Goal: Task Accomplishment & Management: Use online tool/utility

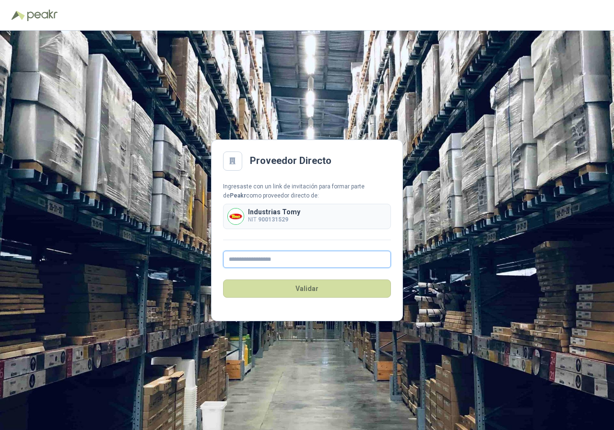
click at [300, 258] on input "text" at bounding box center [307, 259] width 168 height 17
type input "**********"
click at [295, 296] on button "Validar" at bounding box center [307, 289] width 168 height 18
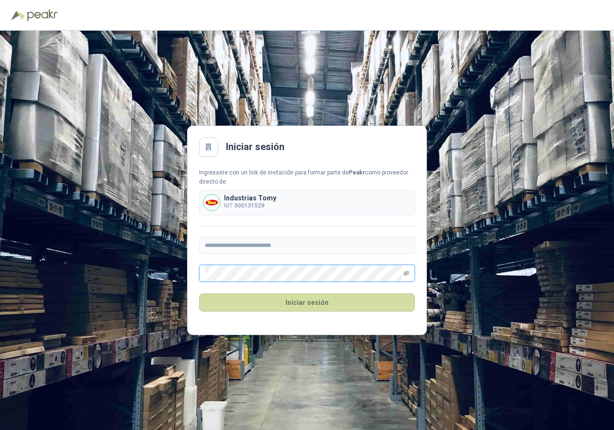
click at [405, 272] on icon "eye-invisible" at bounding box center [407, 273] width 6 height 5
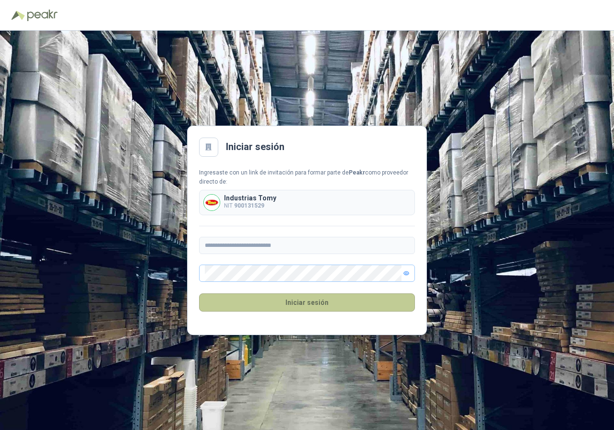
click at [308, 304] on button "Iniciar sesión" at bounding box center [307, 303] width 216 height 18
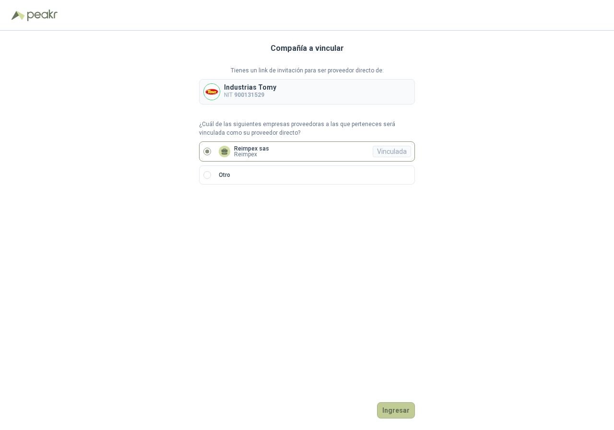
click at [396, 408] on button "Ingresar" at bounding box center [396, 411] width 38 height 16
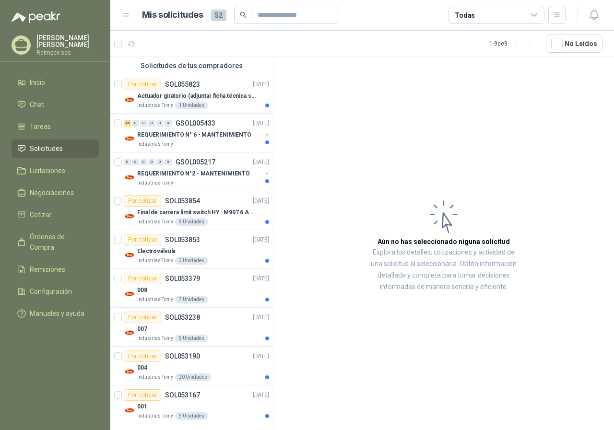
scroll to position [74, 0]
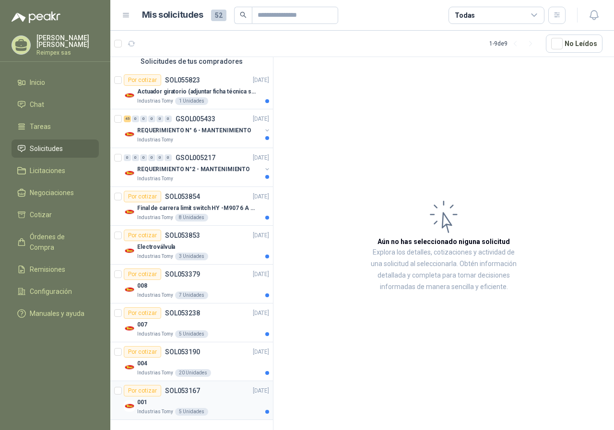
click at [183, 394] on p "SOL053167" at bounding box center [182, 391] width 35 height 7
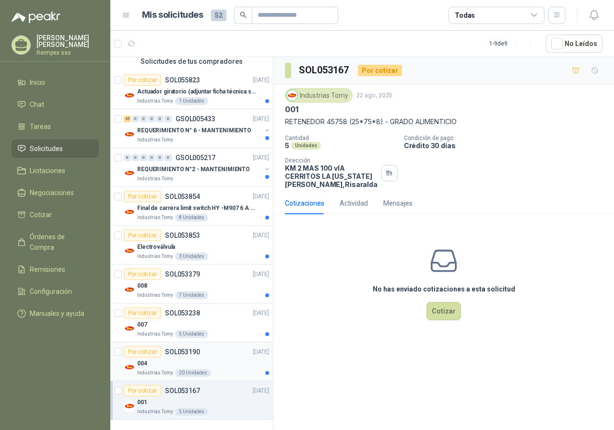
click at [174, 353] on p "SOL053190" at bounding box center [182, 352] width 35 height 7
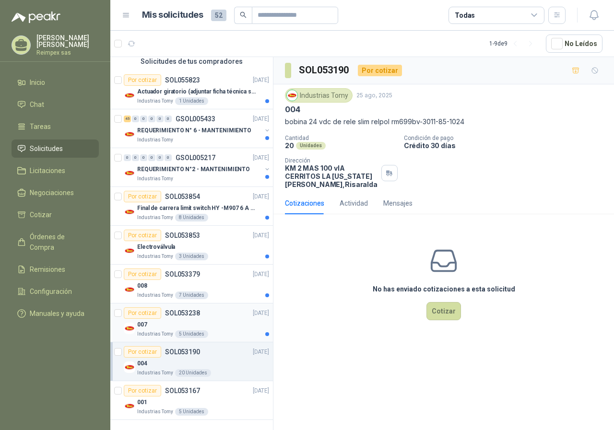
click at [185, 321] on div "007" at bounding box center [203, 325] width 132 height 12
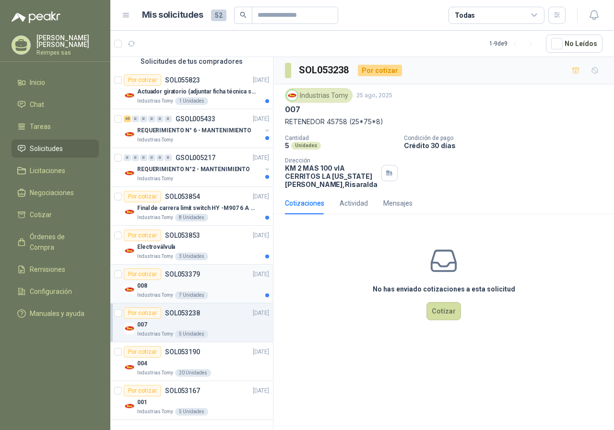
click at [192, 276] on p "SOL053379" at bounding box center [182, 274] width 35 height 7
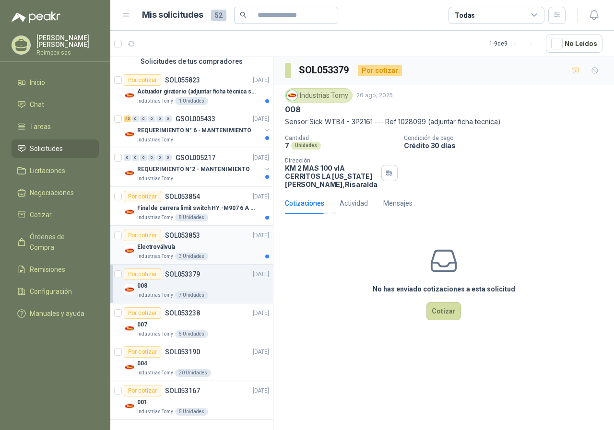
click at [189, 234] on p "SOL053853" at bounding box center [182, 235] width 35 height 7
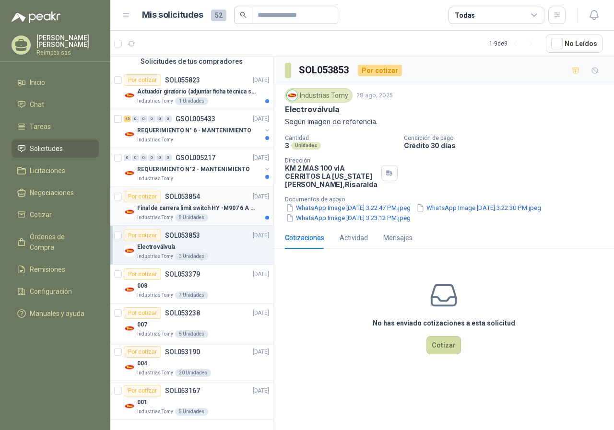
click at [196, 202] on div "Final de carrera limit switch HY -M907 6 A - 250 V a.c" at bounding box center [203, 208] width 132 height 12
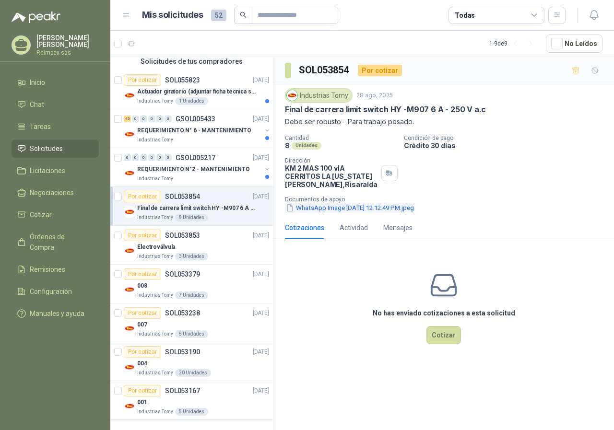
click at [391, 210] on button "WhatsApp Image [DATE] 12.12.49 PM.jpeg" at bounding box center [350, 208] width 130 height 10
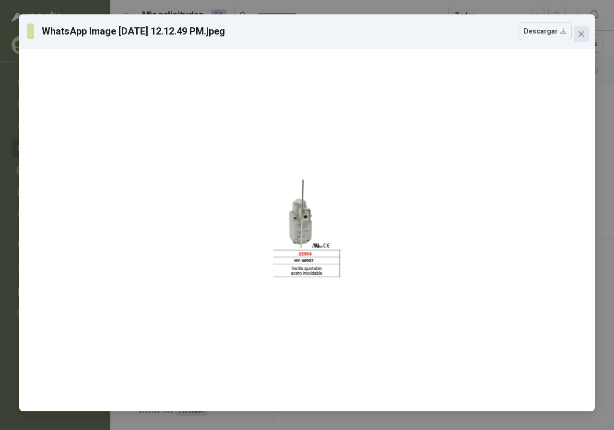
click at [583, 31] on icon "close" at bounding box center [582, 34] width 8 height 8
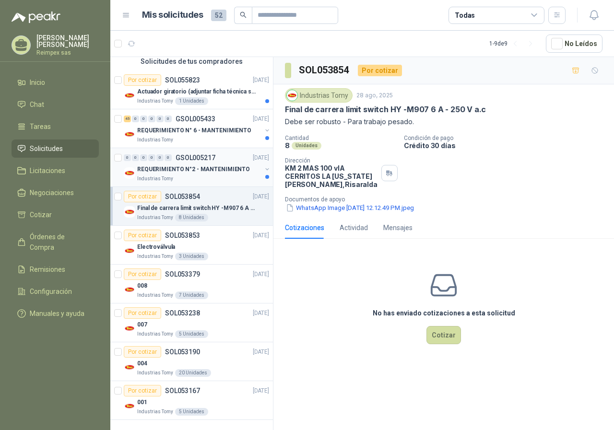
click at [211, 172] on p "REQUERIMIENTO N°2 - MANTENIMIENTO" at bounding box center [193, 169] width 113 height 9
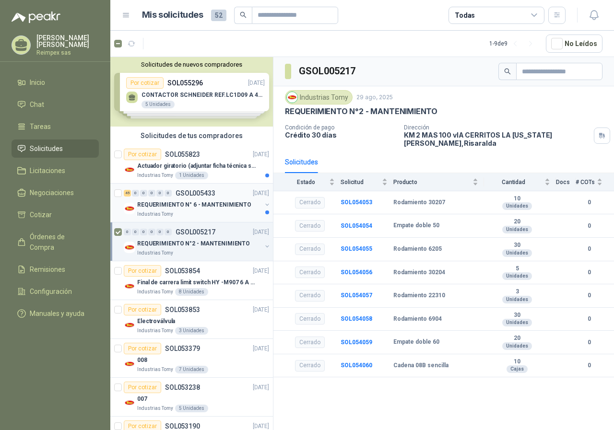
click at [226, 209] on p "REQUERIMIENTO N° 6 - MANTENIMIENTO" at bounding box center [194, 205] width 114 height 9
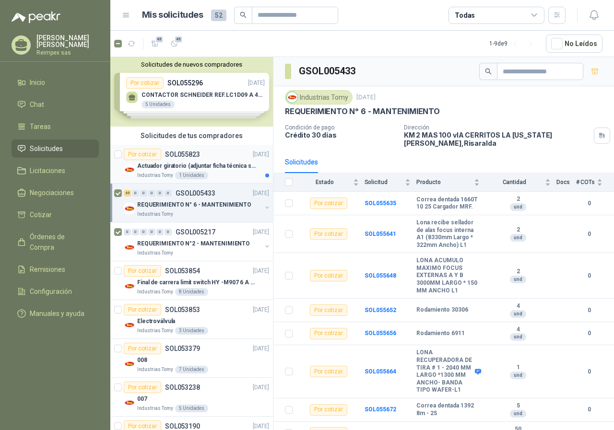
click at [233, 171] on div "Actuador giratorio (adjuntar ficha técnica si es diferente a festo)" at bounding box center [203, 166] width 132 height 12
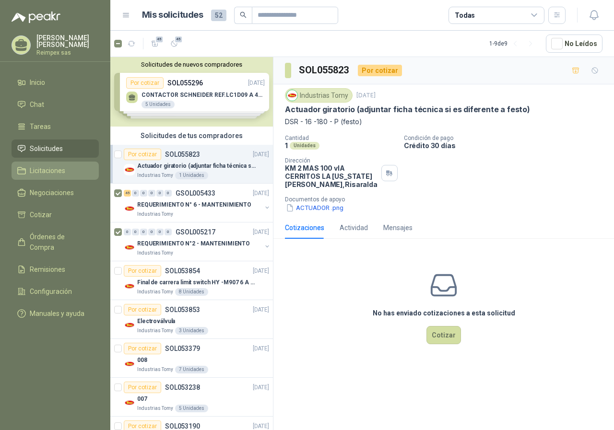
click at [54, 166] on span "Licitaciones" at bounding box center [48, 171] width 36 height 11
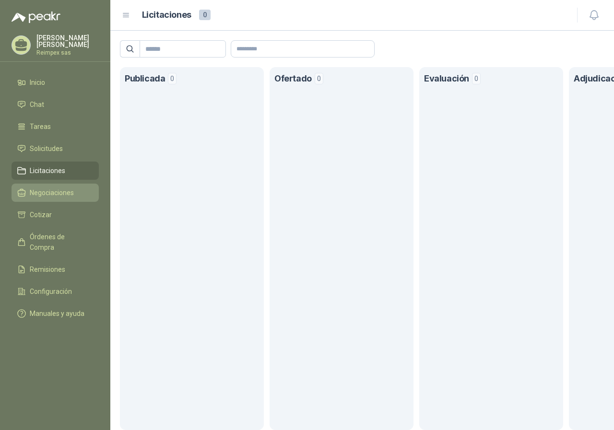
click at [55, 188] on span "Negociaciones" at bounding box center [52, 193] width 44 height 11
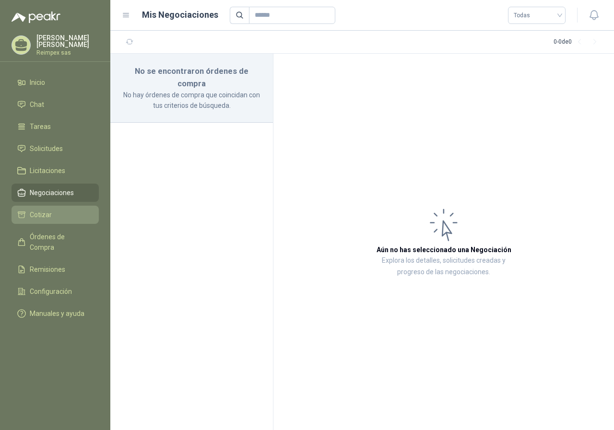
click at [35, 212] on span "Cotizar" at bounding box center [41, 215] width 22 height 11
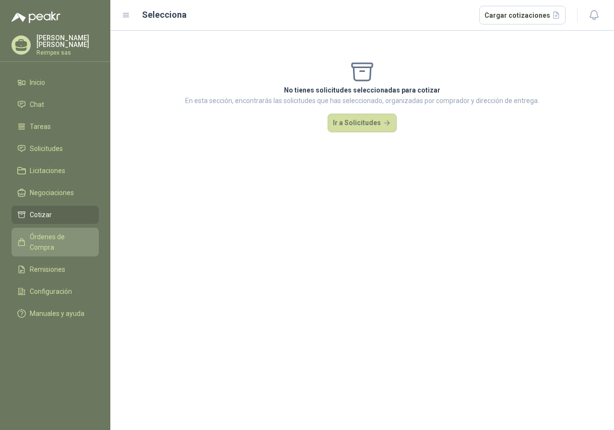
click at [49, 233] on span "Órdenes de Compra" at bounding box center [60, 242] width 60 height 21
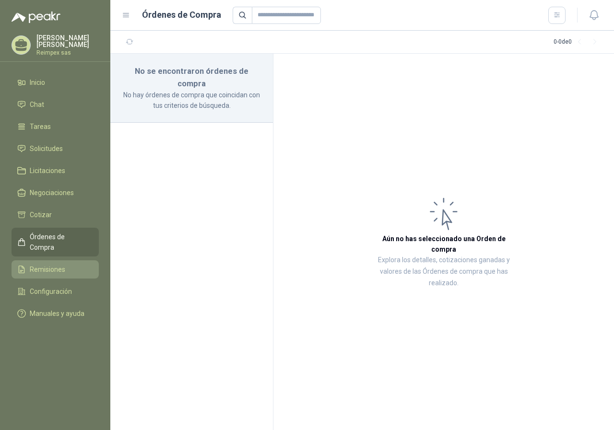
click at [57, 264] on span "Remisiones" at bounding box center [48, 269] width 36 height 11
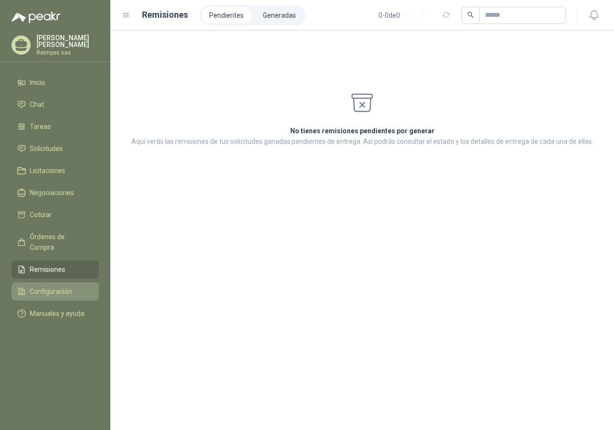
click at [51, 286] on span "Configuración" at bounding box center [51, 291] width 42 height 11
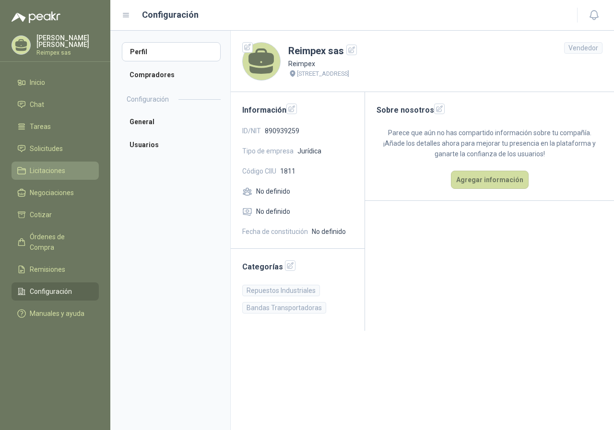
click at [64, 167] on span "Licitaciones" at bounding box center [48, 171] width 36 height 11
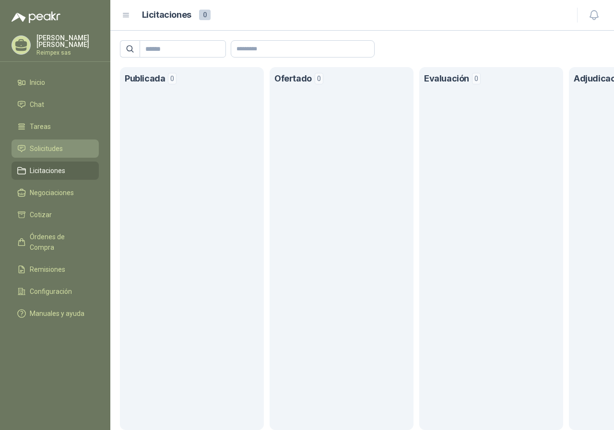
click at [64, 155] on link "Solicitudes" at bounding box center [55, 149] width 87 height 18
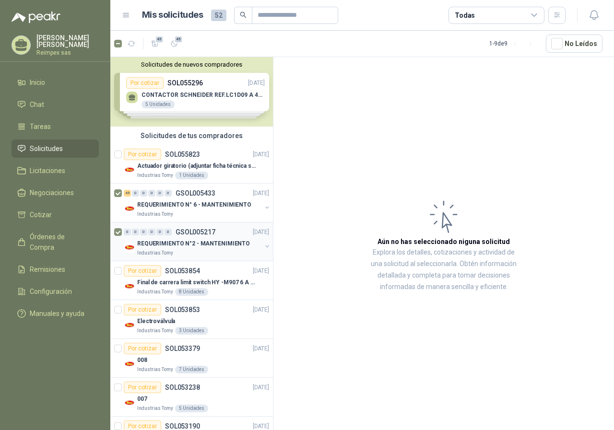
click at [204, 242] on p "REQUERIMIENTO N°2 - MANTENIMIENTO" at bounding box center [193, 243] width 113 height 9
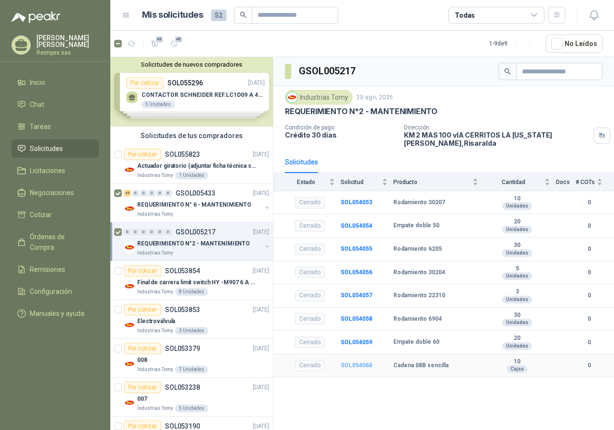
click at [350, 367] on b "SOL054060" at bounding box center [357, 365] width 32 height 7
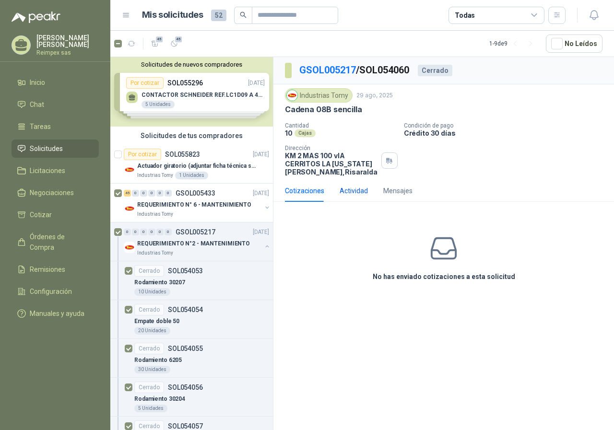
click at [353, 188] on div "Actividad" at bounding box center [354, 191] width 28 height 11
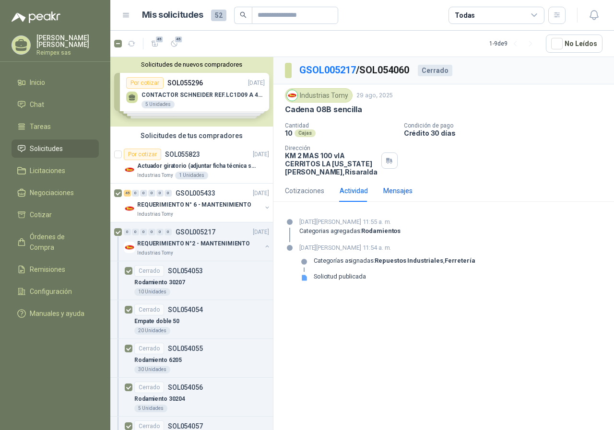
click at [392, 194] on div "Mensajes" at bounding box center [397, 191] width 29 height 11
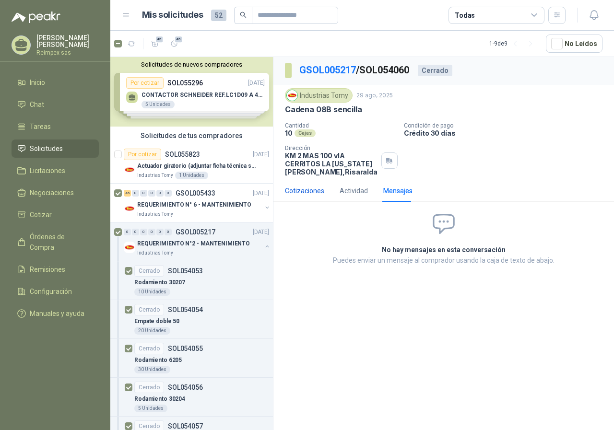
click at [308, 191] on div "Cotizaciones" at bounding box center [304, 191] width 39 height 11
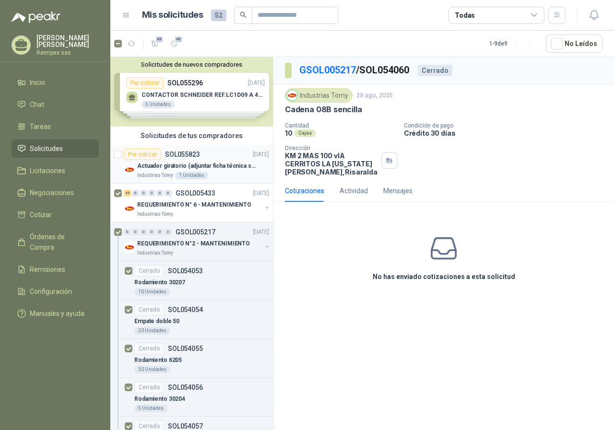
click at [201, 159] on div "Por cotizar SOL055823 [DATE]" at bounding box center [196, 155] width 145 height 12
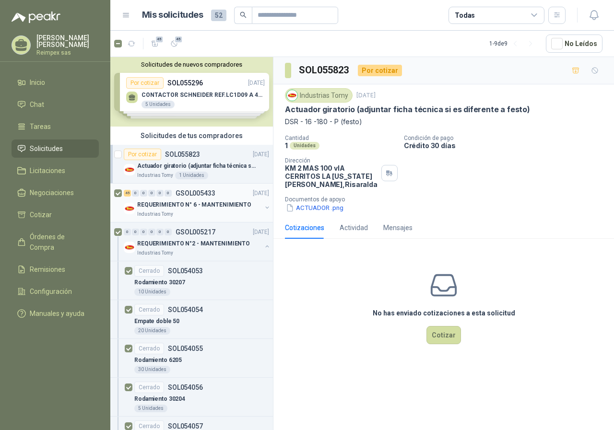
click at [235, 202] on p "REQUERIMIENTO N° 6 - MANTENIMIENTO" at bounding box center [194, 205] width 114 height 9
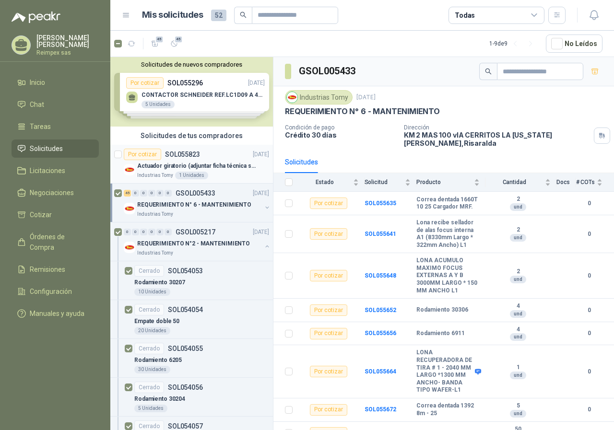
click at [216, 160] on div "Por cotizar SOL055823 [DATE]" at bounding box center [196, 155] width 145 height 12
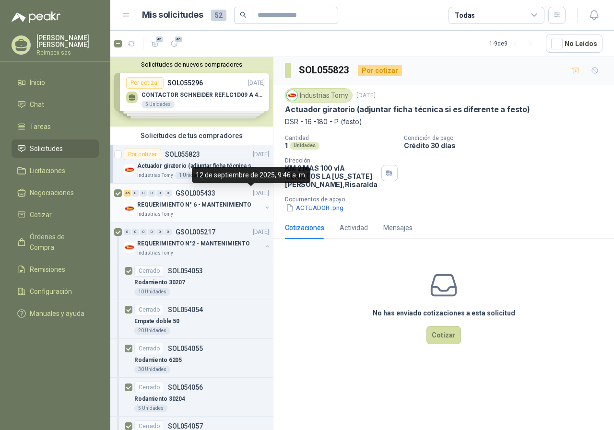
click at [253, 197] on p "[DATE]" at bounding box center [261, 193] width 16 height 9
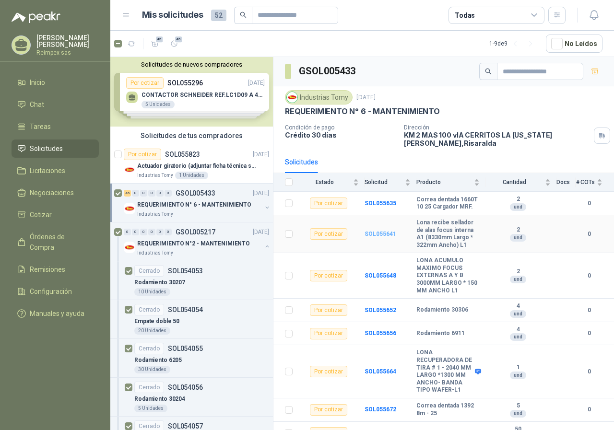
click at [372, 236] on b "SOL055641" at bounding box center [381, 234] width 32 height 7
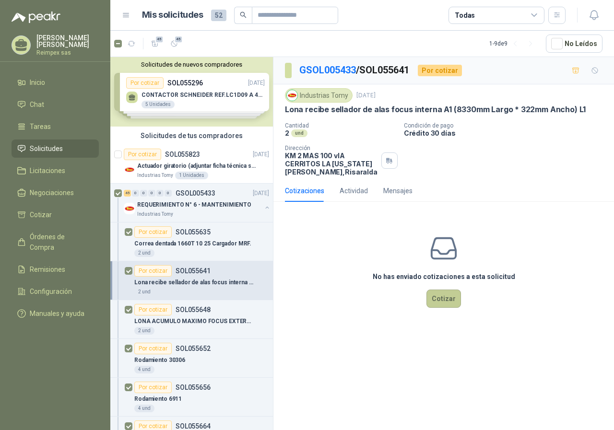
click at [438, 299] on button "Cotizar" at bounding box center [444, 299] width 35 height 18
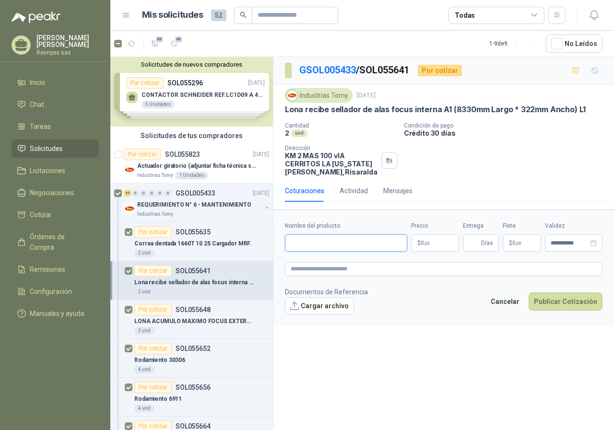
click at [344, 240] on input "Nombre del producto" at bounding box center [346, 243] width 122 height 17
type input "**********"
click at [443, 239] on p "$ 0 ,00" at bounding box center [435, 243] width 48 height 17
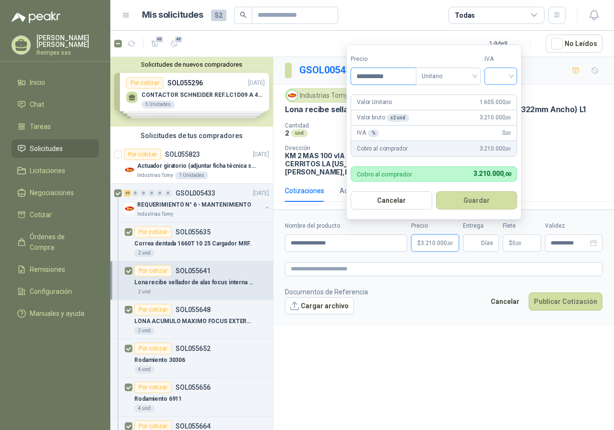
type input "**********"
click at [510, 73] on input "search" at bounding box center [500, 75] width 21 height 14
click at [511, 96] on div "19%" at bounding box center [503, 96] width 18 height 11
click at [486, 204] on button "Guardar" at bounding box center [478, 200] width 83 height 18
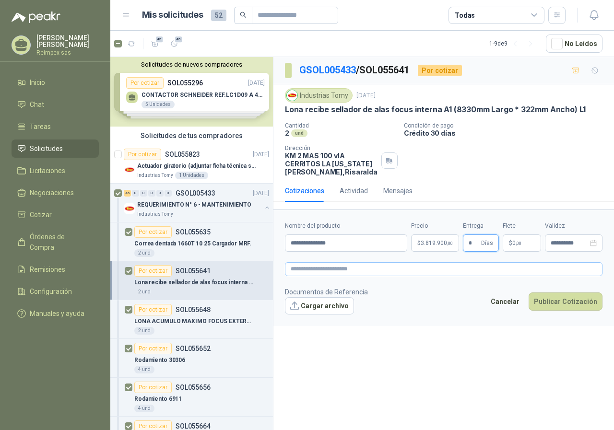
type input "*"
click at [405, 269] on textarea at bounding box center [444, 269] width 318 height 14
type textarea "*"
type textarea "**"
type textarea "***"
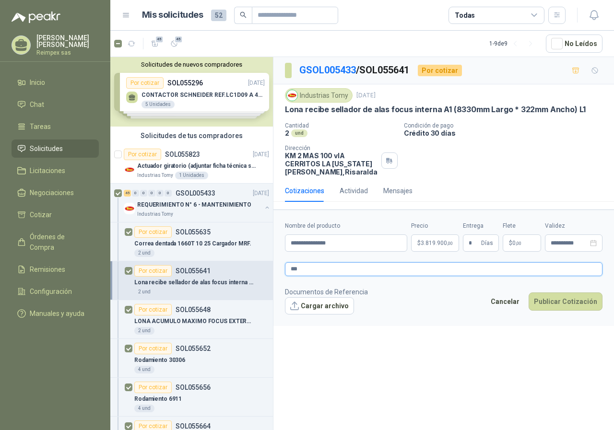
type textarea "****"
type textarea "******"
type textarea "*******"
type textarea "********"
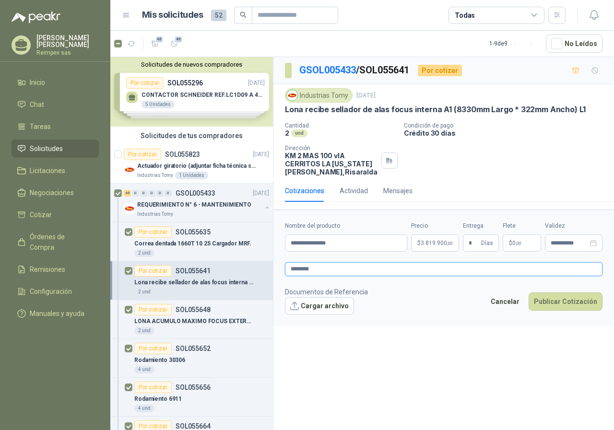
type textarea "*********"
type textarea "**********"
type textarea "*********"
type textarea "********"
type textarea "*********"
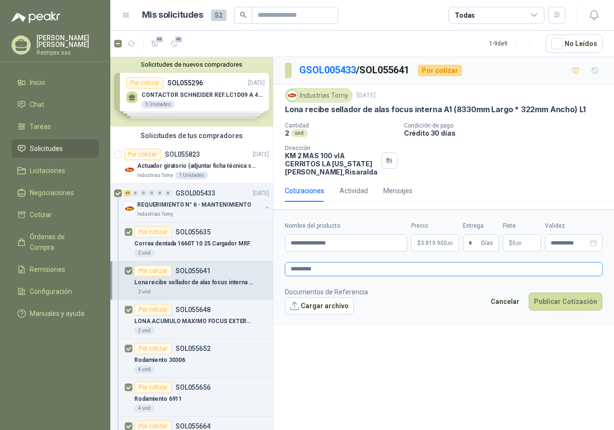
type textarea "**********"
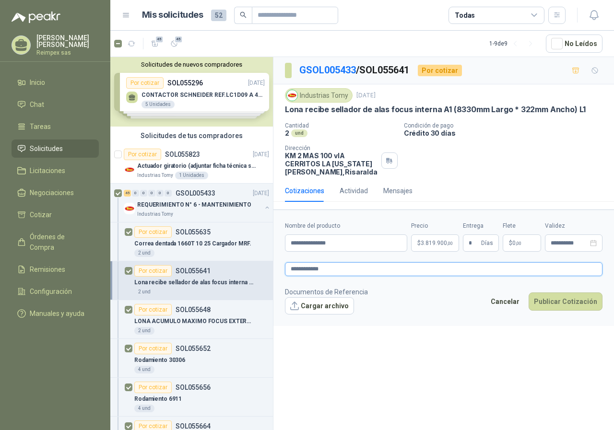
type textarea "**********"
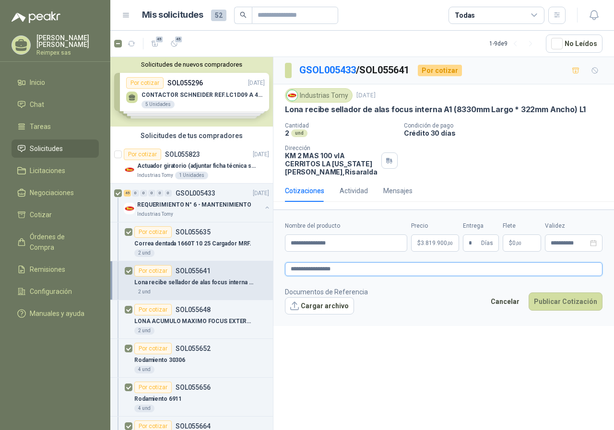
type textarea "**********"
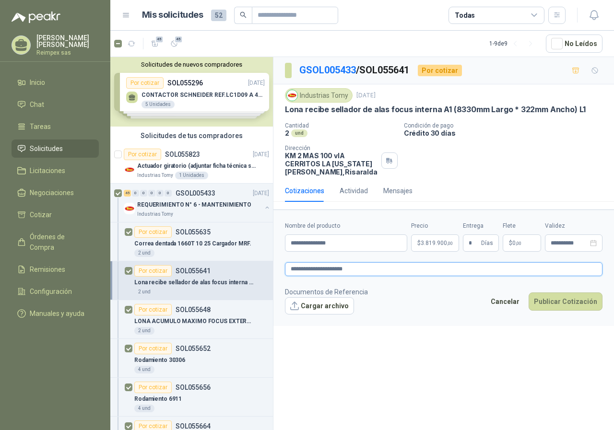
type textarea "**********"
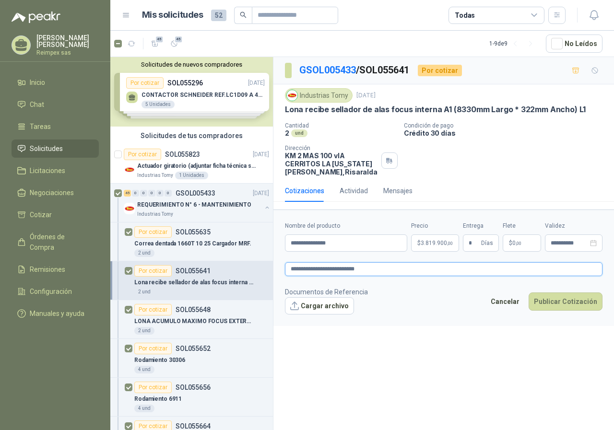
type textarea "**********"
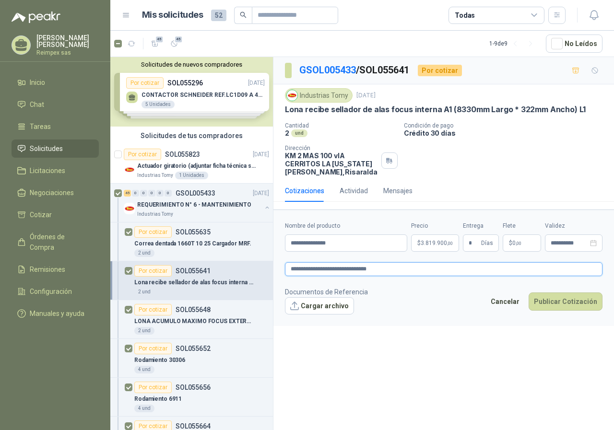
type textarea "**********"
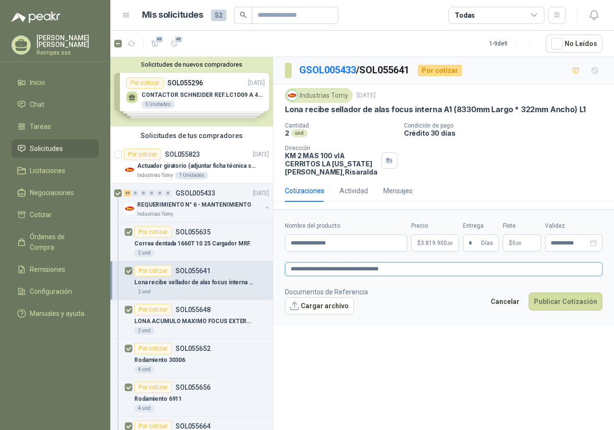
type textarea "**********"
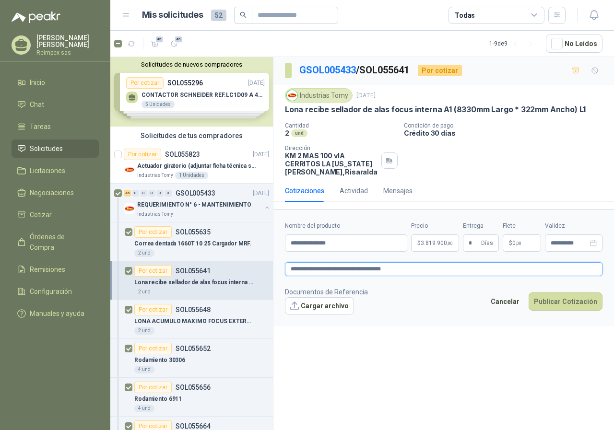
type textarea "**********"
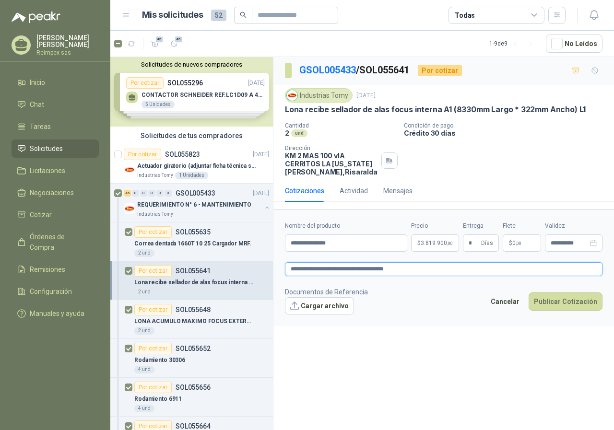
type textarea "**********"
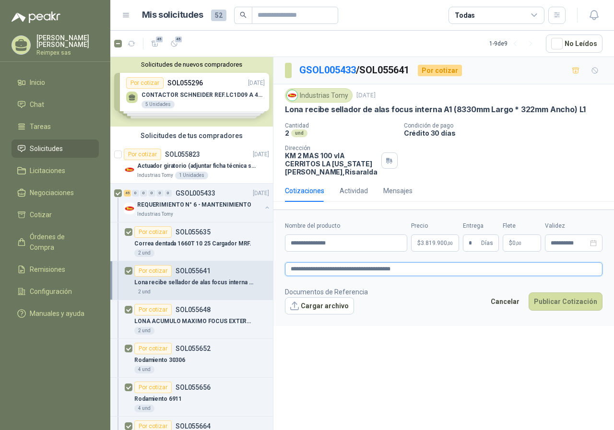
type textarea "**********"
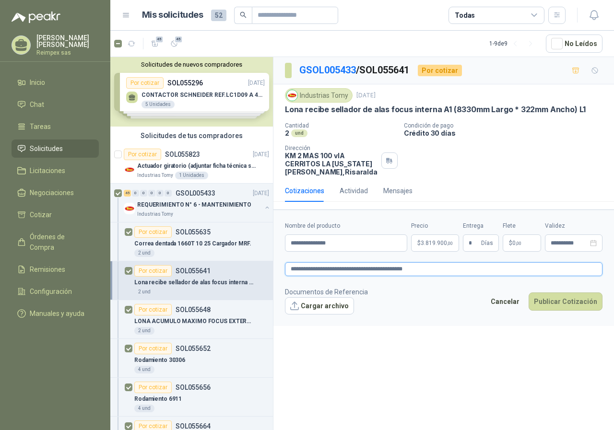
type textarea "**********"
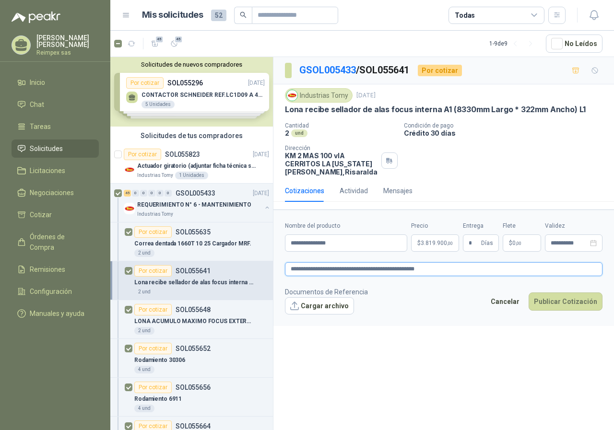
type textarea "**********"
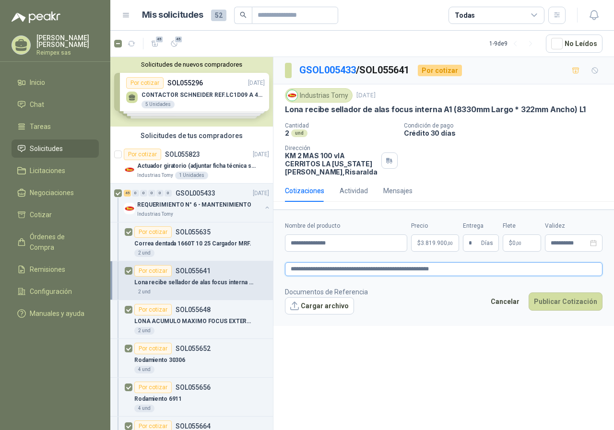
type textarea "**********"
click at [453, 268] on textarea "**********" at bounding box center [444, 269] width 318 height 14
click at [547, 301] on button "Publicar Cotización" at bounding box center [566, 302] width 74 height 18
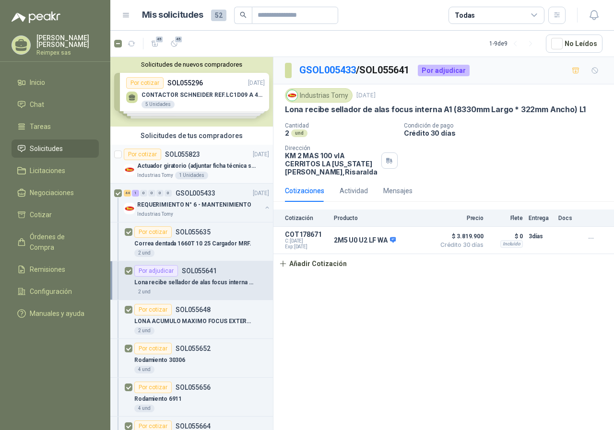
click at [211, 162] on p "Actuador giratorio (adjuntar ficha técnica si es diferente a festo)" at bounding box center [196, 166] width 119 height 9
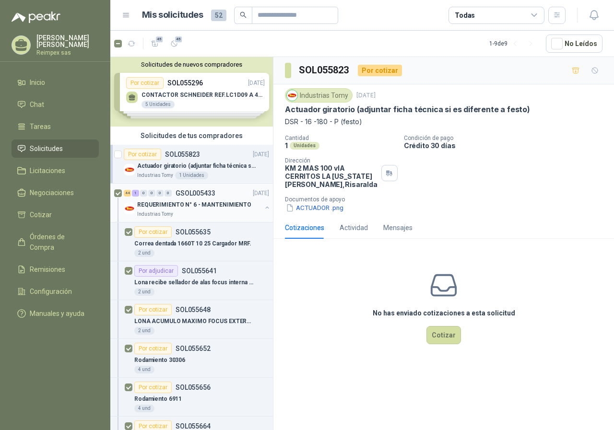
click at [234, 195] on div "44 1 0 0 0 0 GSOL005433 [DATE]" at bounding box center [197, 194] width 147 height 12
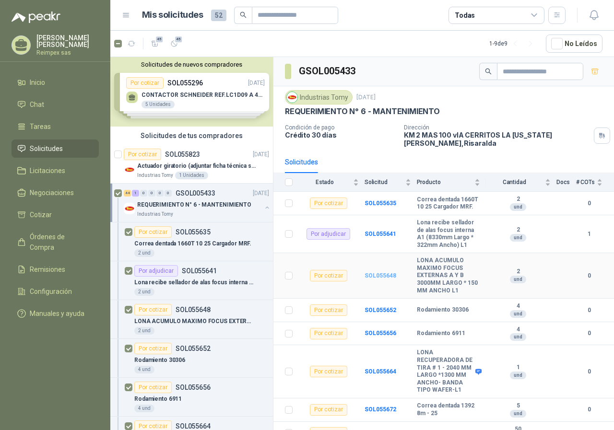
click at [381, 274] on b "SOL055648" at bounding box center [381, 276] width 32 height 7
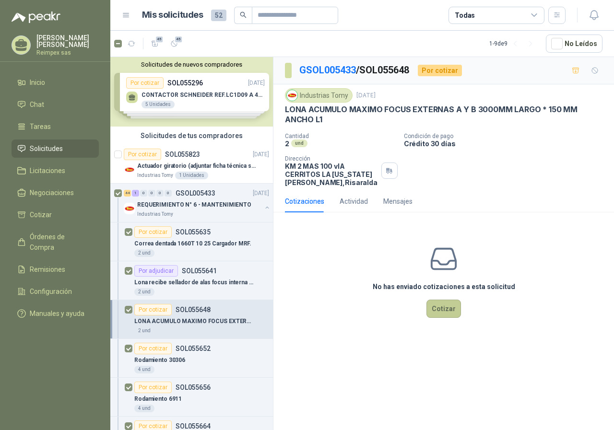
click at [447, 315] on button "Cotizar" at bounding box center [444, 309] width 35 height 18
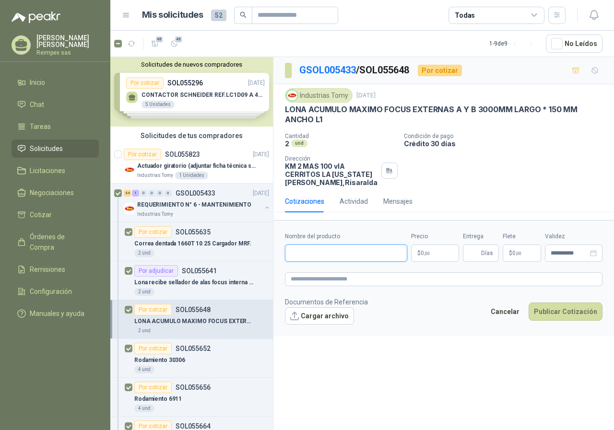
click at [377, 254] on input "Nombre del producto" at bounding box center [346, 253] width 122 height 17
click at [325, 257] on input "**********" at bounding box center [346, 253] width 122 height 17
click at [352, 255] on input "**********" at bounding box center [346, 253] width 122 height 17
type input "**********"
click at [437, 248] on p "$ 0 ,00" at bounding box center [435, 253] width 48 height 17
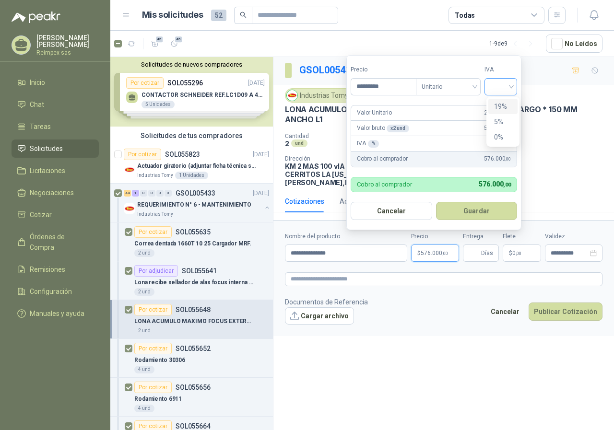
click at [516, 83] on div at bounding box center [501, 86] width 33 height 17
type input "*********"
click at [506, 107] on div "19%" at bounding box center [503, 106] width 18 height 11
click at [461, 215] on button "Guardar" at bounding box center [478, 211] width 83 height 18
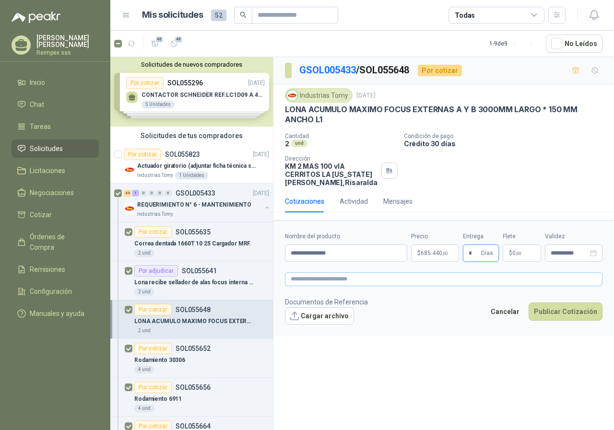
type input "*"
click at [325, 281] on textarea at bounding box center [444, 280] width 318 height 14
type textarea "*"
type textarea "**"
type textarea "***"
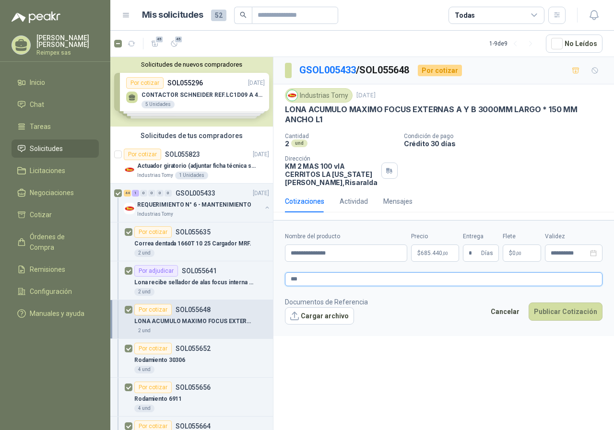
type textarea "****"
type textarea "*****"
type textarea "******"
type textarea "*******"
type textarea "********"
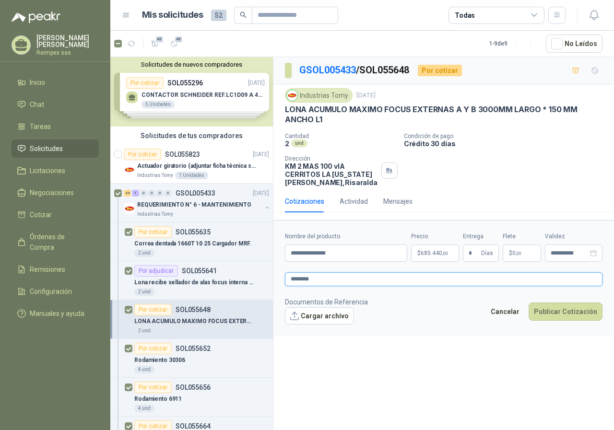
type textarea "*********"
type textarea "**********"
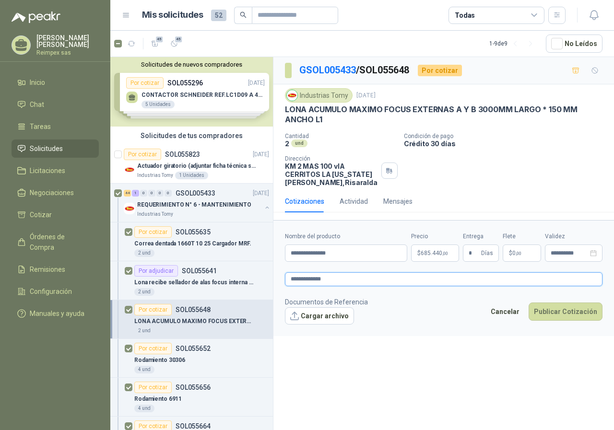
type textarea "**********"
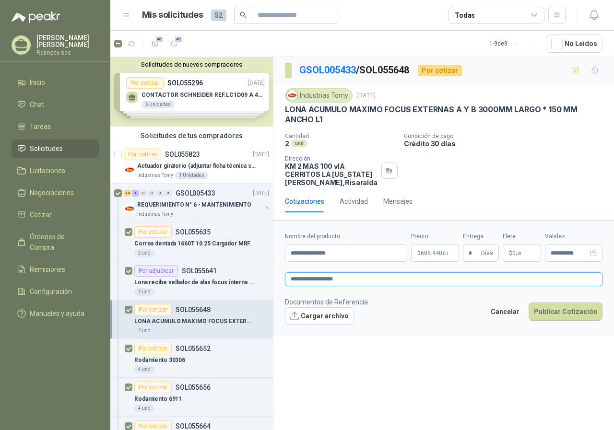
type textarea "**********"
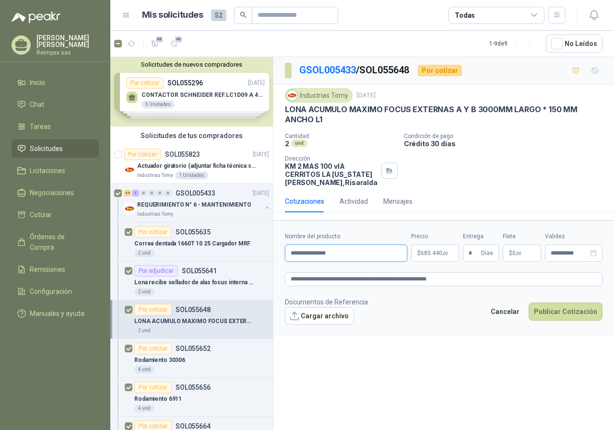
click at [379, 256] on input "**********" at bounding box center [346, 253] width 122 height 17
click at [572, 308] on button "Publicar Cotización" at bounding box center [566, 312] width 74 height 18
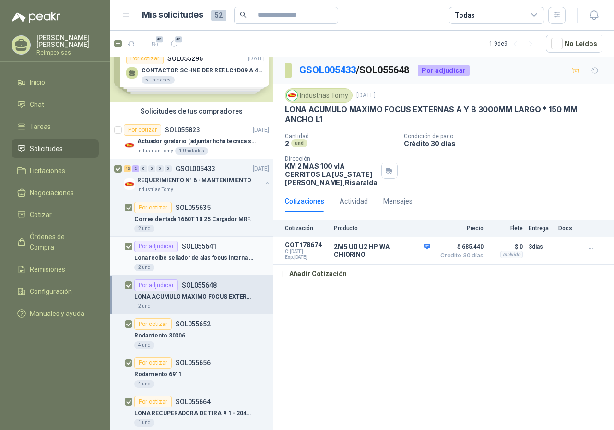
scroll to position [48, 0]
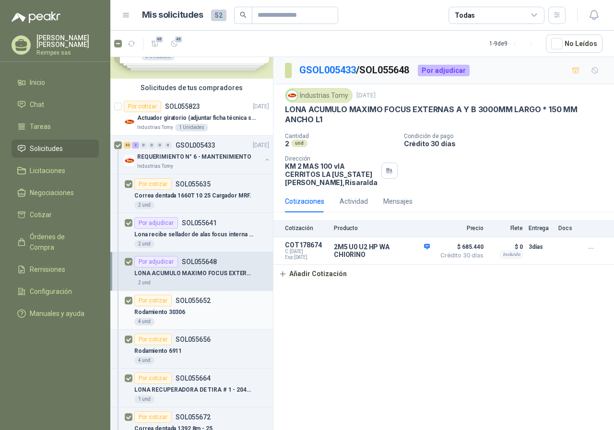
click at [211, 308] on div "Rodamiento 30306" at bounding box center [201, 313] width 135 height 12
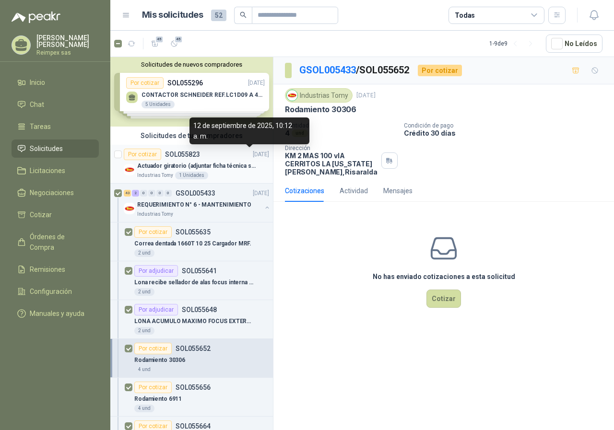
click at [253, 153] on p "[DATE]" at bounding box center [261, 154] width 16 height 9
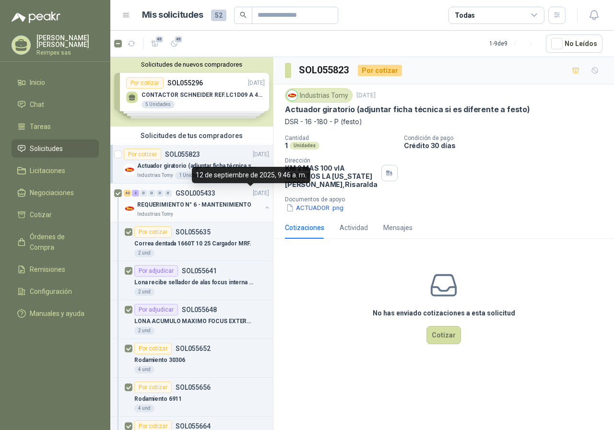
click at [231, 197] on div "43 2 0 0 0 0 GSOL005433 [DATE]" at bounding box center [197, 194] width 147 height 12
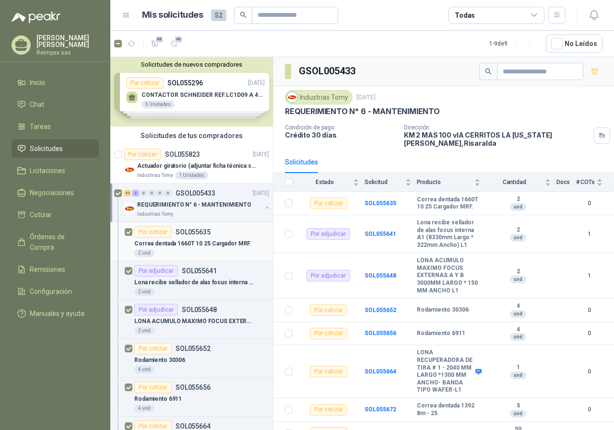
click at [231, 236] on div "Por cotizar SOL055635" at bounding box center [201, 232] width 135 height 12
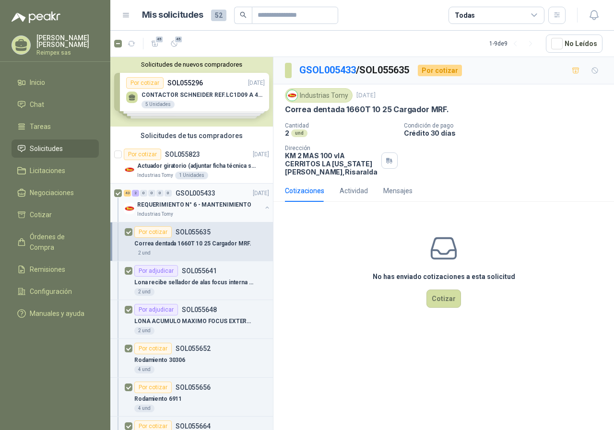
click at [235, 214] on div "Industrias Tomy" at bounding box center [199, 215] width 124 height 8
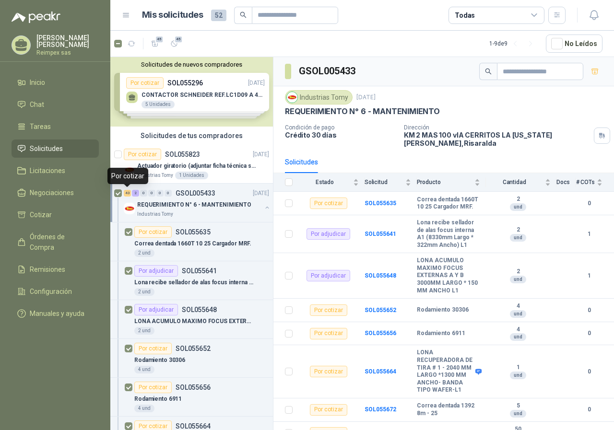
click at [128, 194] on div "43" at bounding box center [127, 193] width 7 height 7
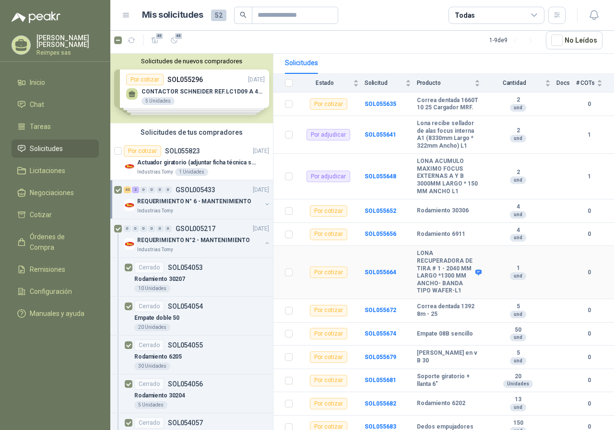
scroll to position [144, 0]
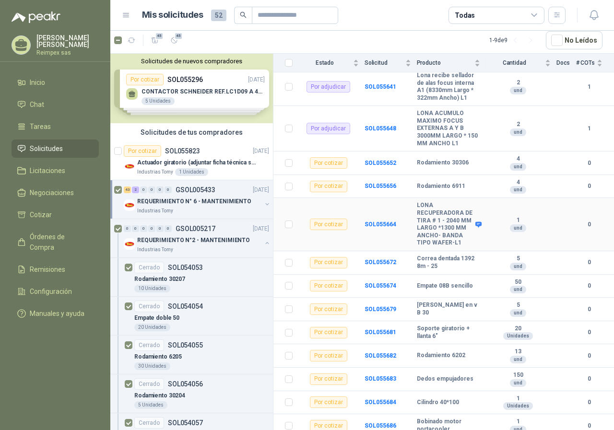
click at [338, 230] on div "Por cotizar" at bounding box center [328, 225] width 37 height 12
click at [387, 226] on b "SOL055664" at bounding box center [381, 224] width 32 height 7
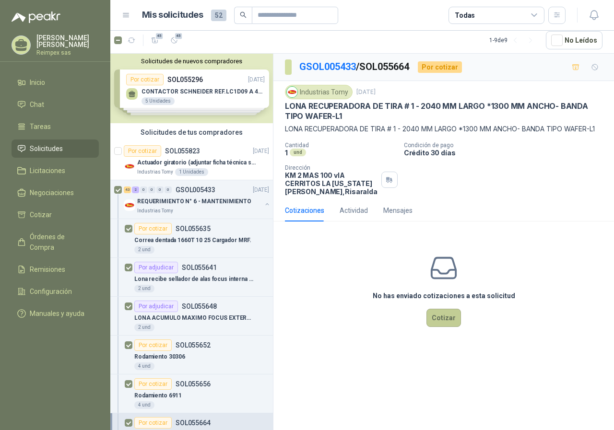
click at [445, 327] on button "Cotizar" at bounding box center [444, 318] width 35 height 18
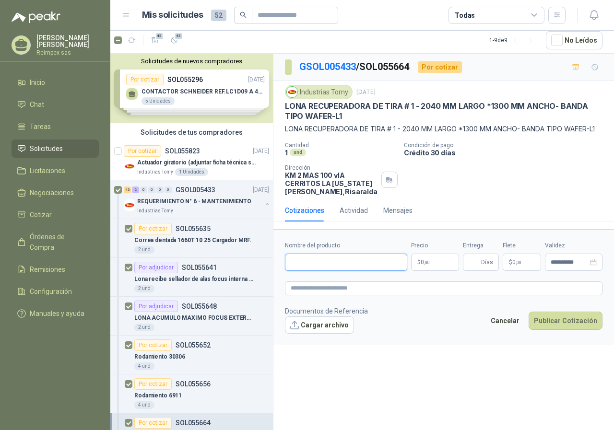
click at [312, 271] on input "Nombre del producto" at bounding box center [346, 262] width 122 height 17
click at [328, 271] on input "**********" at bounding box center [346, 262] width 122 height 17
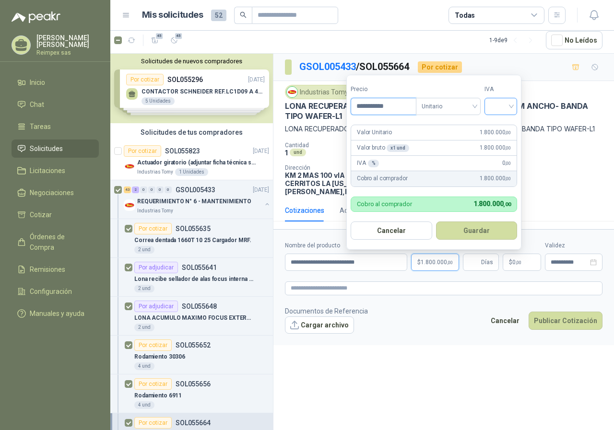
drag, startPoint x: 515, startPoint y: 104, endPoint x: 511, endPoint y: 115, distance: 11.6
click at [516, 104] on div at bounding box center [501, 106] width 33 height 17
click at [504, 129] on div "19%" at bounding box center [503, 126] width 18 height 11
click at [471, 237] on button "Guardar" at bounding box center [478, 231] width 83 height 18
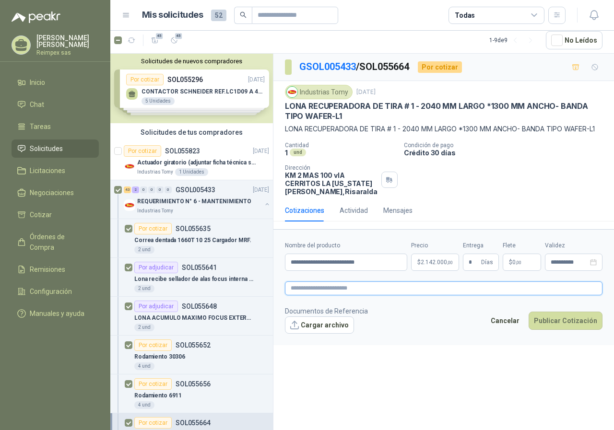
click at [345, 296] on textarea at bounding box center [444, 289] width 318 height 14
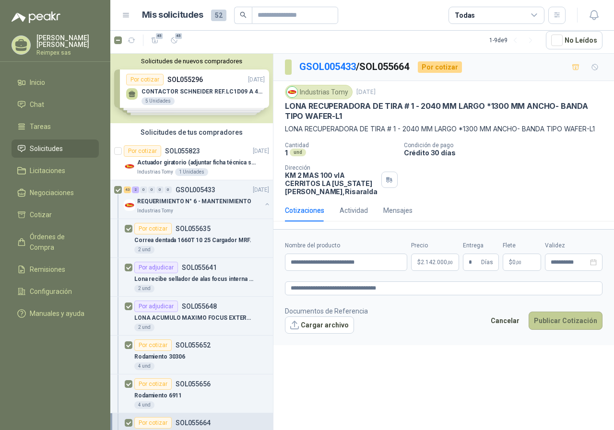
click at [570, 329] on button "Publicar Cotización" at bounding box center [566, 321] width 74 height 18
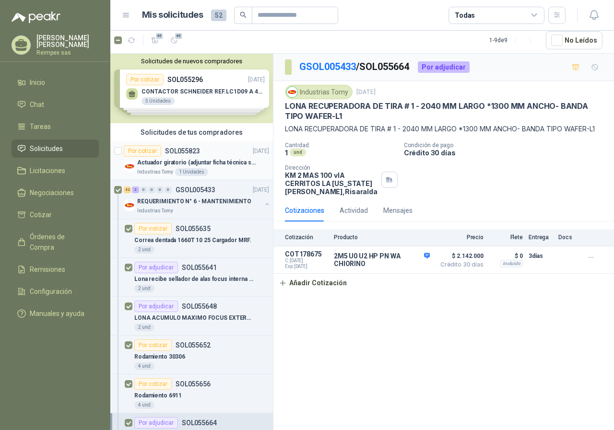
click at [235, 165] on p "Actuador giratorio (adjuntar ficha técnica si es diferente a festo)" at bounding box center [196, 162] width 119 height 9
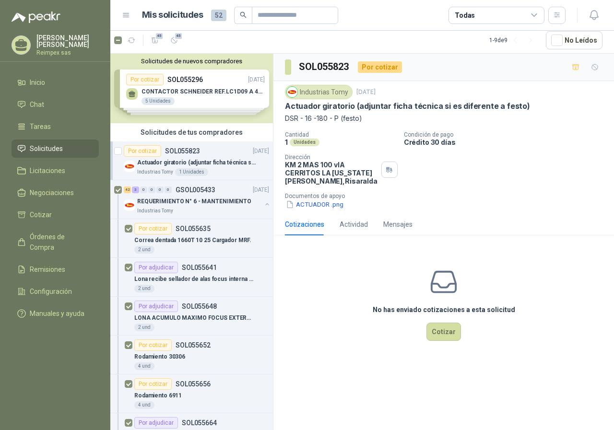
click at [238, 161] on p "Actuador giratorio (adjuntar ficha técnica si es diferente a festo)" at bounding box center [196, 162] width 119 height 9
click at [183, 149] on p "SOL055823" at bounding box center [182, 151] width 35 height 7
click at [206, 196] on div "REQUERIMIENTO N° 6 - MANTENIMIENTO" at bounding box center [199, 202] width 124 height 12
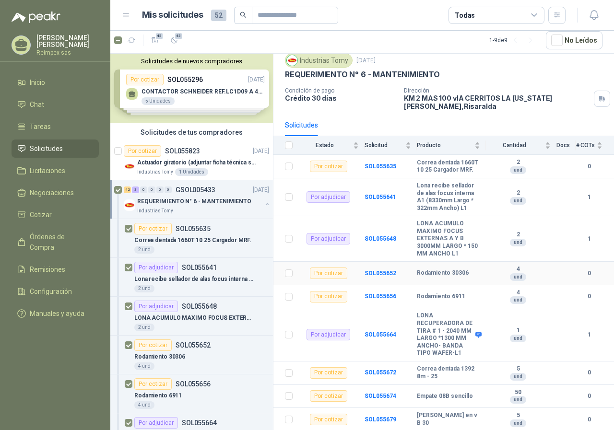
scroll to position [96, 0]
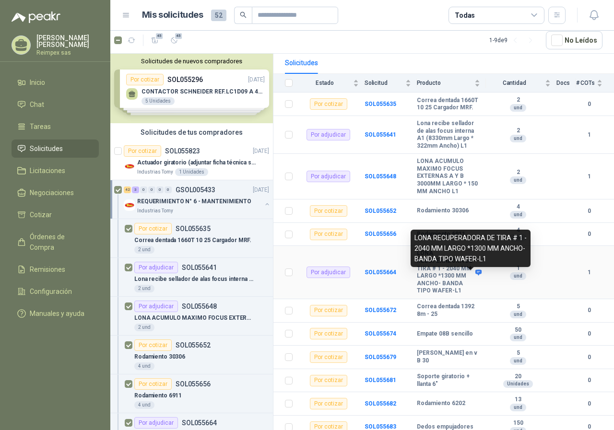
click at [476, 275] on icon at bounding box center [479, 273] width 6 height 6
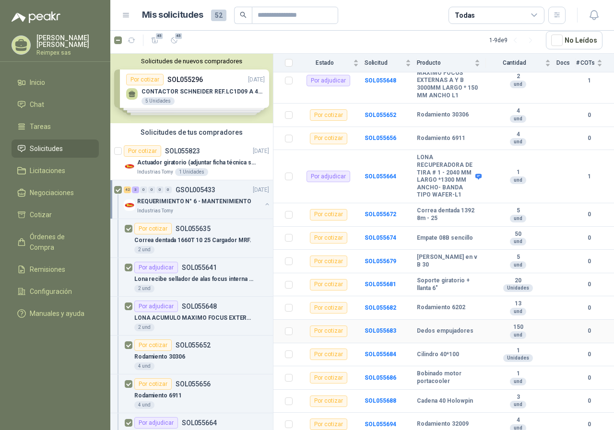
scroll to position [240, 0]
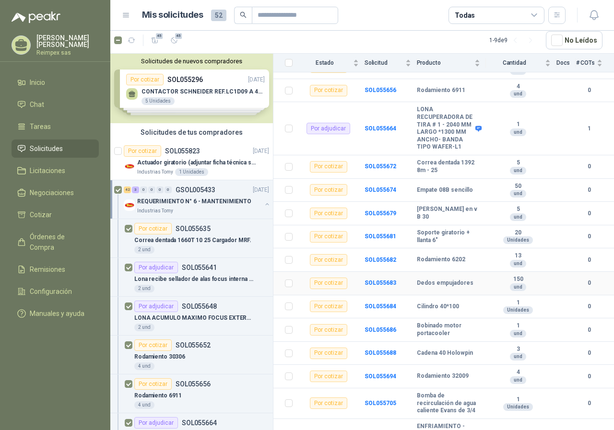
click at [451, 287] on b "Dedos empujadores" at bounding box center [445, 284] width 57 height 8
click at [390, 286] on b "SOL055683" at bounding box center [381, 283] width 32 height 7
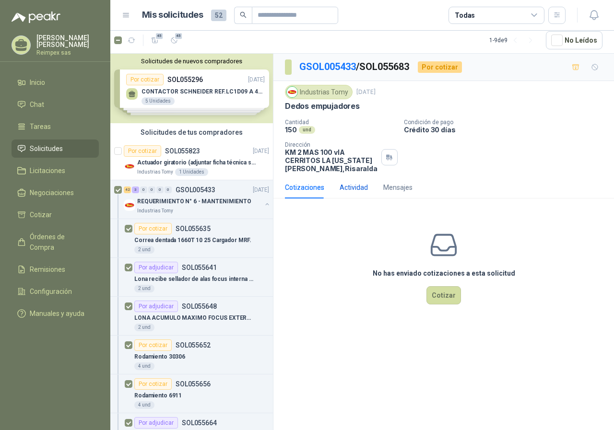
click at [355, 187] on div "Actividad" at bounding box center [354, 187] width 28 height 11
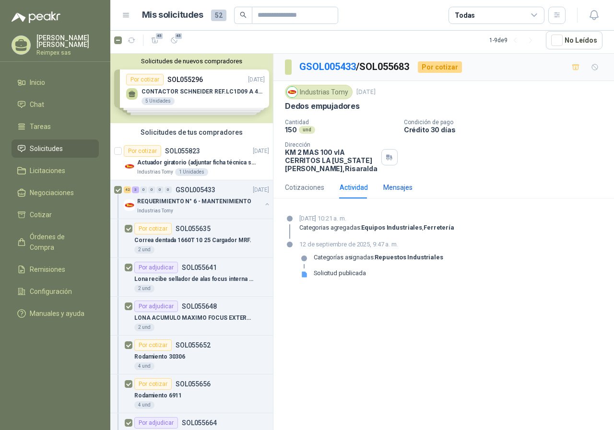
click at [406, 191] on div "Mensajes" at bounding box center [397, 187] width 29 height 11
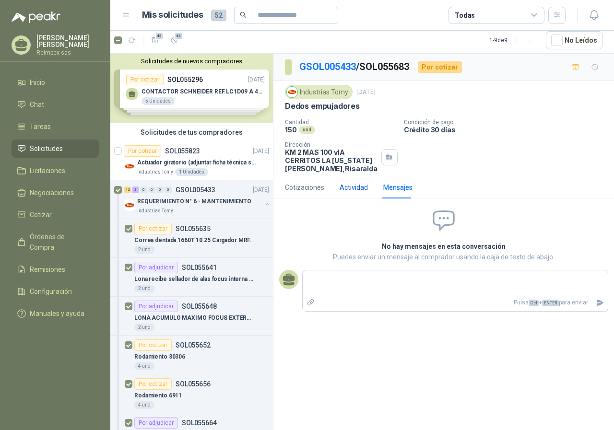
click at [356, 192] on div "Actividad" at bounding box center [354, 187] width 28 height 11
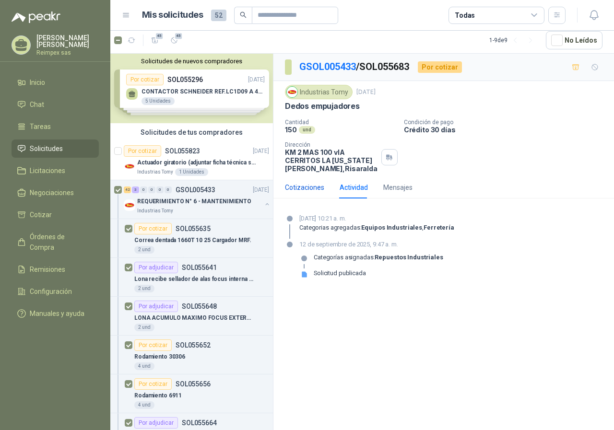
click at [311, 192] on div "Cotizaciones" at bounding box center [304, 187] width 39 height 11
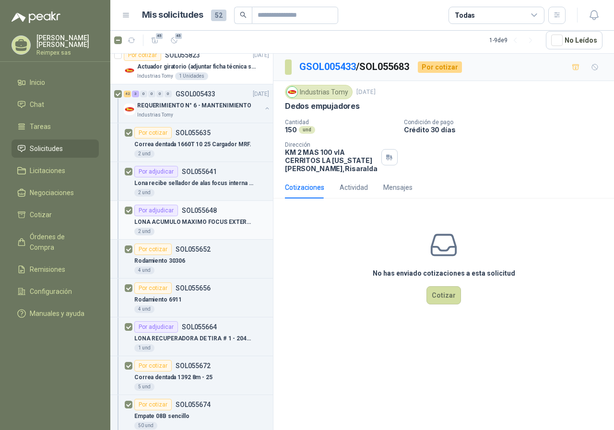
scroll to position [48, 0]
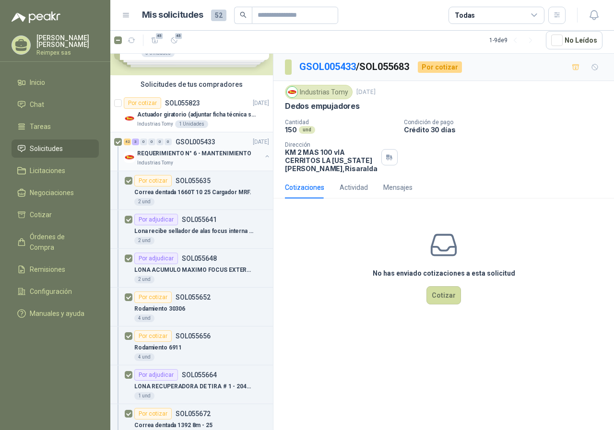
click at [223, 148] on div "REQUERIMIENTO N° 6 - MANTENIMIENTO" at bounding box center [199, 154] width 124 height 12
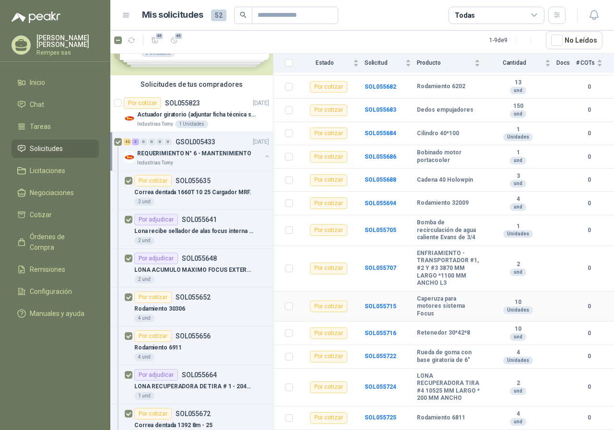
scroll to position [432, 0]
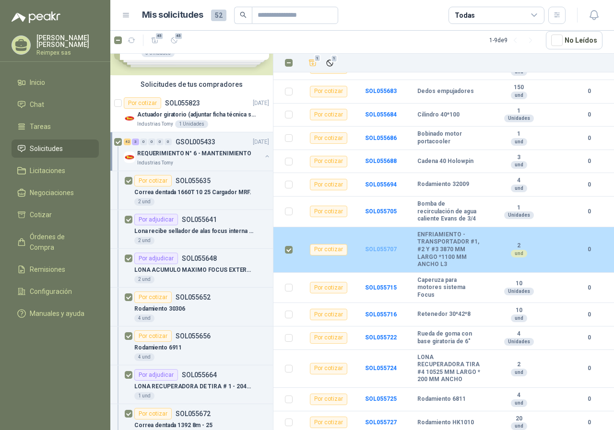
click at [391, 253] on b "SOL055707" at bounding box center [381, 249] width 32 height 7
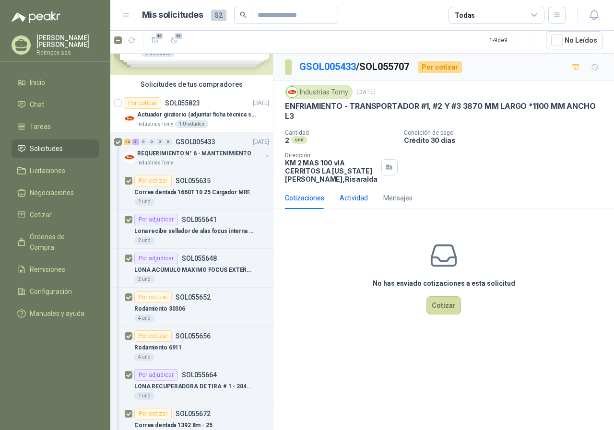
click at [362, 198] on div "Actividad" at bounding box center [354, 198] width 28 height 11
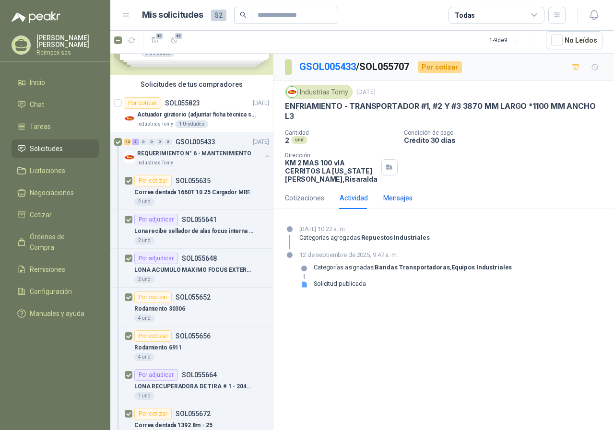
click at [390, 197] on div "Mensajes" at bounding box center [397, 198] width 29 height 11
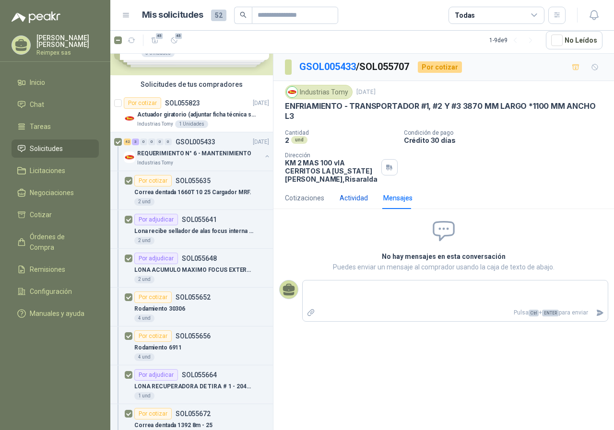
click at [360, 202] on div "Actividad" at bounding box center [354, 198] width 28 height 11
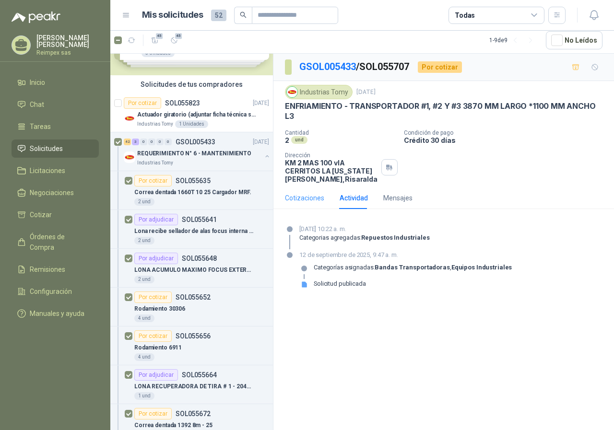
click at [303, 204] on div "Cotizaciones" at bounding box center [304, 198] width 39 height 22
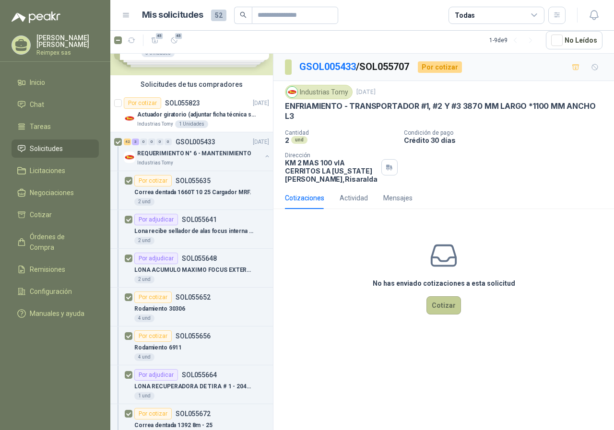
click at [447, 299] on button "Cotizar" at bounding box center [444, 306] width 35 height 18
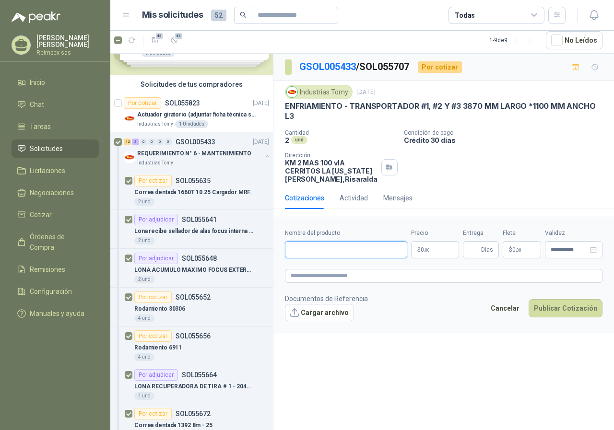
click at [381, 252] on input "Nombre del producto" at bounding box center [346, 249] width 122 height 17
click at [433, 253] on p "$ 0 ,00" at bounding box center [435, 249] width 48 height 17
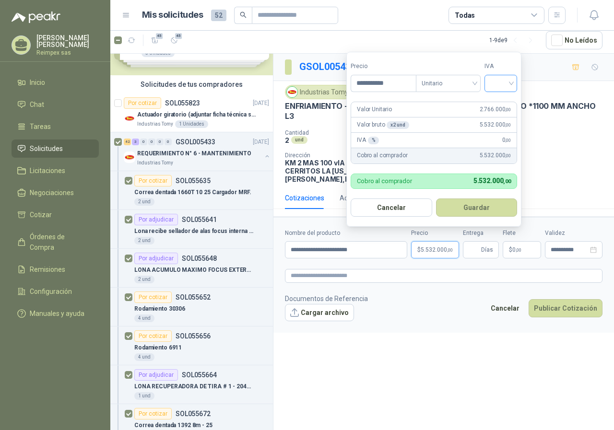
click at [514, 80] on div at bounding box center [501, 83] width 33 height 17
click at [510, 100] on div "19%" at bounding box center [503, 103] width 18 height 11
click at [476, 206] on button "Guardar" at bounding box center [478, 208] width 83 height 18
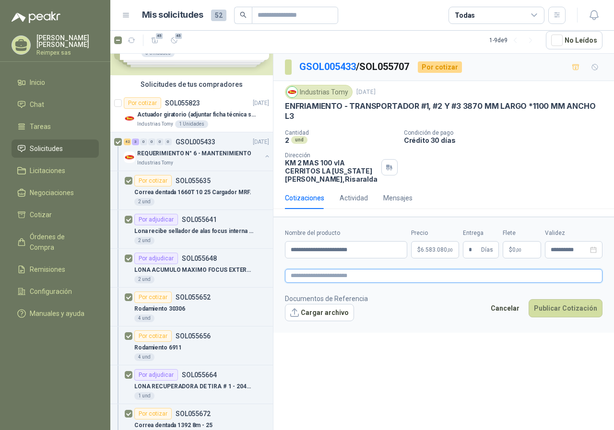
click at [389, 276] on textarea at bounding box center [444, 276] width 318 height 14
click at [561, 314] on button "Publicar Cotización" at bounding box center [566, 308] width 74 height 18
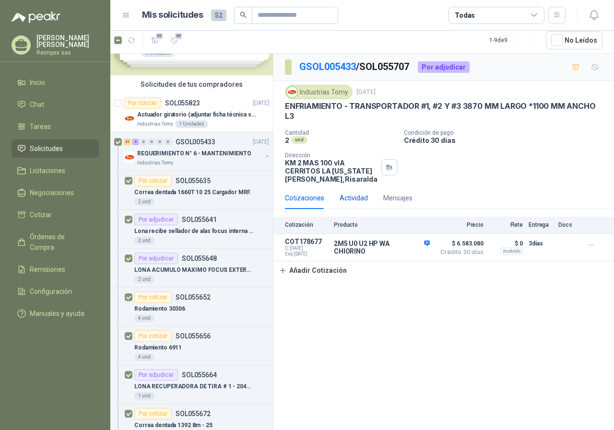
click at [357, 196] on div "Actividad" at bounding box center [354, 198] width 28 height 11
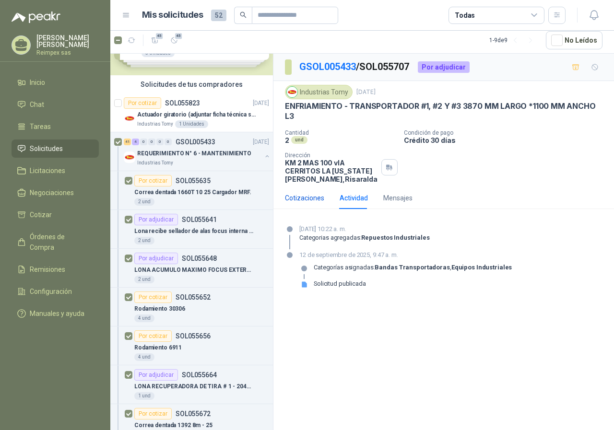
click at [318, 197] on div "Cotizaciones" at bounding box center [304, 198] width 39 height 11
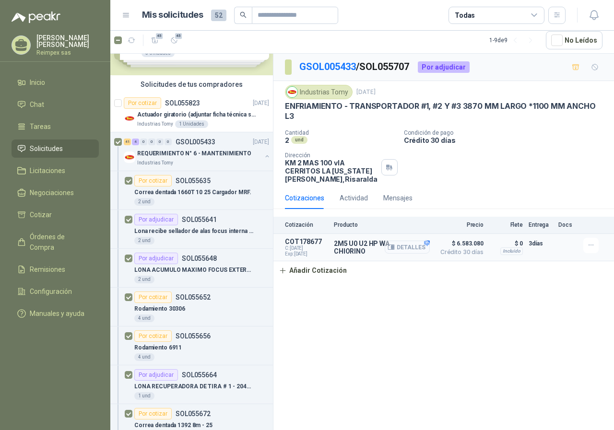
click at [419, 244] on button "Detalles" at bounding box center [407, 247] width 45 height 13
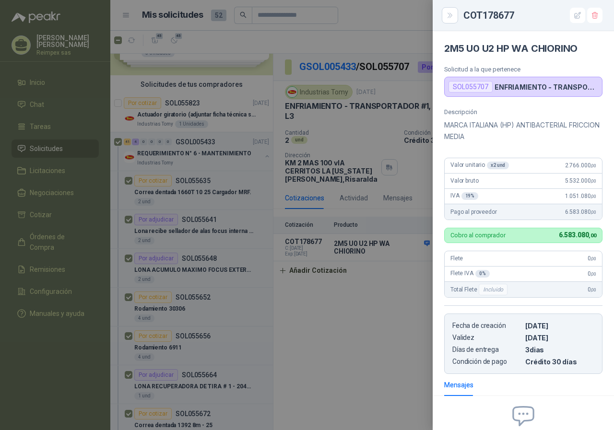
scroll to position [98, 0]
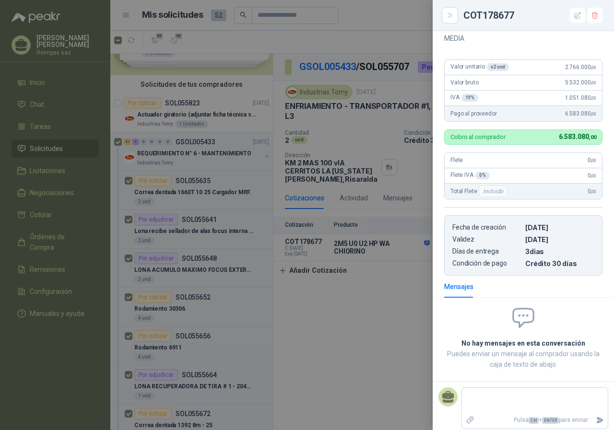
click at [372, 331] on div at bounding box center [307, 215] width 614 height 430
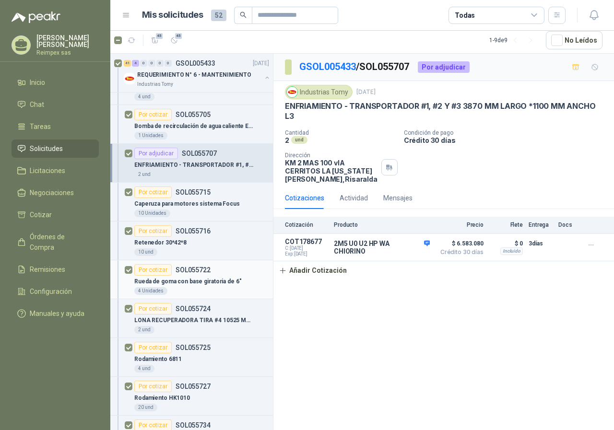
scroll to position [768, 0]
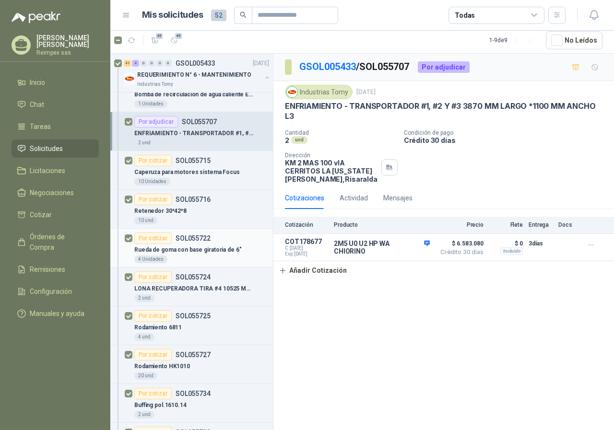
click at [238, 257] on div "4 Unidades" at bounding box center [201, 260] width 135 height 8
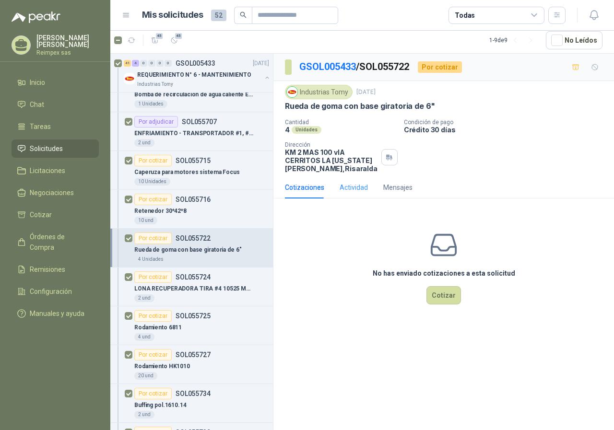
click at [357, 181] on div "Actividad" at bounding box center [354, 188] width 28 height 22
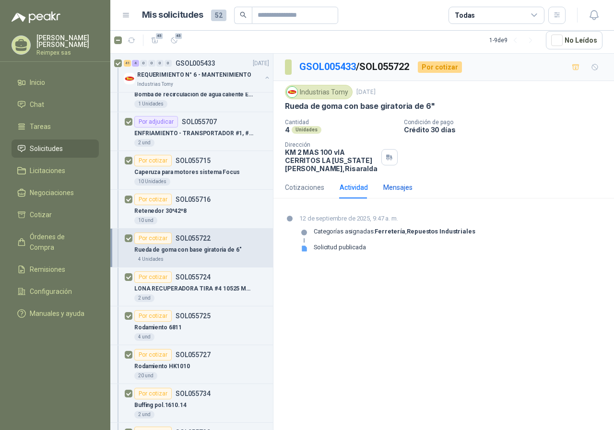
click at [394, 188] on div "Mensajes" at bounding box center [397, 187] width 29 height 11
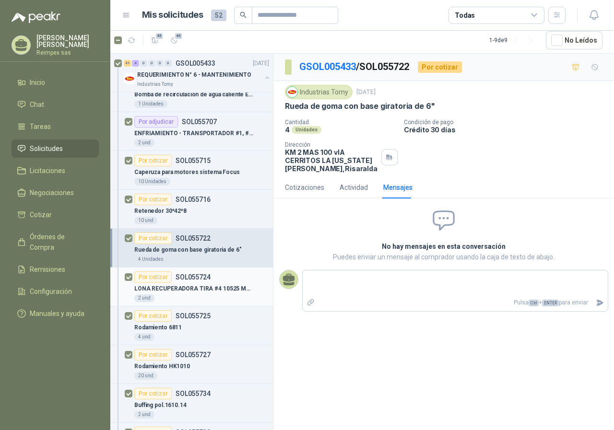
click at [227, 296] on div "2 und" at bounding box center [201, 299] width 135 height 8
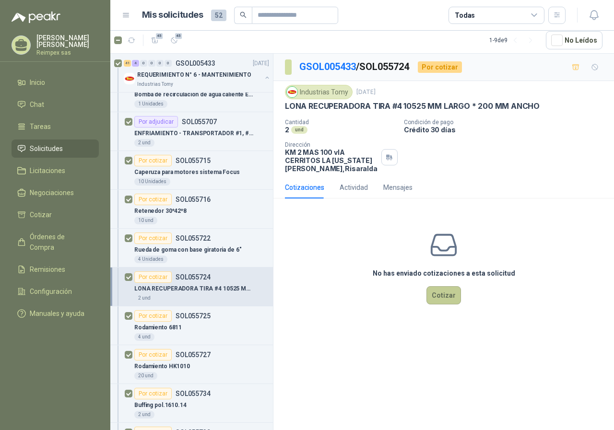
click at [439, 297] on button "Cotizar" at bounding box center [444, 295] width 35 height 18
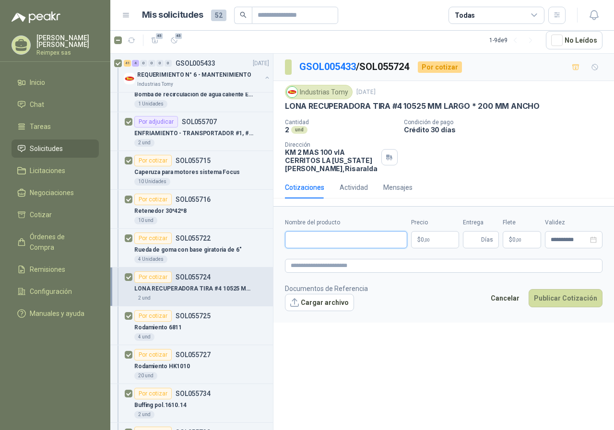
click at [303, 234] on input "Nombre del producto" at bounding box center [346, 239] width 122 height 17
click at [424, 241] on span ",00" at bounding box center [427, 240] width 6 height 5
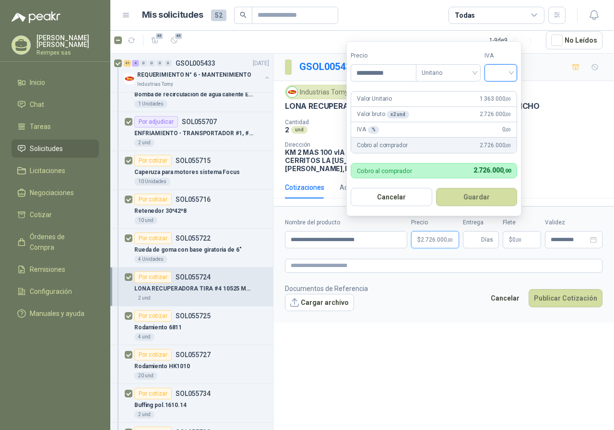
click at [508, 71] on input "search" at bounding box center [500, 72] width 21 height 14
click at [511, 96] on div "19%" at bounding box center [503, 92] width 18 height 11
click at [471, 202] on button "Guardar" at bounding box center [478, 197] width 83 height 18
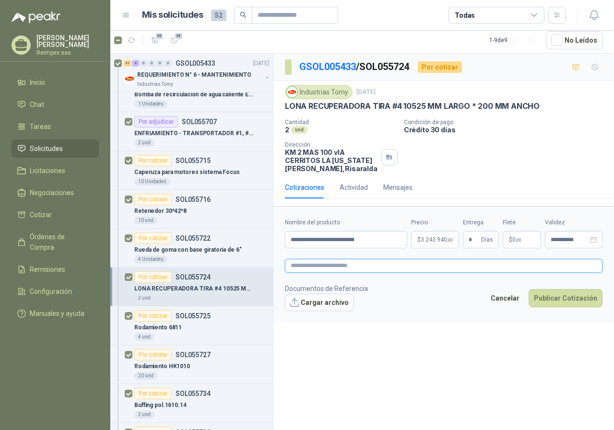
click at [369, 271] on textarea at bounding box center [444, 266] width 318 height 14
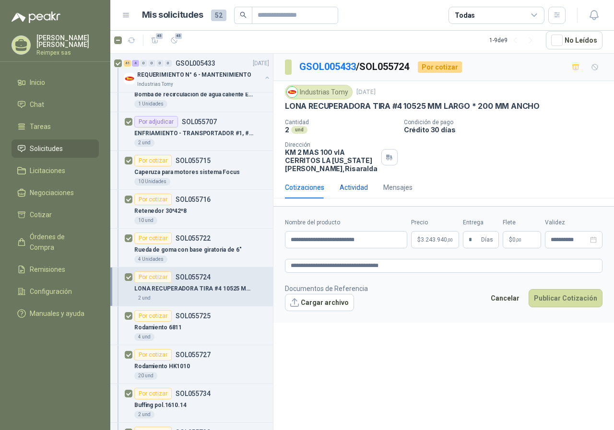
click at [358, 189] on div "Actividad" at bounding box center [354, 187] width 28 height 11
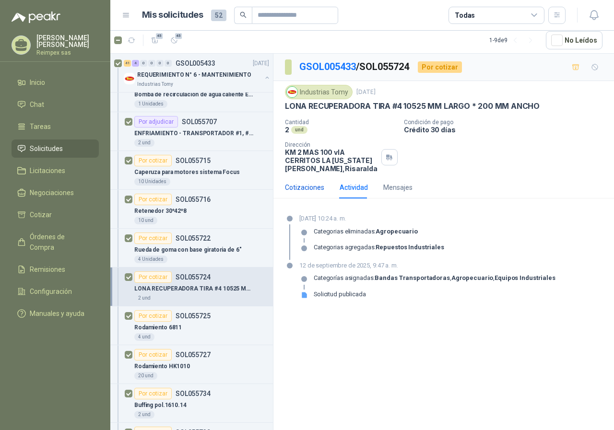
click at [301, 188] on div "Cotizaciones" at bounding box center [304, 187] width 39 height 11
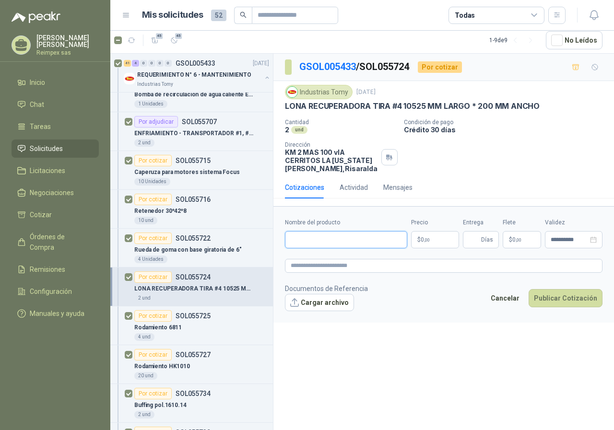
click at [355, 241] on input "Nombre del producto" at bounding box center [346, 239] width 122 height 17
click at [428, 239] on span ",00" at bounding box center [427, 240] width 6 height 5
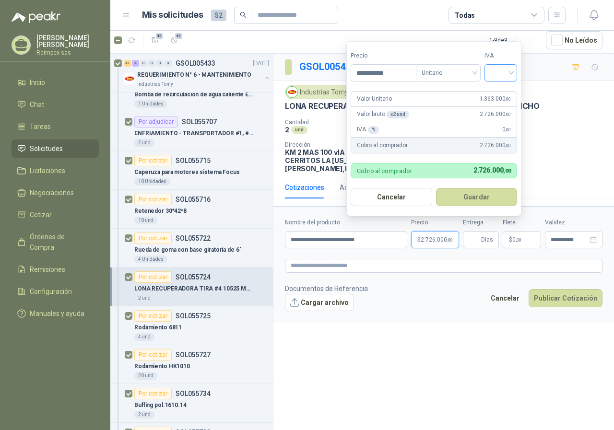
click at [510, 75] on input "search" at bounding box center [500, 72] width 21 height 14
click at [509, 88] on div "19%" at bounding box center [503, 92] width 18 height 11
click at [494, 197] on button "Guardar" at bounding box center [478, 197] width 83 height 18
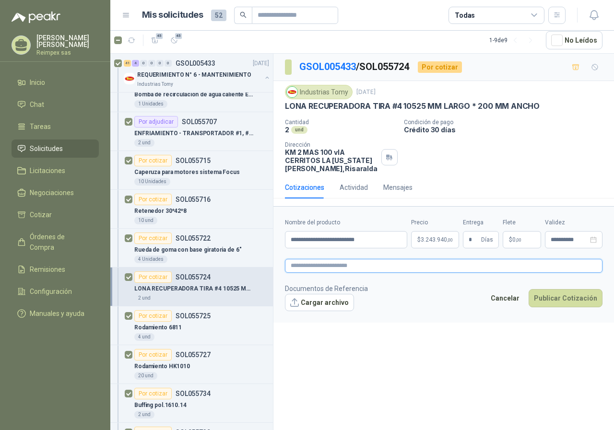
click at [351, 261] on textarea at bounding box center [444, 266] width 318 height 14
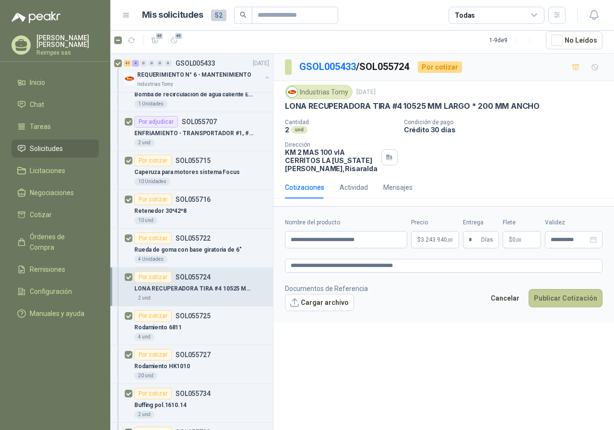
click at [553, 303] on button "Publicar Cotización" at bounding box center [566, 298] width 74 height 18
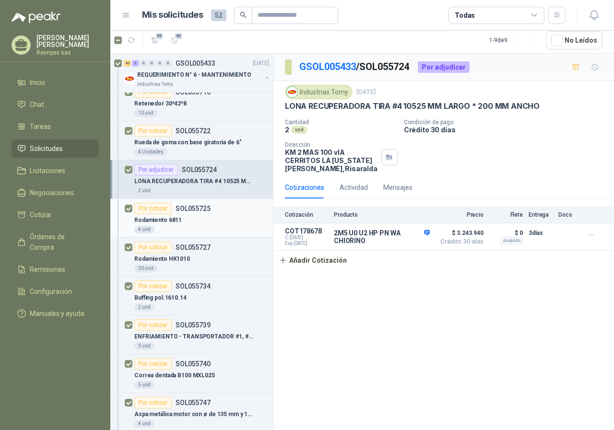
scroll to position [912, 0]
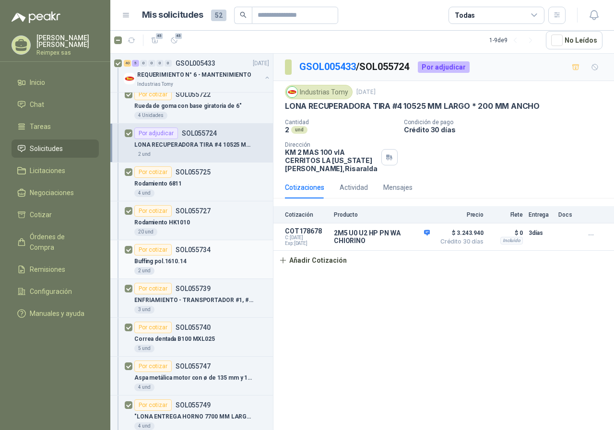
click at [238, 264] on div "Buffing pol.1610.14" at bounding box center [201, 262] width 135 height 12
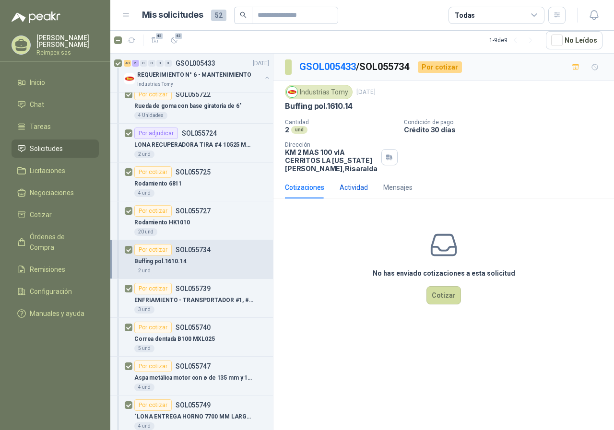
click at [357, 182] on div "Actividad" at bounding box center [354, 187] width 28 height 11
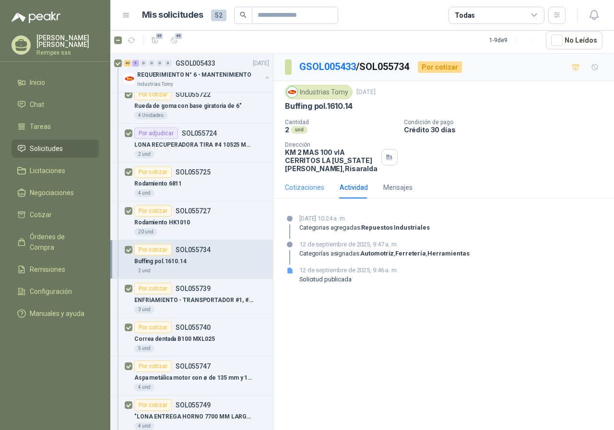
click at [321, 180] on div "Cotizaciones" at bounding box center [304, 188] width 39 height 22
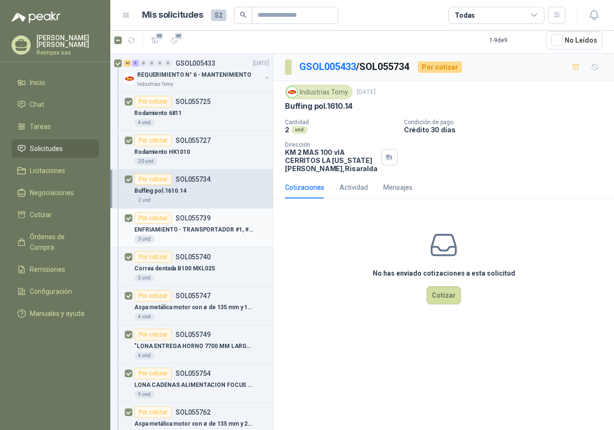
scroll to position [1008, 0]
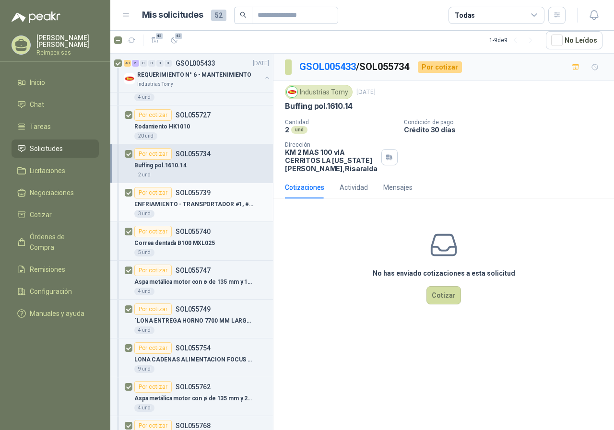
click at [202, 207] on p "ENFRIAMIENTO - TRANSPORTADOR #1, #2 Y #3 3870 MM LARGO * 1100 MM ANCHO" at bounding box center [193, 204] width 119 height 9
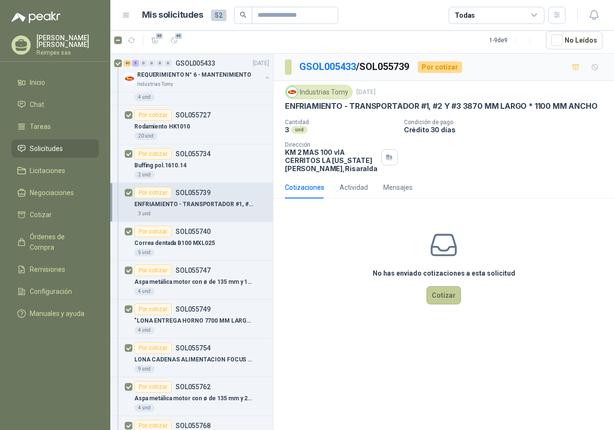
click at [441, 290] on button "Cotizar" at bounding box center [444, 295] width 35 height 18
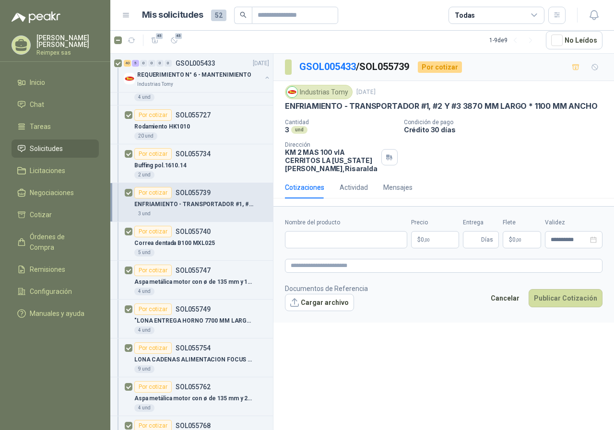
click at [433, 239] on p "$ 0 ,00" at bounding box center [435, 239] width 48 height 17
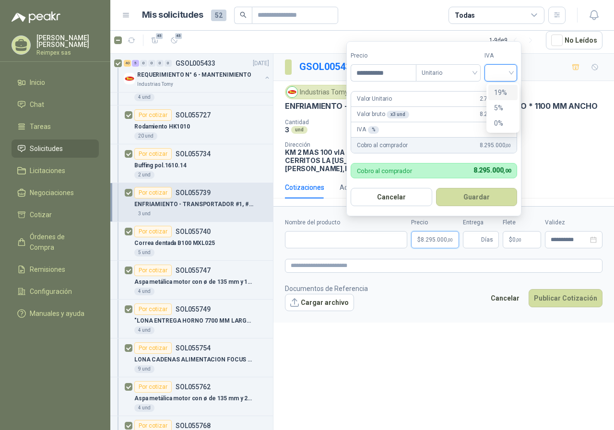
click at [507, 70] on input "search" at bounding box center [500, 72] width 21 height 14
click at [507, 90] on div "19%" at bounding box center [503, 92] width 18 height 11
click at [477, 196] on button "Guardar" at bounding box center [478, 197] width 83 height 18
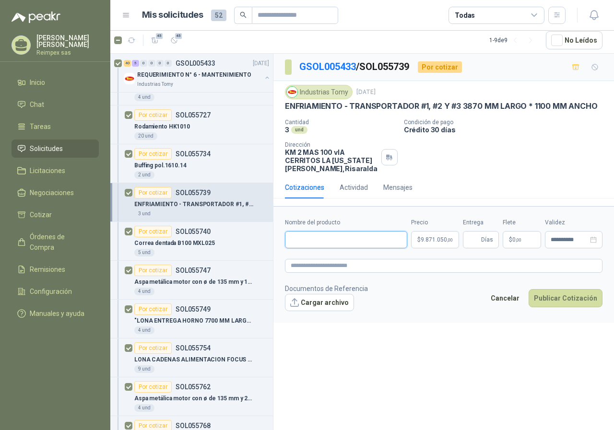
click at [317, 241] on input "Nombre del producto" at bounding box center [346, 239] width 122 height 17
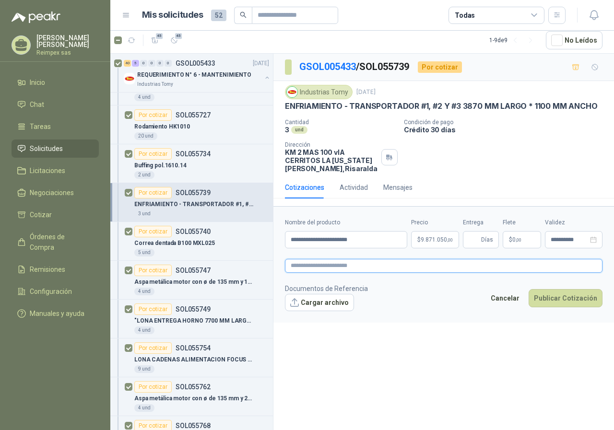
click at [352, 265] on textarea at bounding box center [444, 266] width 318 height 14
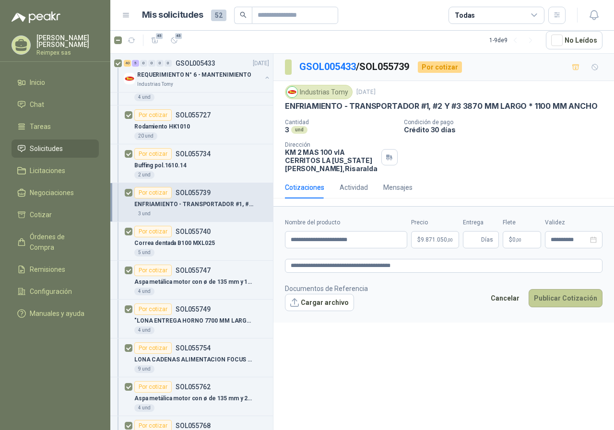
click at [580, 296] on button "Publicar Cotización" at bounding box center [566, 298] width 74 height 18
click at [554, 302] on button "Publicar Cotización" at bounding box center [566, 298] width 74 height 18
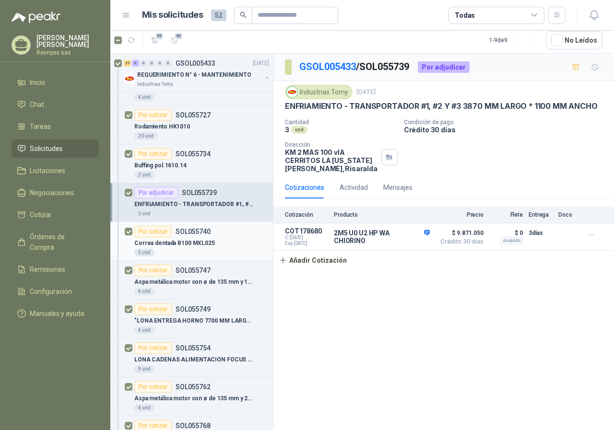
click at [218, 244] on div "Correa dentada B100 MXL025" at bounding box center [201, 244] width 135 height 12
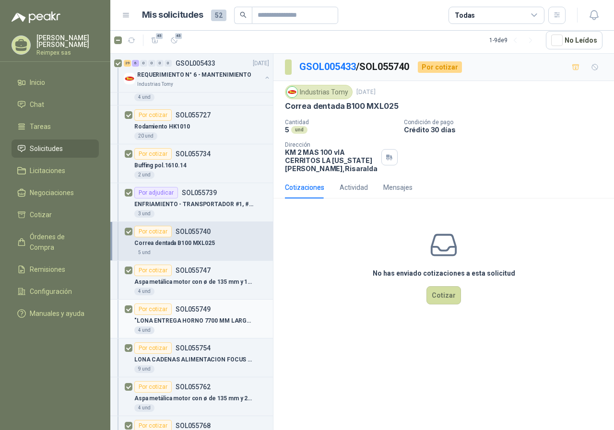
click at [223, 321] on p ""LONA ENTREGA HORNO 7700 MM LARGO* 1300 MM ANCHO L1" at bounding box center [193, 321] width 119 height 9
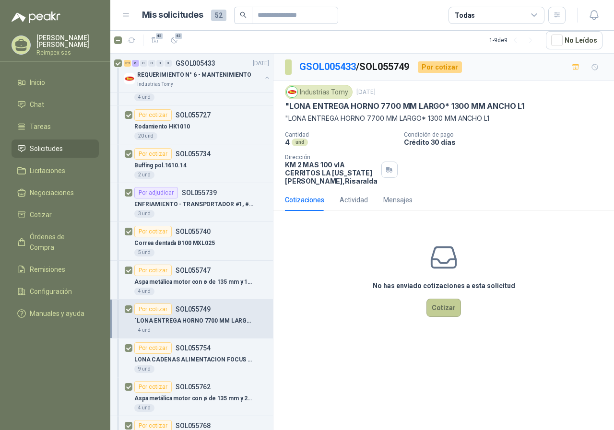
click at [439, 314] on button "Cotizar" at bounding box center [444, 308] width 35 height 18
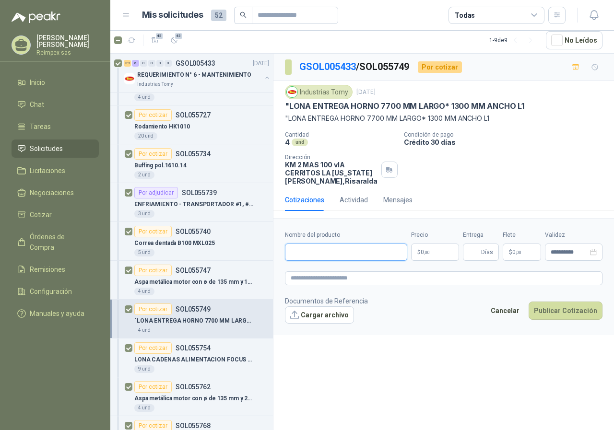
click at [369, 251] on input "Nombre del producto" at bounding box center [346, 252] width 122 height 17
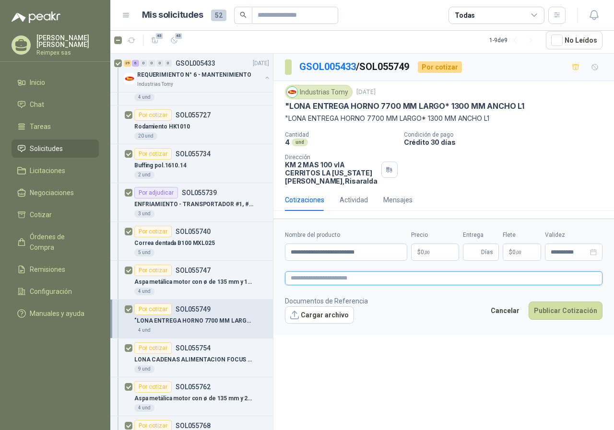
click at [398, 281] on textarea at bounding box center [444, 279] width 318 height 14
paste textarea "**********"
click at [383, 281] on textarea "**********" at bounding box center [444, 279] width 318 height 14
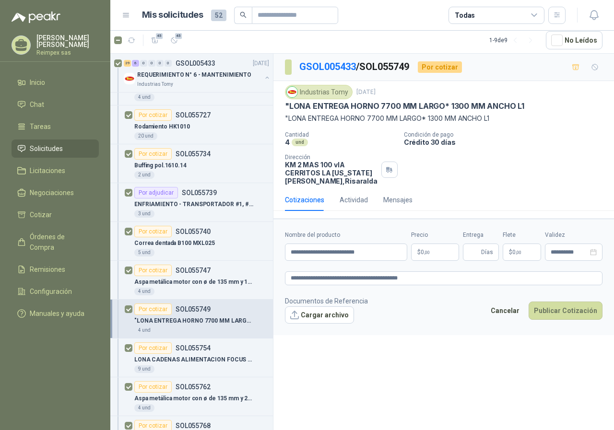
click at [431, 245] on p "$ 0 ,00" at bounding box center [435, 252] width 48 height 17
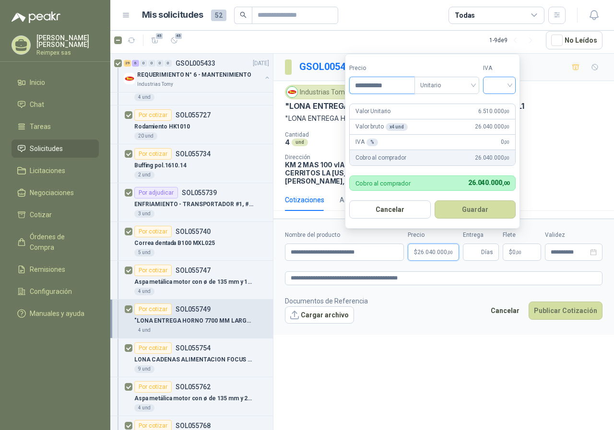
click at [514, 82] on div at bounding box center [499, 85] width 33 height 17
click at [508, 104] on div "19%" at bounding box center [502, 105] width 18 height 11
click at [481, 215] on button "Guardar" at bounding box center [477, 210] width 83 height 18
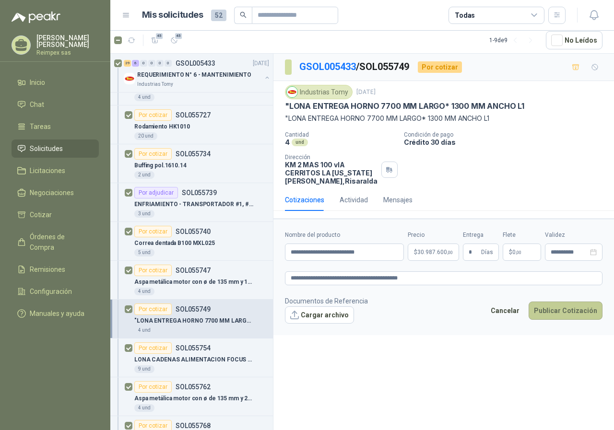
click at [560, 311] on button "Publicar Cotización" at bounding box center [566, 311] width 74 height 18
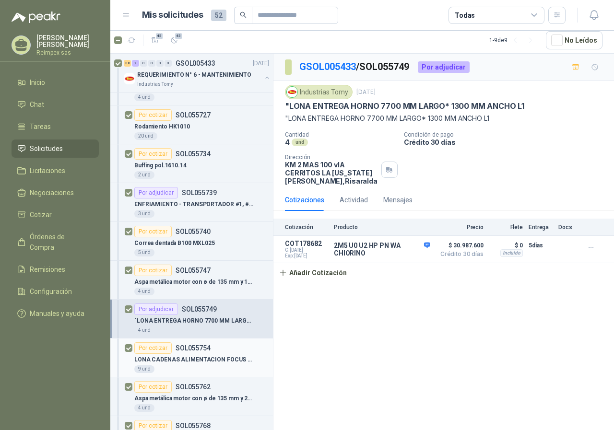
click at [228, 357] on p "LONA CADENAS ALIMENTACION FOCUS EXT A Y B (dobles) 2400 MM LARGO *50 MM ANCHO L1" at bounding box center [193, 360] width 119 height 9
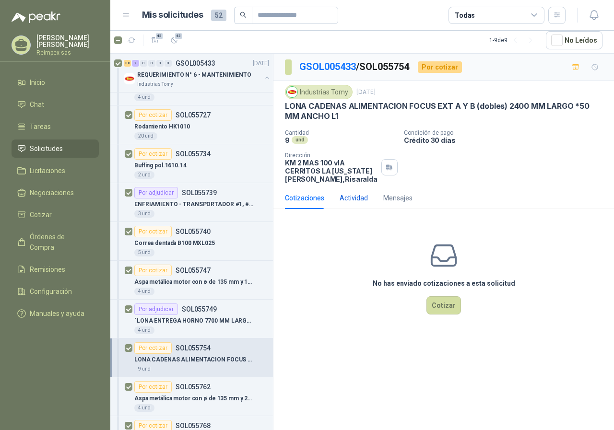
click at [362, 199] on div "Actividad" at bounding box center [354, 198] width 28 height 11
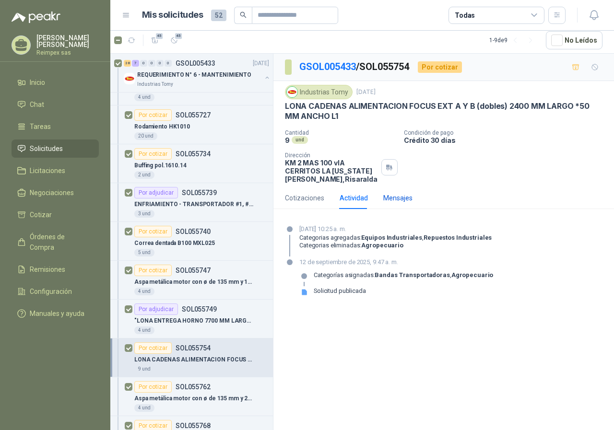
click at [395, 196] on div "Mensajes" at bounding box center [397, 198] width 29 height 11
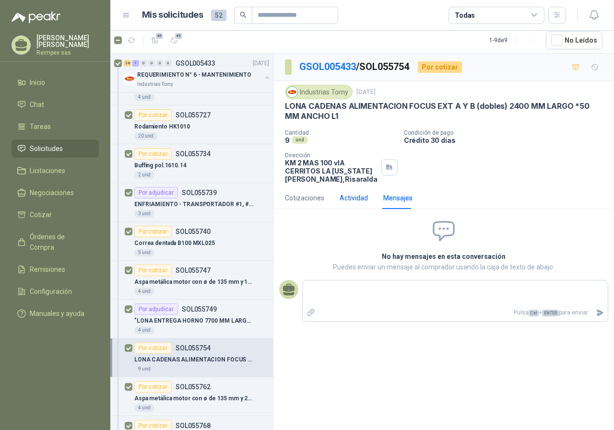
click at [358, 203] on div "Actividad" at bounding box center [354, 198] width 28 height 11
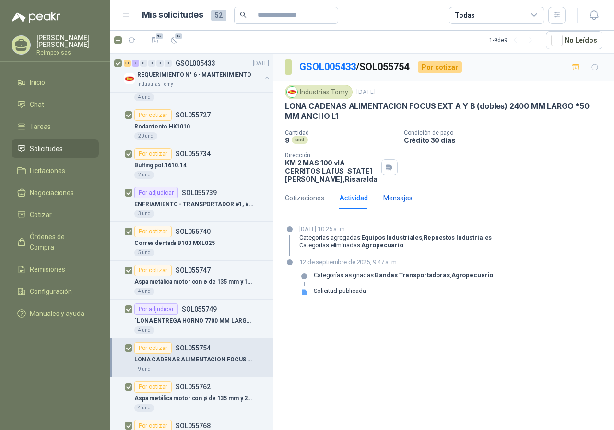
click at [389, 201] on div "Mensajes" at bounding box center [397, 198] width 29 height 11
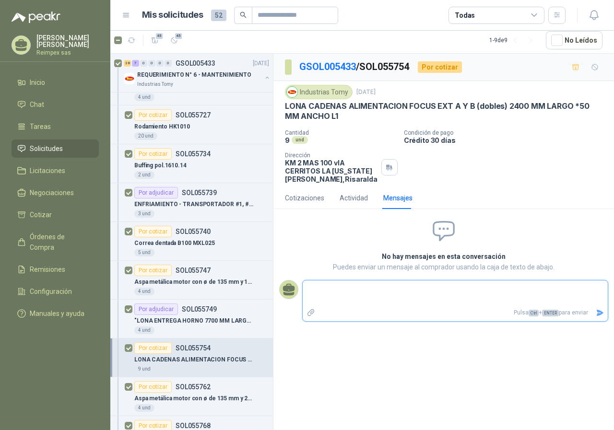
click at [372, 296] on textarea at bounding box center [455, 294] width 305 height 22
click at [598, 315] on icon "Enviar" at bounding box center [600, 313] width 7 height 6
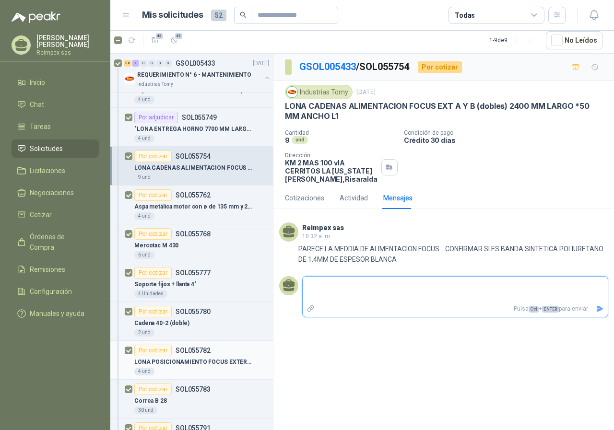
scroll to position [1248, 0]
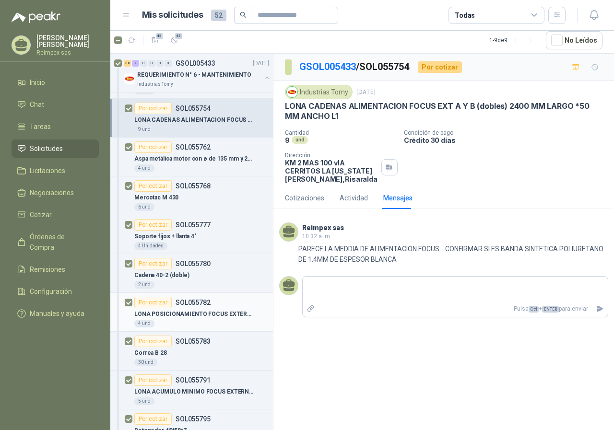
click at [229, 315] on p "LONA POSICIONAMIENTO FOCUS EXTERNA A Y B 1400 MM LARGO * 150 MM ANCHO L1" at bounding box center [193, 314] width 119 height 9
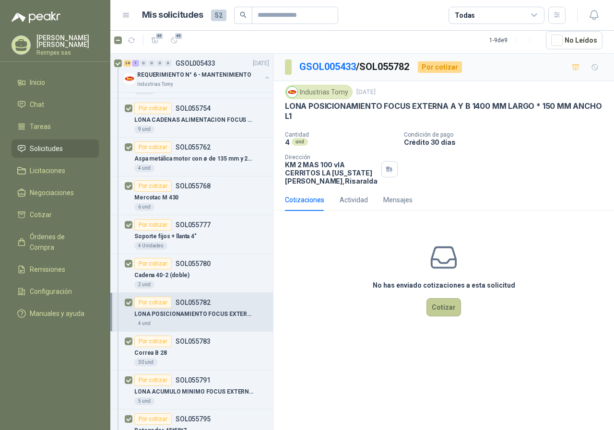
click at [443, 312] on button "Cotizar" at bounding box center [444, 307] width 35 height 18
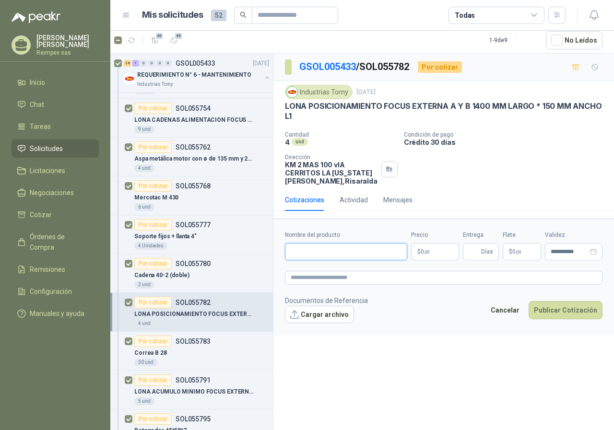
click at [385, 255] on input "Nombre del producto" at bounding box center [346, 251] width 122 height 17
click at [435, 250] on p "$ 0 ,00" at bounding box center [435, 251] width 48 height 17
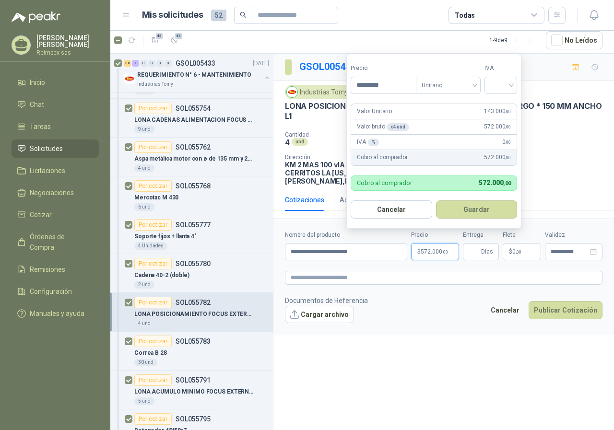
click at [436, 201] on button "Guardar" at bounding box center [477, 210] width 82 height 18
click at [512, 83] on input "search" at bounding box center [500, 84] width 21 height 14
click at [512, 102] on div "19%" at bounding box center [502, 104] width 29 height 15
click at [482, 210] on button "Guardar" at bounding box center [478, 210] width 83 height 18
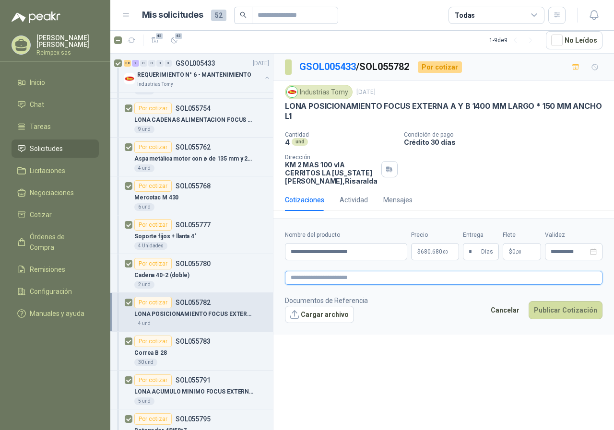
click at [311, 275] on textarea at bounding box center [444, 278] width 318 height 14
paste textarea "**********"
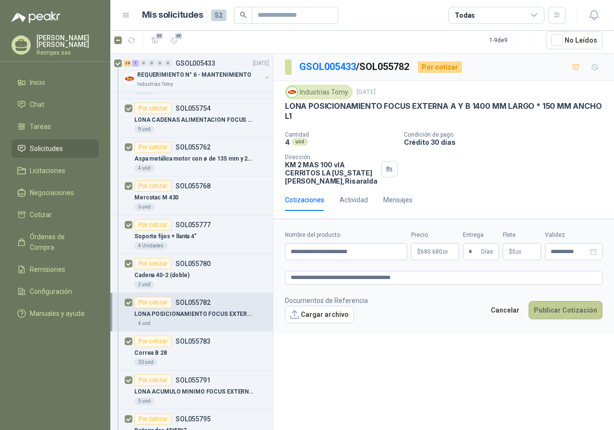
click at [571, 314] on button "Publicar Cotización" at bounding box center [566, 310] width 74 height 18
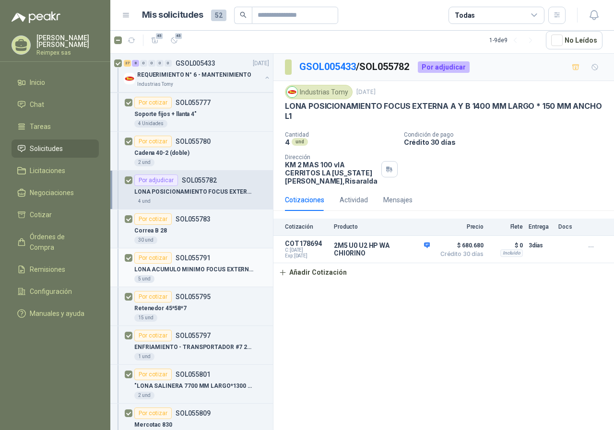
scroll to position [1392, 0]
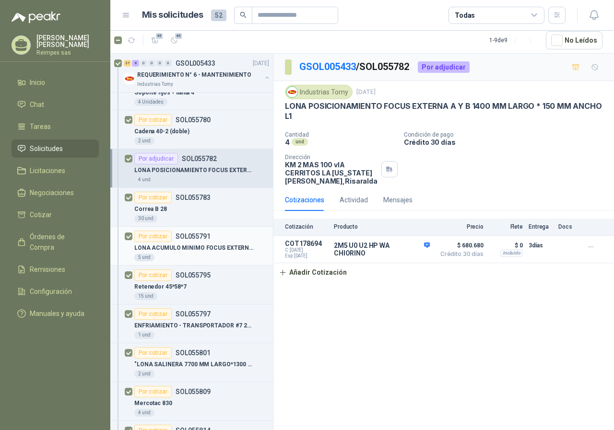
click at [190, 253] on div "LONA ACUMULO MINIMO FOCUS EXTERNA A Y B 2200 MM LARGO * 150 MM ANCHO L1" at bounding box center [201, 248] width 135 height 12
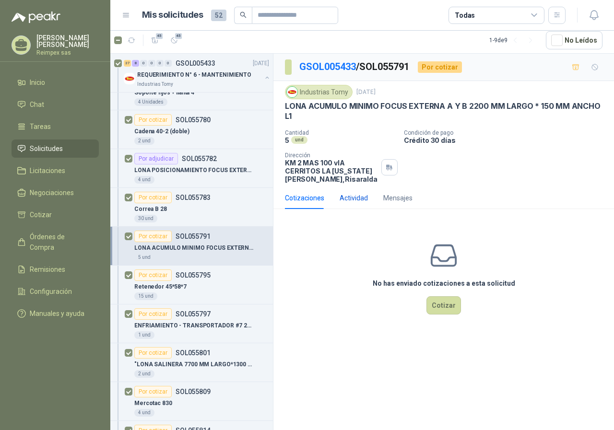
click at [361, 195] on div "Actividad" at bounding box center [354, 198] width 28 height 11
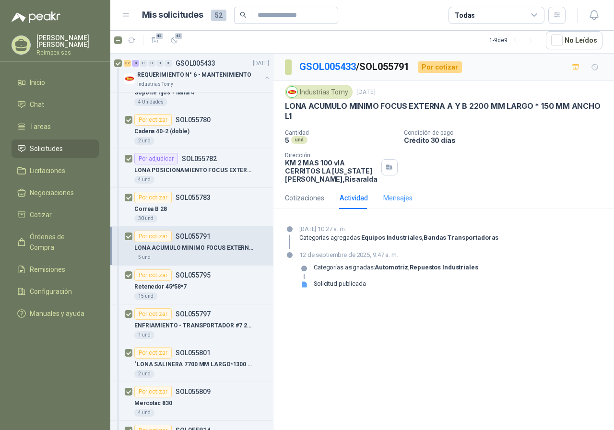
click at [393, 189] on div "Mensajes" at bounding box center [397, 198] width 29 height 22
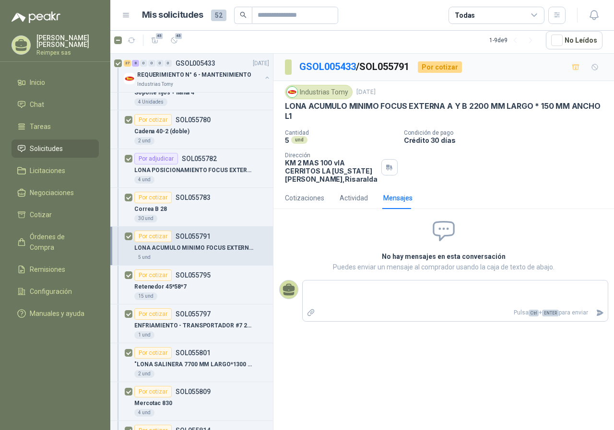
click at [324, 200] on div "Cotizaciones Actividad Mensajes" at bounding box center [349, 198] width 128 height 22
click at [318, 199] on div "Cotizaciones" at bounding box center [304, 198] width 39 height 11
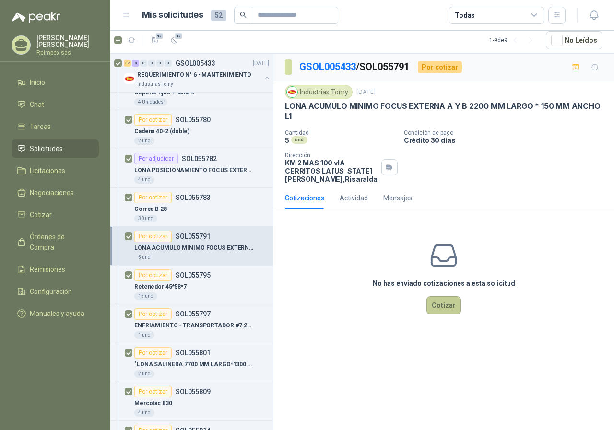
click at [443, 303] on button "Cotizar" at bounding box center [444, 306] width 35 height 18
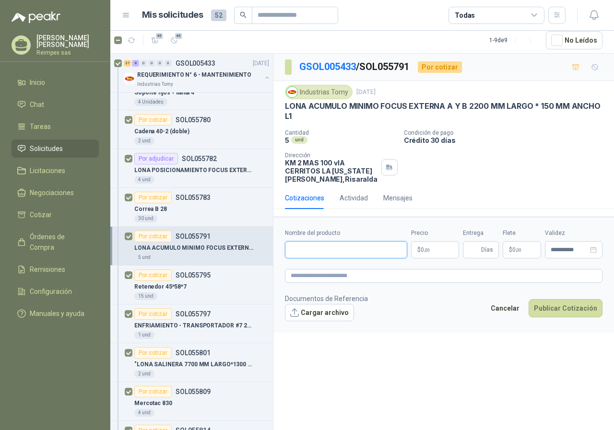
click at [326, 251] on input "Nombre del producto" at bounding box center [346, 249] width 122 height 17
click at [428, 248] on span ",00" at bounding box center [427, 250] width 6 height 5
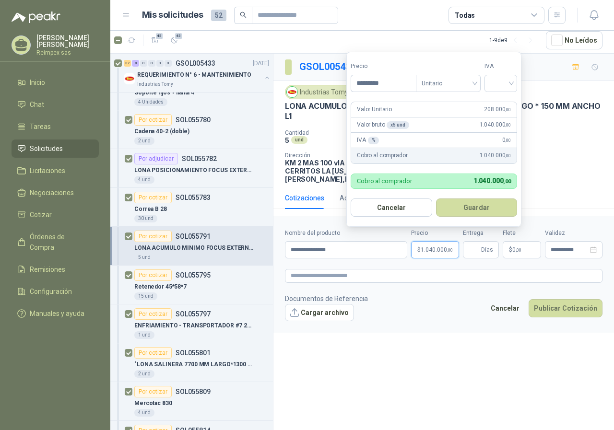
click at [436, 199] on button "Guardar" at bounding box center [477, 208] width 82 height 18
click at [511, 81] on input "search" at bounding box center [500, 82] width 21 height 14
click at [502, 109] on div "19%" at bounding box center [502, 102] width 29 height 15
click at [486, 206] on button "Guardar" at bounding box center [478, 208] width 83 height 18
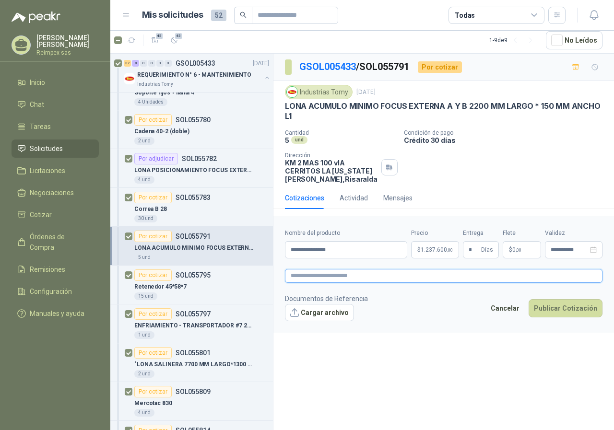
click at [344, 279] on textarea at bounding box center [444, 276] width 318 height 14
paste textarea "**********"
click at [570, 312] on button "Publicar Cotización" at bounding box center [566, 308] width 74 height 18
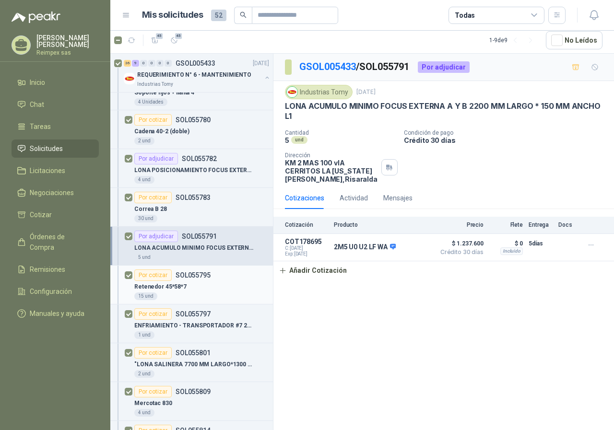
click at [222, 277] on div "Por cotizar SOL055795" at bounding box center [201, 276] width 135 height 12
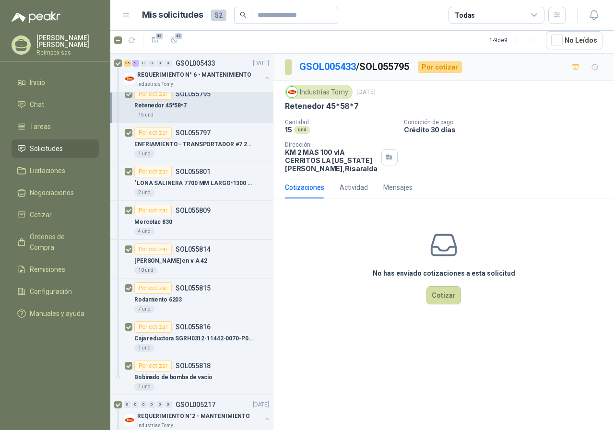
scroll to position [1583, 0]
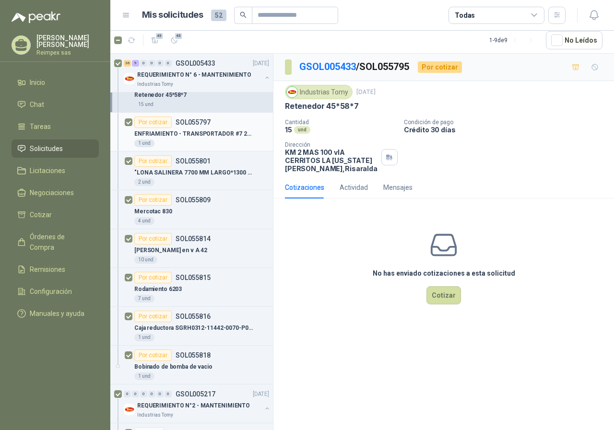
click at [206, 125] on p "SOL055797" at bounding box center [193, 122] width 35 height 7
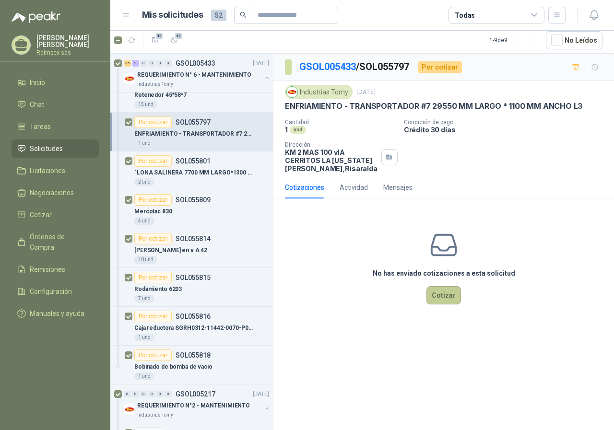
click at [444, 300] on button "Cotizar" at bounding box center [444, 295] width 35 height 18
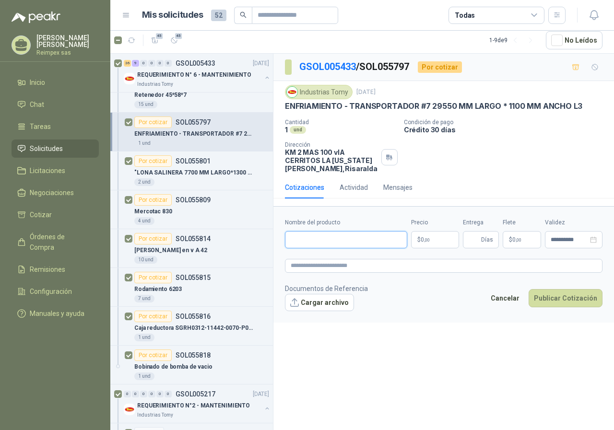
click at [381, 243] on input "Nombre del producto" at bounding box center [346, 239] width 122 height 17
click at [440, 244] on p "$ 0 ,00" at bounding box center [435, 239] width 48 height 17
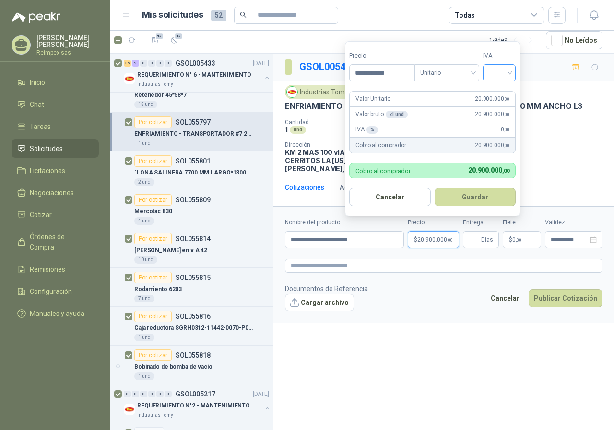
drag, startPoint x: 511, startPoint y: 71, endPoint x: 507, endPoint y: 80, distance: 10.3
click at [510, 70] on input "search" at bounding box center [499, 72] width 21 height 14
click at [503, 90] on div "19%" at bounding box center [502, 92] width 18 height 11
click at [452, 196] on button "Guardar" at bounding box center [477, 197] width 83 height 18
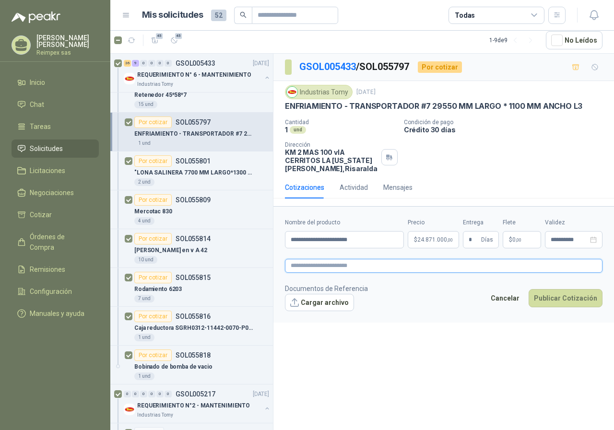
click at [330, 270] on textarea at bounding box center [444, 266] width 318 height 14
paste textarea "**********"
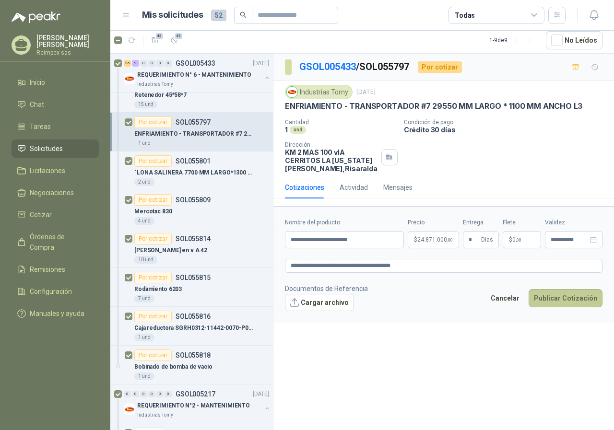
click at [577, 304] on button "Publicar Cotización" at bounding box center [566, 298] width 74 height 18
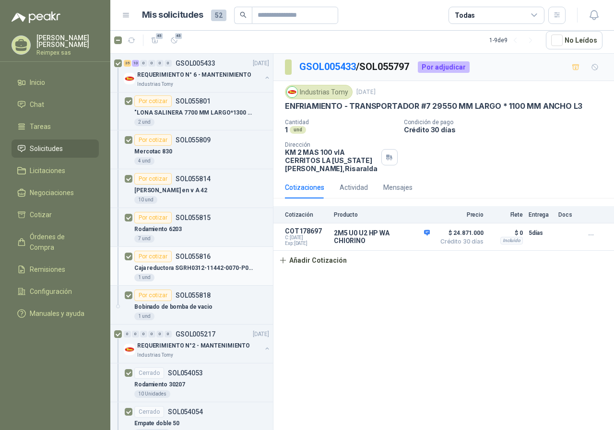
scroll to position [1583, 0]
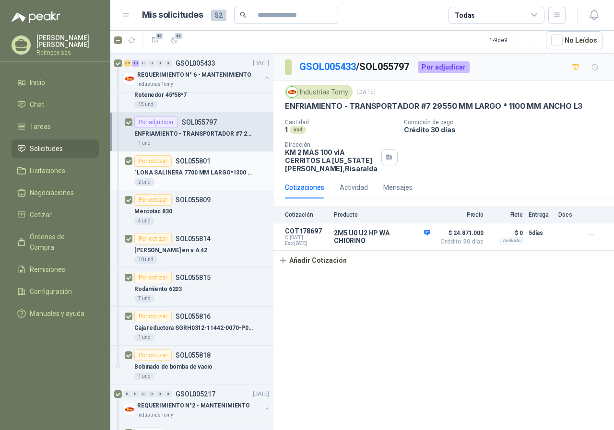
click at [212, 166] on div "Por cotizar SOL055801" at bounding box center [201, 161] width 135 height 12
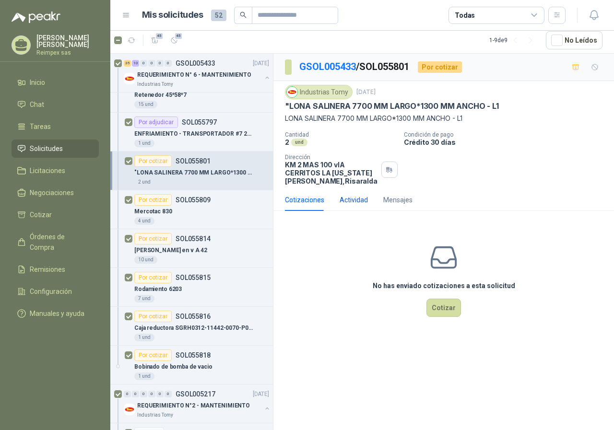
click at [346, 200] on div "Actividad" at bounding box center [354, 200] width 28 height 11
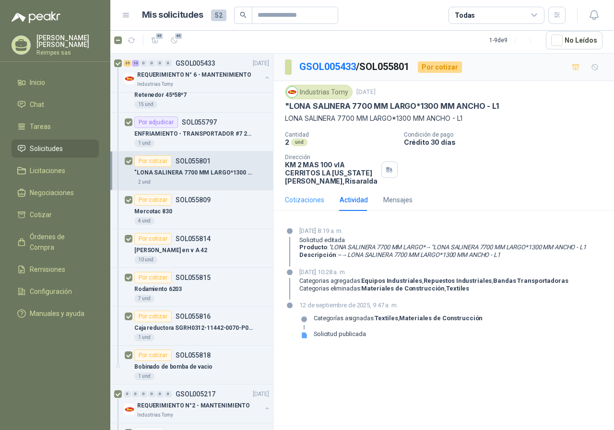
click at [299, 193] on div "Cotizaciones" at bounding box center [304, 200] width 39 height 22
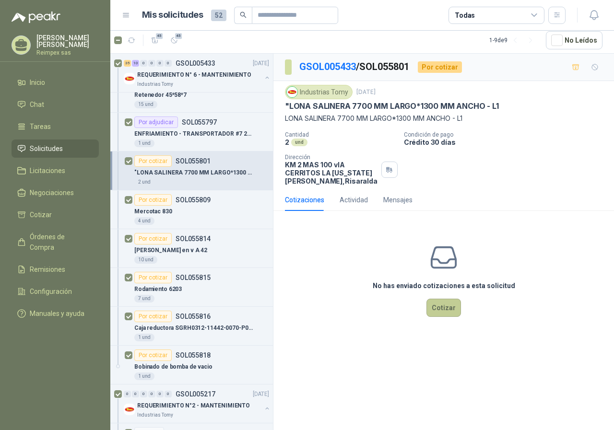
click at [440, 308] on button "Cotizar" at bounding box center [444, 308] width 35 height 18
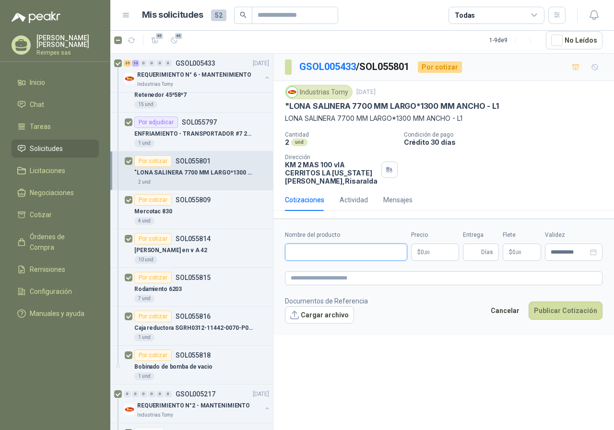
click at [393, 254] on input "Nombre del producto" at bounding box center [346, 252] width 122 height 17
click at [440, 250] on p "$ 0 ,00" at bounding box center [435, 252] width 48 height 17
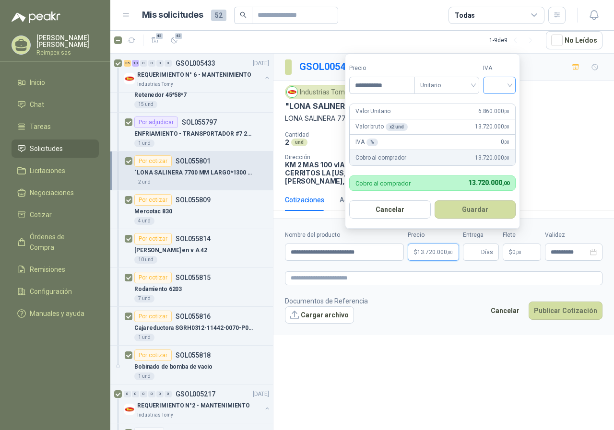
click at [510, 85] on input "search" at bounding box center [499, 84] width 21 height 14
click at [501, 105] on div "19%" at bounding box center [502, 105] width 18 height 11
click at [470, 207] on button "Guardar" at bounding box center [477, 210] width 83 height 18
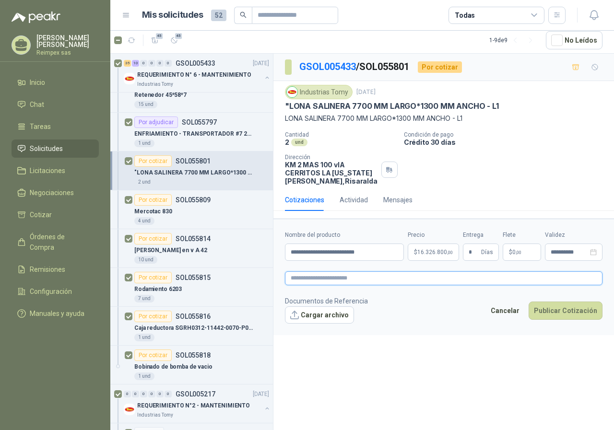
click at [399, 279] on textarea at bounding box center [444, 279] width 318 height 14
paste textarea "**********"
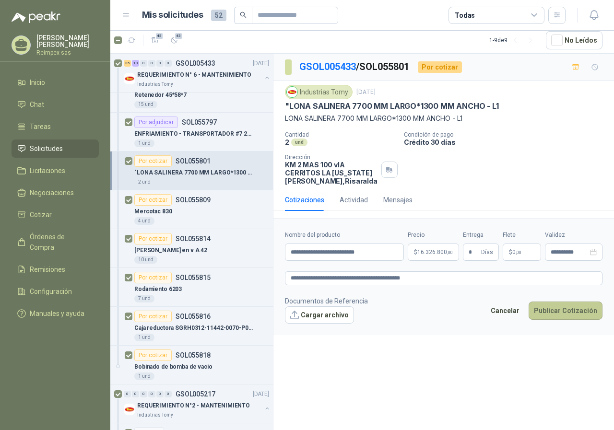
click at [578, 309] on button "Publicar Cotización" at bounding box center [566, 311] width 74 height 18
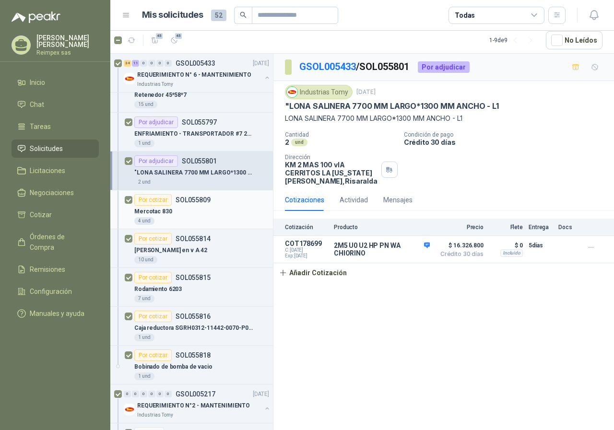
click at [209, 203] on p "SOL055809" at bounding box center [193, 200] width 35 height 7
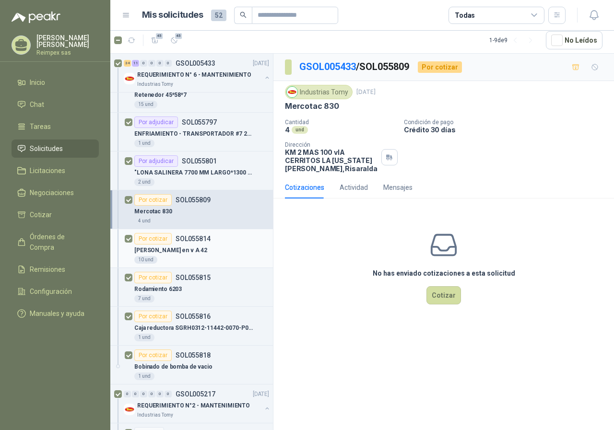
click at [220, 245] on div "[PERSON_NAME] en v A 42" at bounding box center [201, 251] width 135 height 12
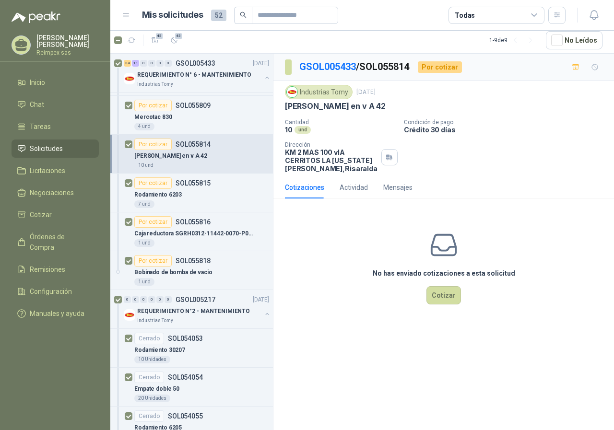
scroll to position [1679, 0]
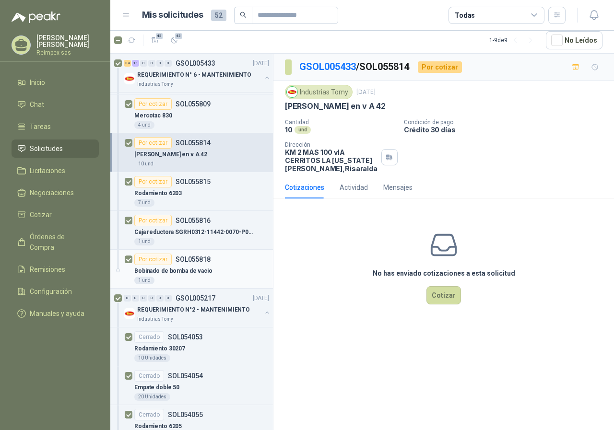
click at [232, 269] on div "Bobinado de bomba de vacio" at bounding box center [201, 271] width 135 height 12
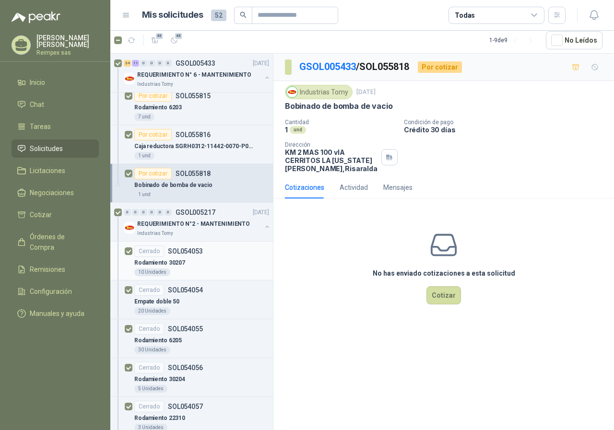
scroll to position [1775, 0]
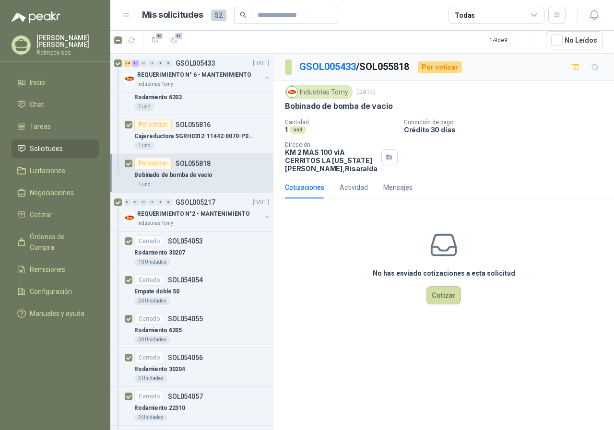
click at [52, 144] on span "Solicitudes" at bounding box center [46, 148] width 33 height 11
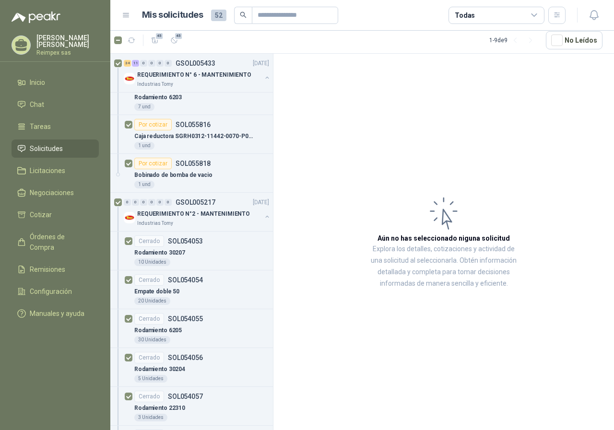
click at [61, 150] on span "Solicitudes" at bounding box center [46, 148] width 33 height 11
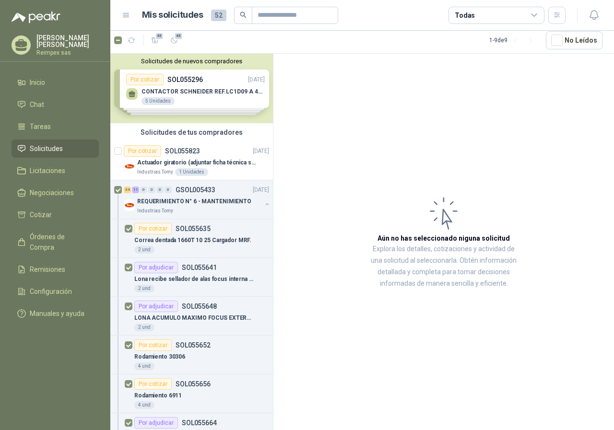
click at [191, 99] on div "Solicitudes de nuevos compradores Por cotizar SOL055296 [DATE] CONTACTOR [PERSO…" at bounding box center [191, 89] width 163 height 70
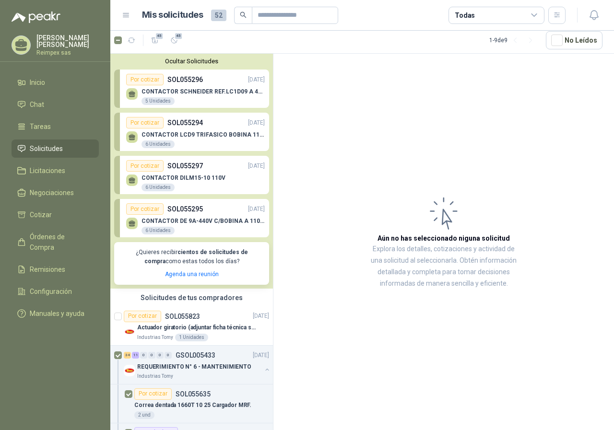
click at [318, 260] on article "Aún no has seleccionado niguna solicitud Explora los detalles, cotizaciones y a…" at bounding box center [444, 242] width 341 height 377
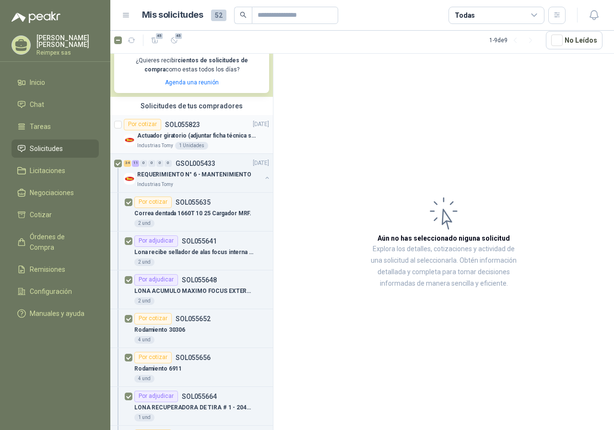
click at [214, 125] on div "Por cotizar SOL055823 [DATE]" at bounding box center [196, 125] width 145 height 12
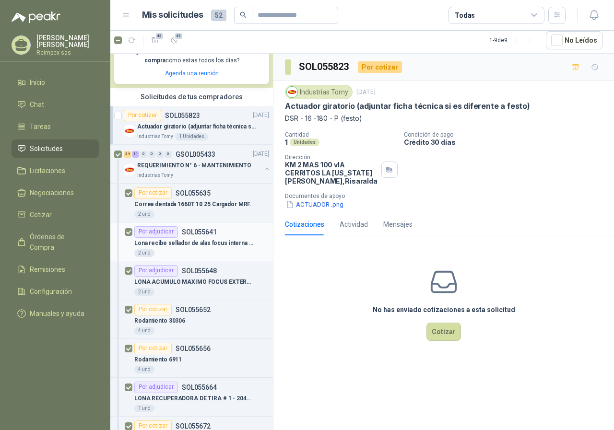
scroll to position [240, 0]
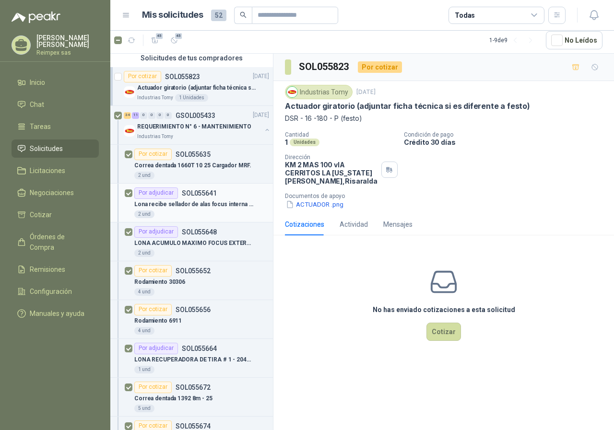
click at [232, 202] on p "Lona recibe sellador de alas focus interna A1 (8330mm Largo * 322mm Ancho) L1" at bounding box center [193, 204] width 119 height 9
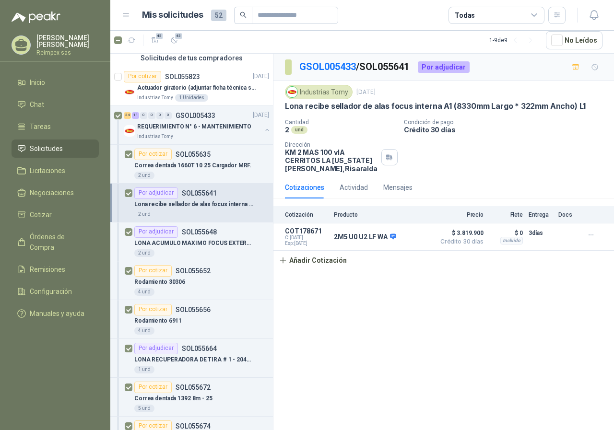
click at [232, 202] on p "Lona recibe sellador de alas focus interna A1 (8330mm Largo * 322mm Ancho) L1" at bounding box center [193, 204] width 119 height 9
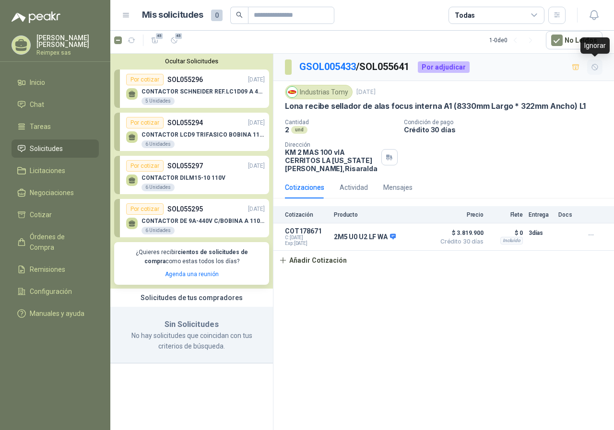
click at [595, 67] on icon "button" at bounding box center [595, 67] width 6 height 6
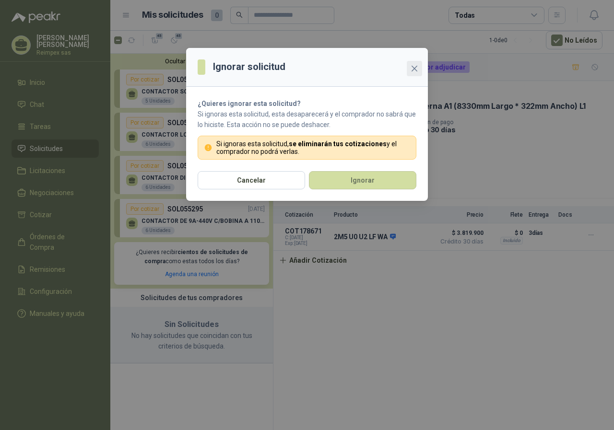
click at [418, 70] on icon "close" at bounding box center [415, 69] width 8 height 8
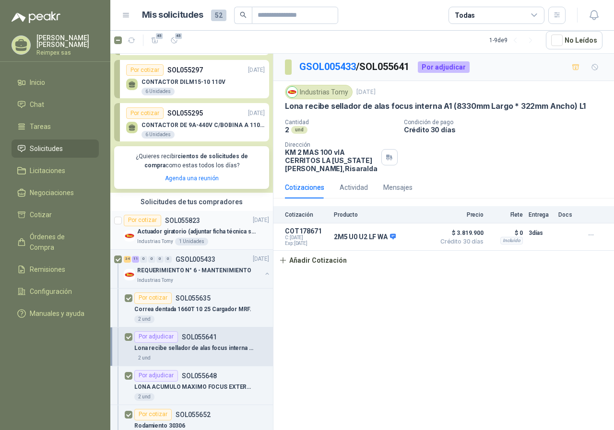
scroll to position [144, 0]
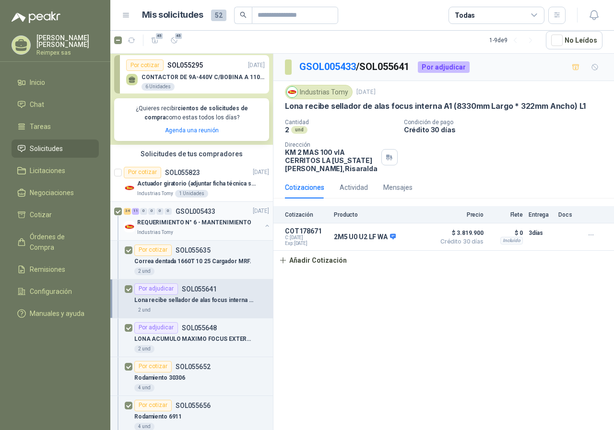
click at [208, 229] on div "Industrias Tomy" at bounding box center [199, 233] width 124 height 8
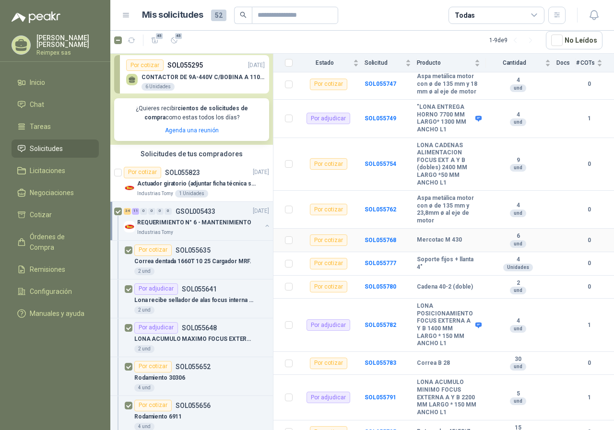
scroll to position [912, 0]
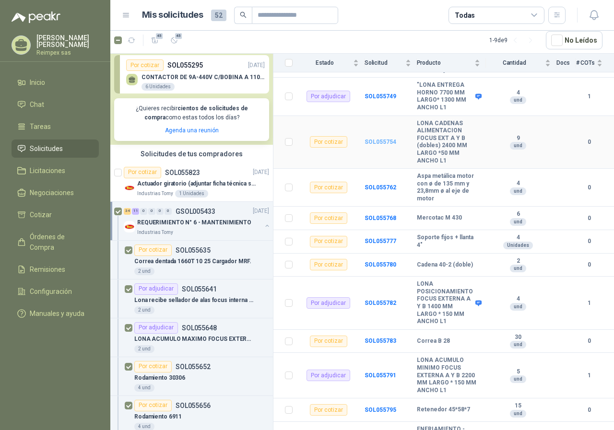
click at [389, 145] on b "SOL055754" at bounding box center [381, 142] width 32 height 7
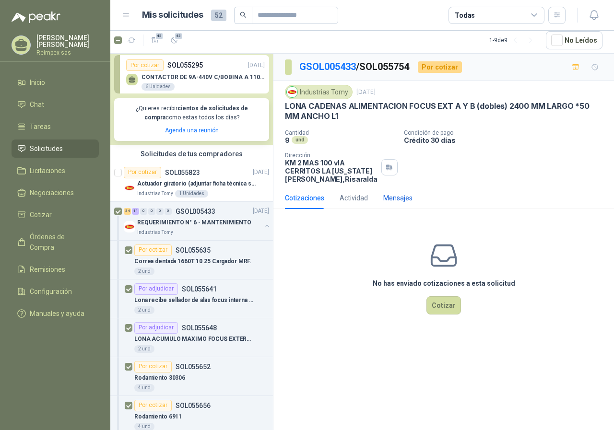
click at [389, 200] on div "Mensajes" at bounding box center [397, 198] width 29 height 11
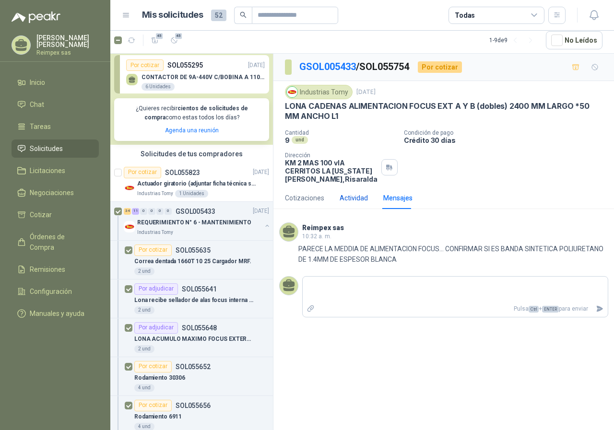
click at [356, 194] on div "Actividad" at bounding box center [354, 198] width 28 height 11
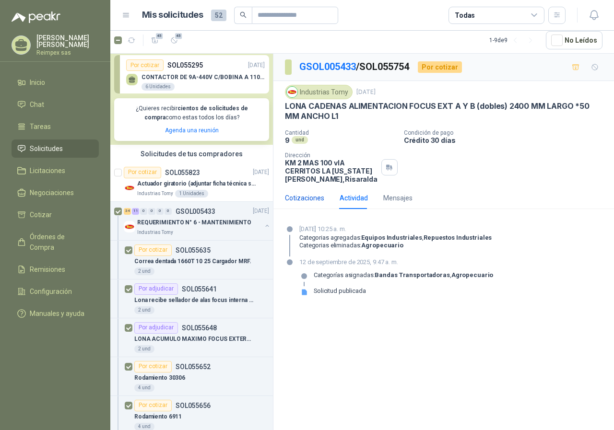
click at [309, 197] on div "Cotizaciones" at bounding box center [304, 198] width 39 height 11
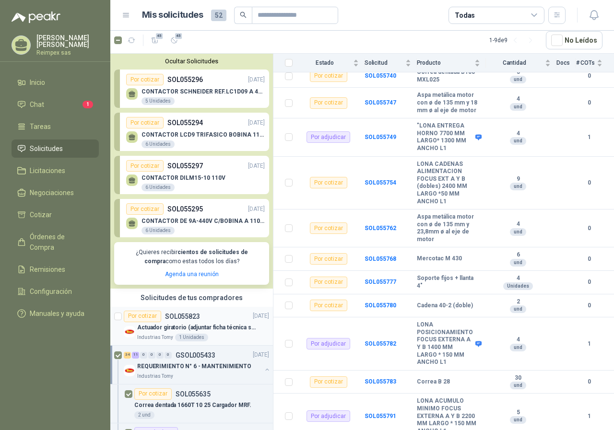
click at [197, 313] on p "SOL055823" at bounding box center [182, 316] width 35 height 7
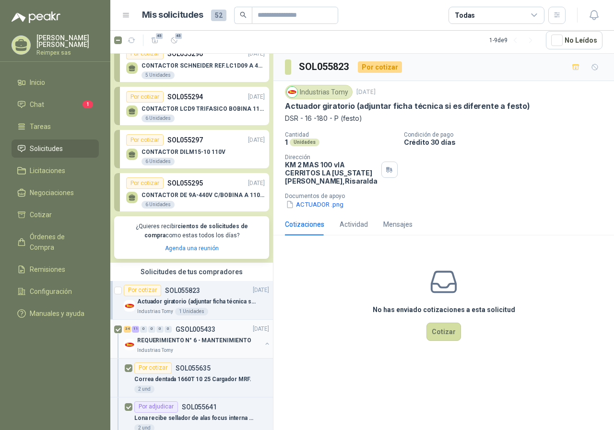
scroll to position [48, 0]
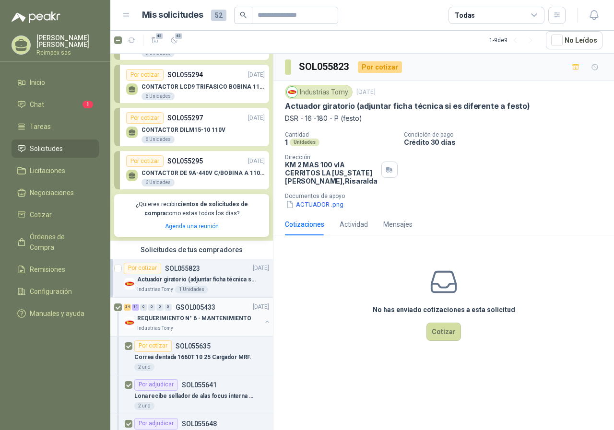
click at [219, 309] on div "34 11 0 0 0 0 GSOL005433 [DATE]" at bounding box center [197, 308] width 147 height 12
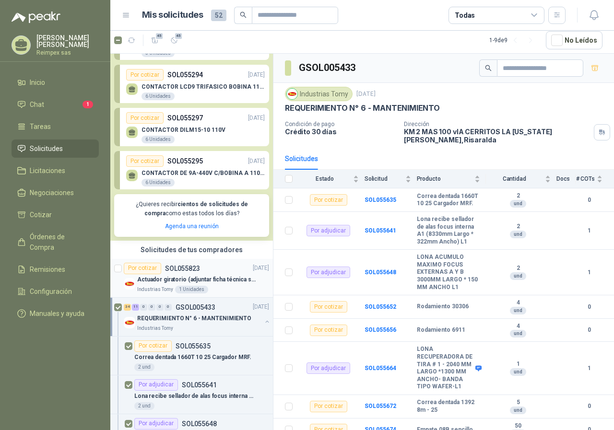
click at [214, 268] on div "Por cotizar SOL055823 [DATE]" at bounding box center [196, 269] width 145 height 12
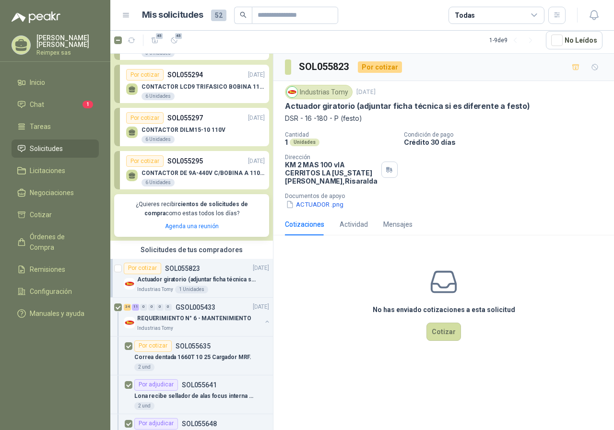
scroll to position [96, 0]
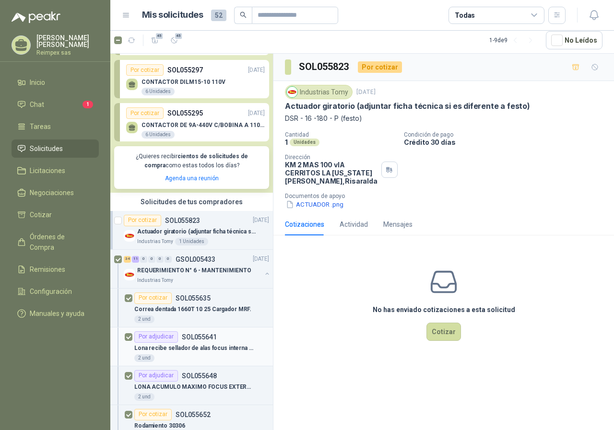
click at [234, 340] on div "Por adjudicar SOL055641" at bounding box center [201, 338] width 135 height 12
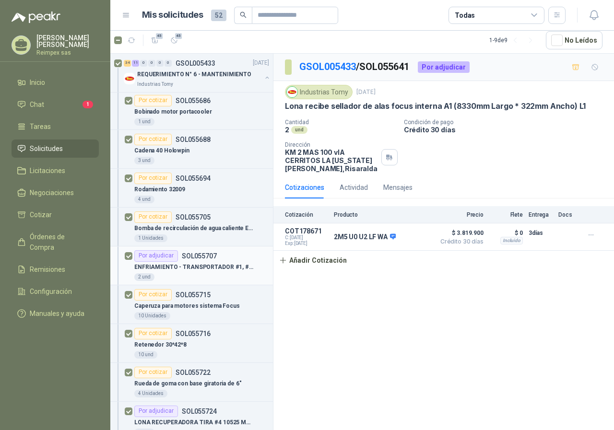
scroll to position [816, 0]
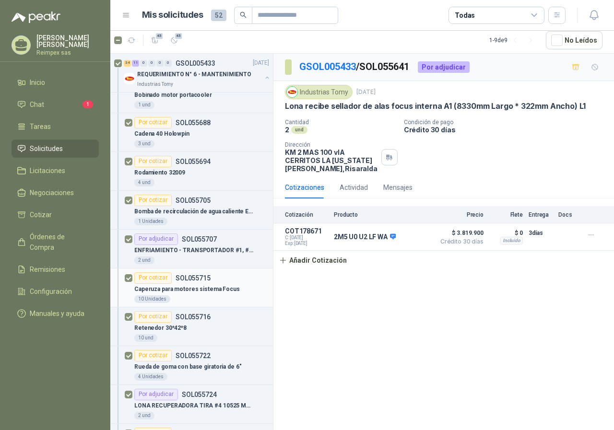
click at [239, 293] on div "Caperuza para motores sistema Focus" at bounding box center [201, 290] width 135 height 12
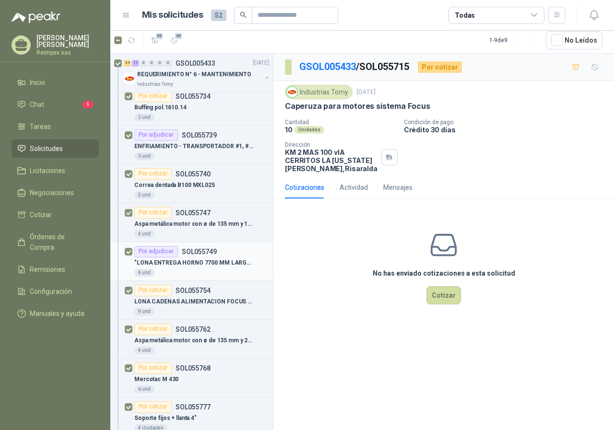
scroll to position [1248, 0]
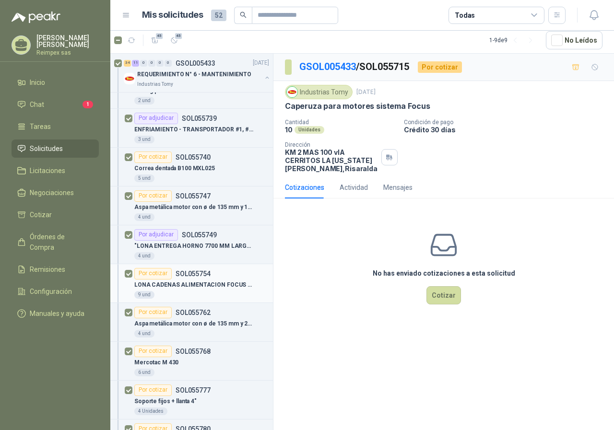
click at [225, 290] on div "LONA CADENAS ALIMENTACION FOCUS EXT A Y B (dobles) 2400 MM LARGO *50 MM ANCHO L1" at bounding box center [201, 286] width 135 height 12
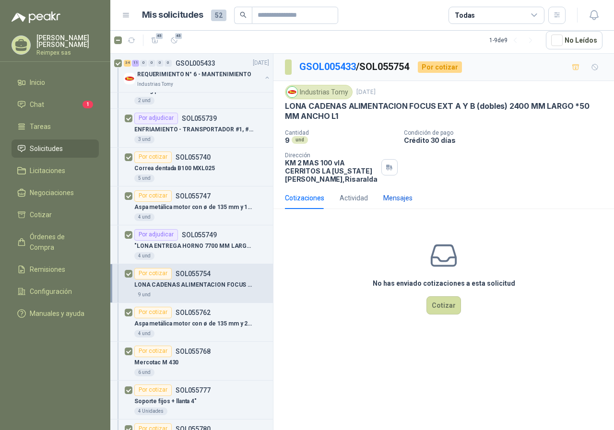
click at [398, 199] on div "Mensajes" at bounding box center [397, 198] width 29 height 11
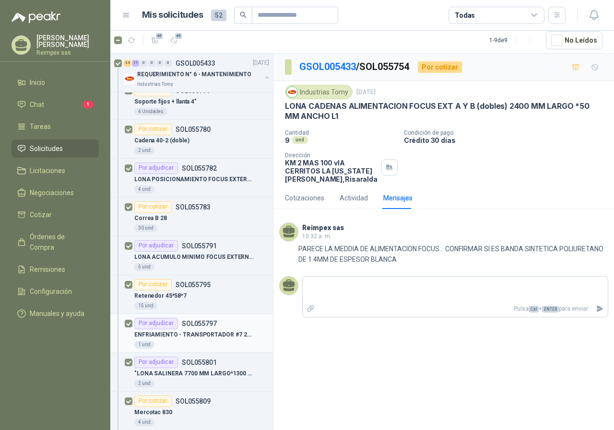
scroll to position [1583, 0]
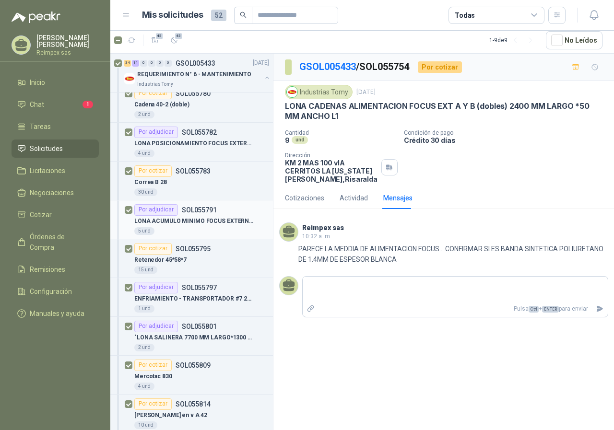
click at [213, 225] on p "LONA ACUMULO MINIMO FOCUS EXTERNA A Y B 2200 MM LARGO * 150 MM ANCHO L1" at bounding box center [193, 221] width 119 height 9
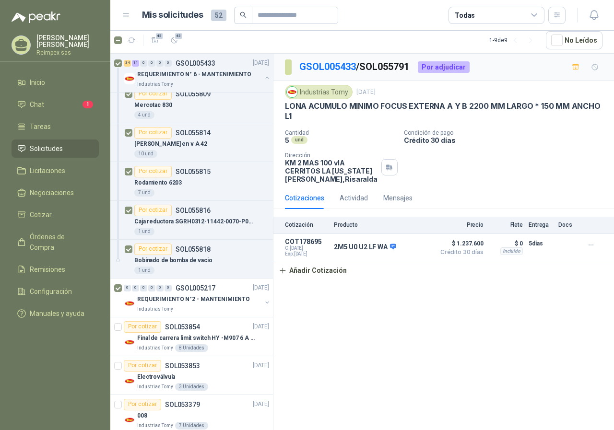
scroll to position [1871, 0]
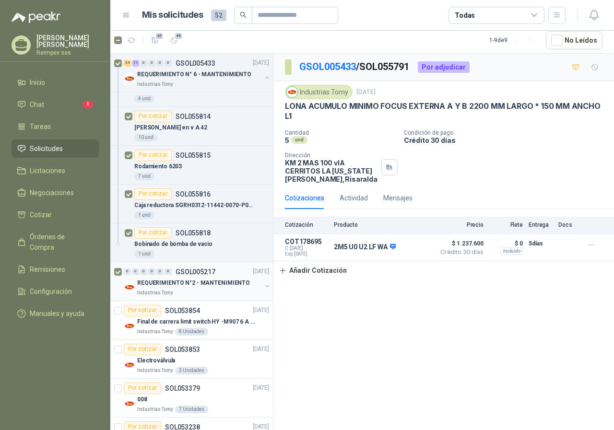
click at [223, 287] on p "REQUERIMIENTO N°2 - MANTENIMIENTO" at bounding box center [193, 283] width 113 height 9
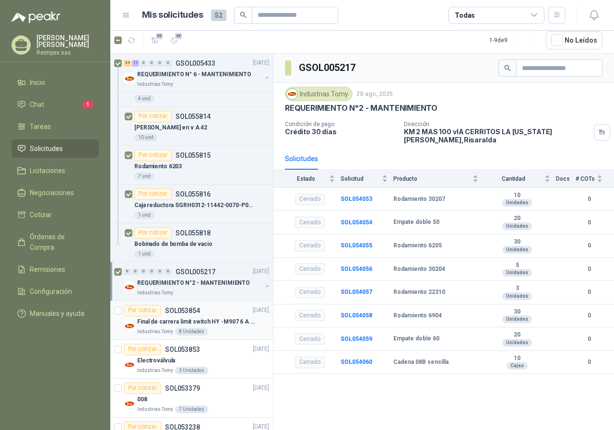
click at [226, 313] on div "Por cotizar SOL053854 [DATE]" at bounding box center [196, 311] width 145 height 12
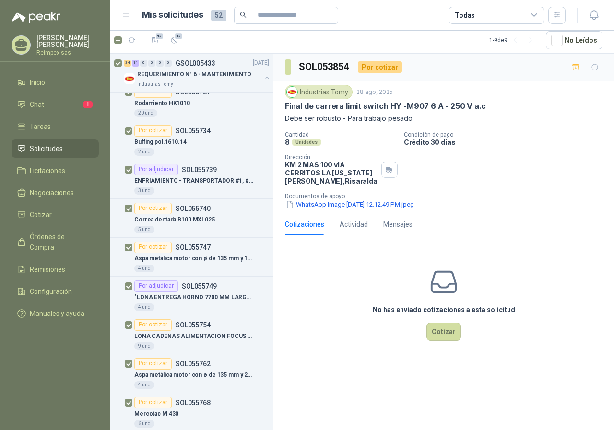
scroll to position [1078, 0]
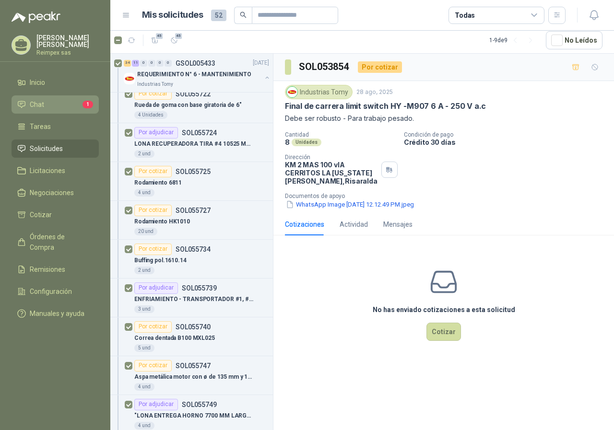
click at [49, 101] on li "Chat 1" at bounding box center [55, 104] width 76 height 11
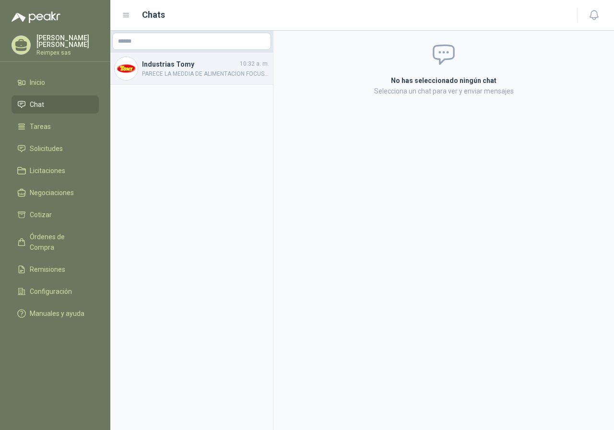
click at [198, 76] on span "PARECE LA MEDDIA DE ALIMENTACION FOCUS... CONFIRMAR SI ES BANDA SINTETICA POLIU…" at bounding box center [205, 74] width 127 height 9
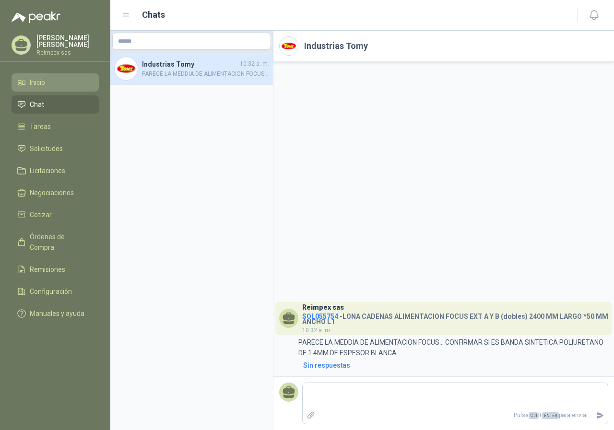
click at [31, 82] on span "Inicio" at bounding box center [37, 82] width 15 height 11
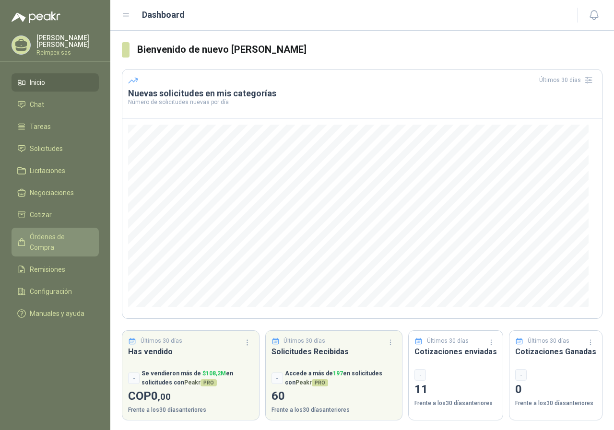
click at [65, 237] on span "Órdenes de Compra" at bounding box center [60, 242] width 60 height 21
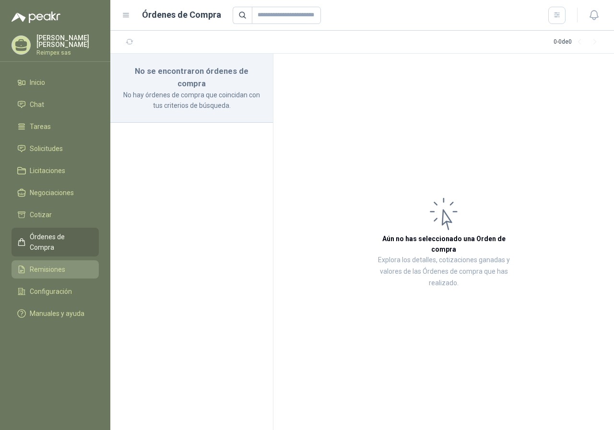
click at [67, 261] on link "Remisiones" at bounding box center [55, 270] width 87 height 18
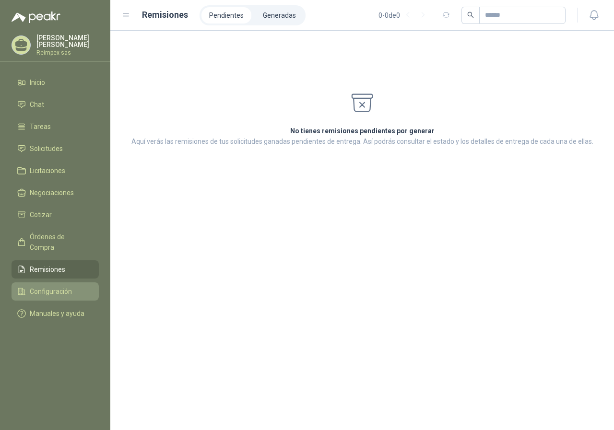
click at [66, 283] on link "Configuración" at bounding box center [55, 292] width 87 height 18
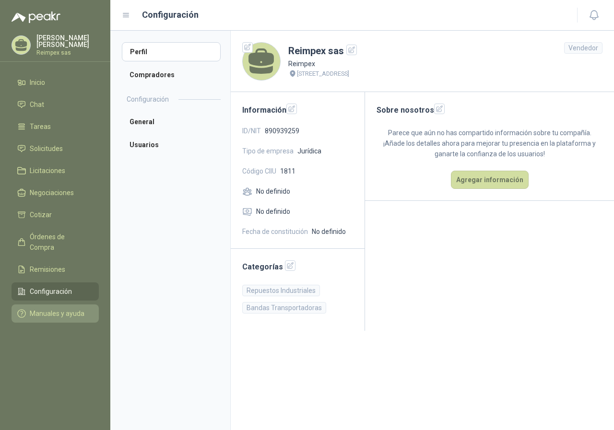
click at [62, 309] on span "Manuales y ayuda" at bounding box center [57, 314] width 55 height 11
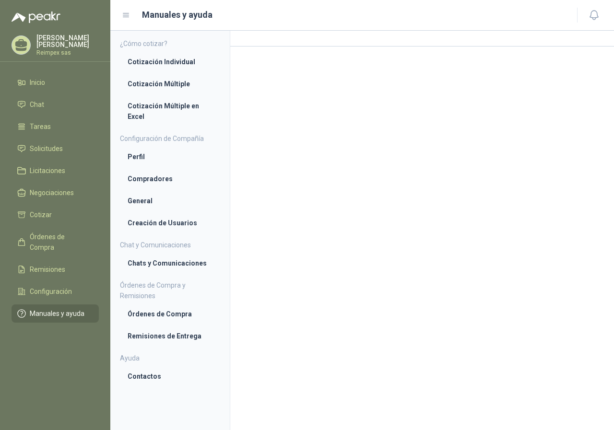
click at [66, 309] on span "Manuales y ayuda" at bounding box center [57, 314] width 55 height 11
click at [177, 61] on li "Cotización Individual" at bounding box center [170, 62] width 85 height 11
click at [170, 85] on li "Cotización Múltiple" at bounding box center [170, 85] width 85 height 11
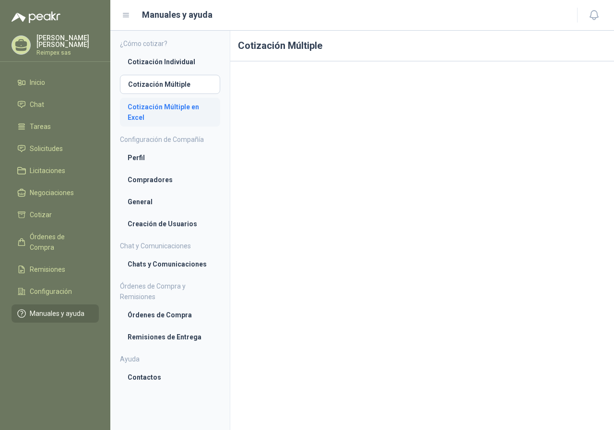
click at [165, 99] on link "Cotización Múltiple en Excel" at bounding box center [170, 112] width 100 height 29
click at [126, 158] on link "Perfil" at bounding box center [170, 158] width 100 height 18
click at [152, 108] on li "Cotización Múltiple en Excel" at bounding box center [170, 111] width 85 height 21
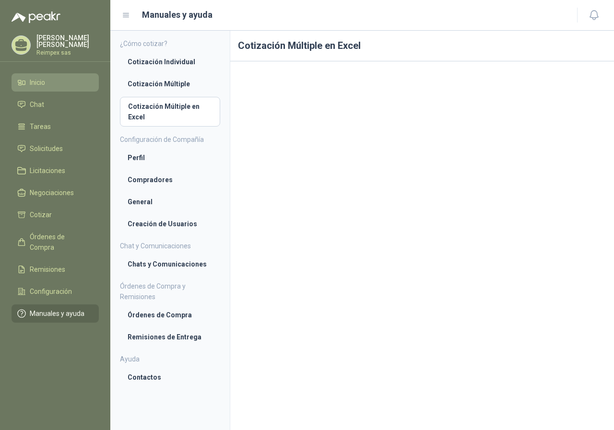
click at [32, 79] on span "Inicio" at bounding box center [37, 82] width 15 height 11
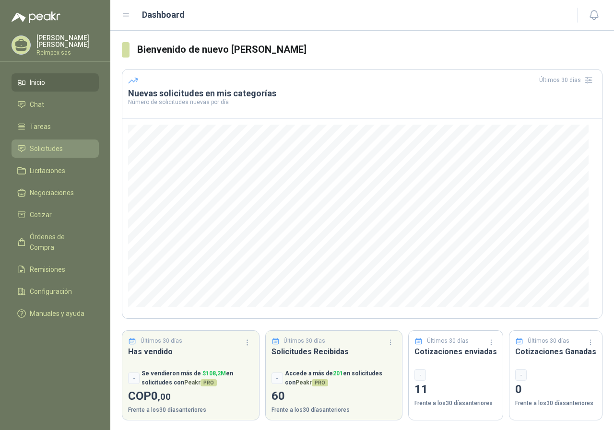
click at [56, 145] on span "Solicitudes" at bounding box center [46, 148] width 33 height 11
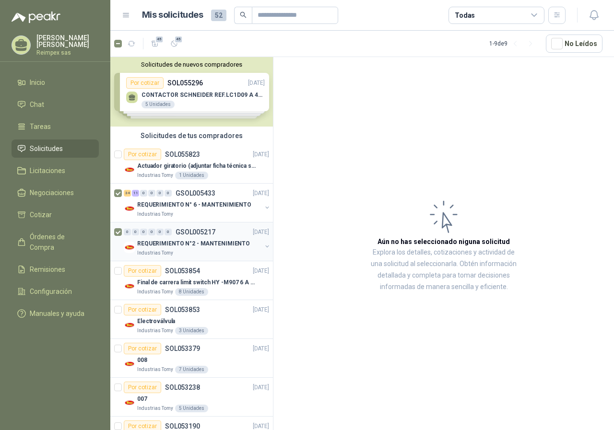
click at [211, 243] on p "REQUERIMIENTO N°2 - MANTENIMIENTO" at bounding box center [193, 243] width 113 height 9
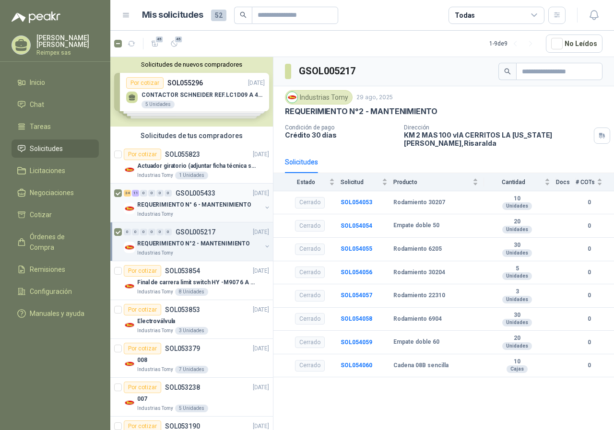
click at [195, 201] on p "REQUERIMIENTO N° 6 - MANTENIMIENTO" at bounding box center [194, 205] width 114 height 9
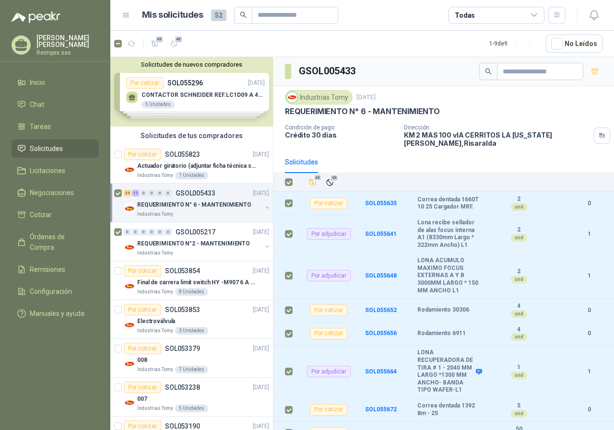
click at [290, 163] on div "Solicitudes" at bounding box center [301, 162] width 33 height 11
click at [57, 309] on span "Manuales y ayuda" at bounding box center [57, 314] width 55 height 11
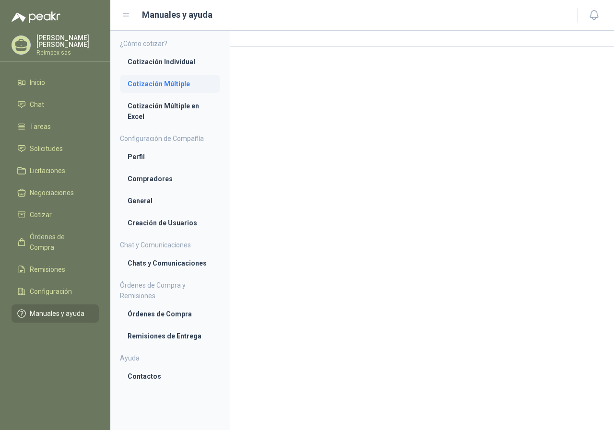
click at [182, 89] on li "Cotización Múltiple" at bounding box center [170, 84] width 85 height 11
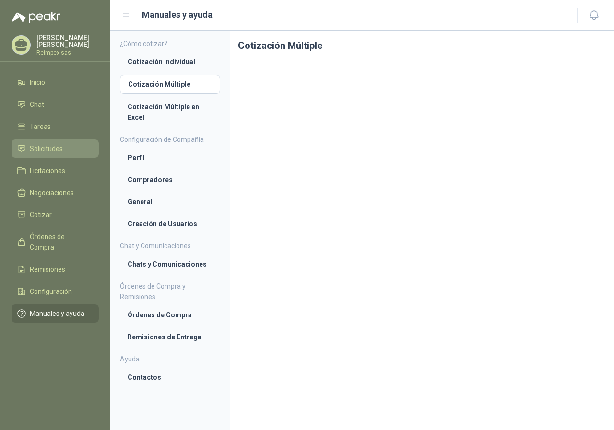
click at [61, 143] on span "Solicitudes" at bounding box center [46, 148] width 33 height 11
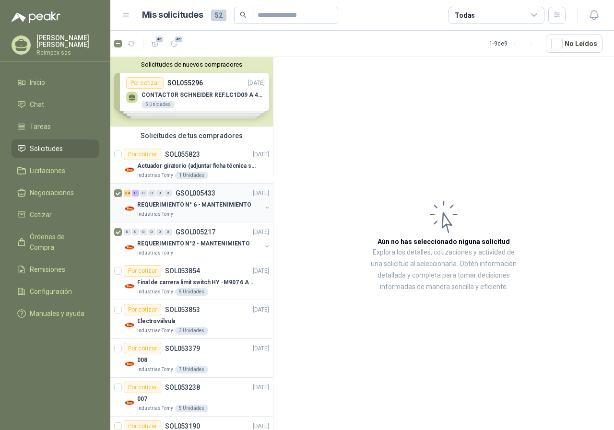
click at [216, 199] on div "REQUERIMIENTO N° 6 - MANTENIMIENTO" at bounding box center [199, 205] width 124 height 12
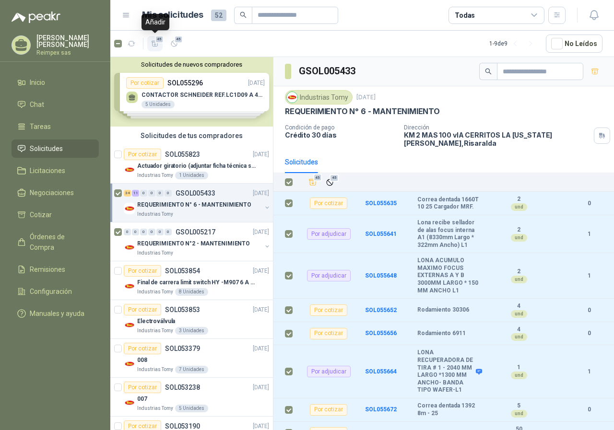
click at [153, 42] on icon "button" at bounding box center [155, 43] width 7 height 5
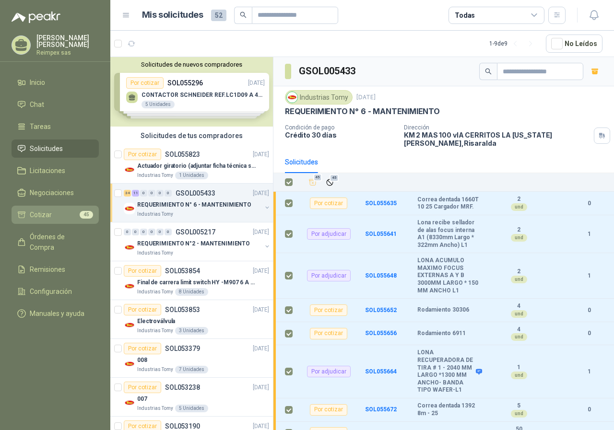
click at [45, 212] on span "Cotizar" at bounding box center [41, 215] width 22 height 11
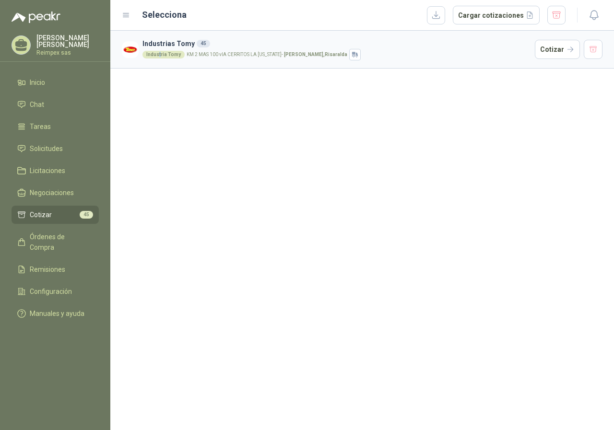
click at [159, 225] on div "Industrias Tomy 45 Industria Tomy KM 2 MAS 100 vIA CERRITOS LA [US_STATE] - [GE…" at bounding box center [362, 231] width 504 height 400
click at [59, 143] on span "Solicitudes" at bounding box center [46, 148] width 33 height 11
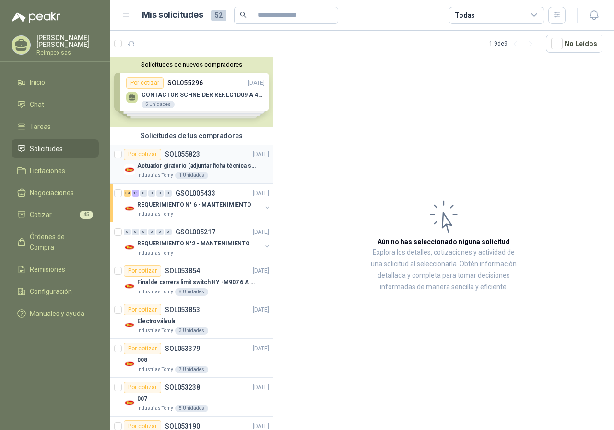
click at [225, 172] on div "Industrias Tomy 1 Unidades" at bounding box center [203, 176] width 132 height 8
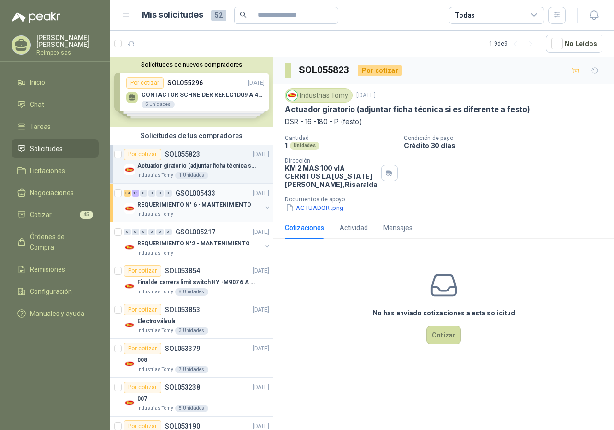
click at [228, 201] on p "REQUERIMIENTO N° 6 - MANTENIMIENTO" at bounding box center [194, 205] width 114 height 9
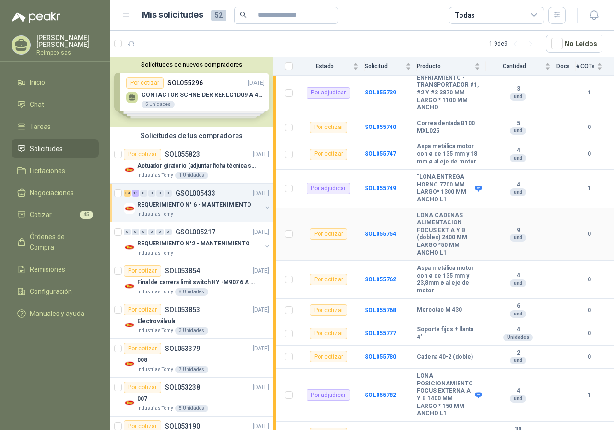
scroll to position [1111, 0]
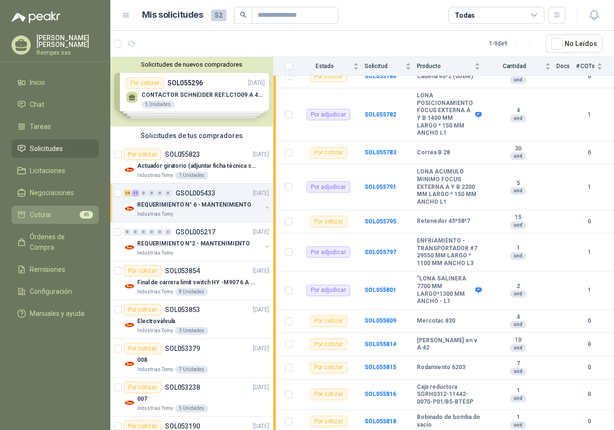
click at [44, 212] on span "Cotizar" at bounding box center [41, 215] width 22 height 11
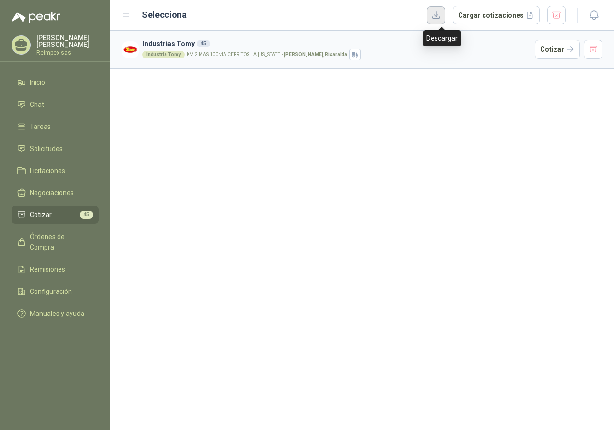
click at [438, 16] on button "button" at bounding box center [436, 15] width 18 height 18
drag, startPoint x: 83, startPoint y: 214, endPoint x: 45, endPoint y: 78, distance: 141.2
click at [45, 78] on span "Inicio" at bounding box center [37, 82] width 15 height 11
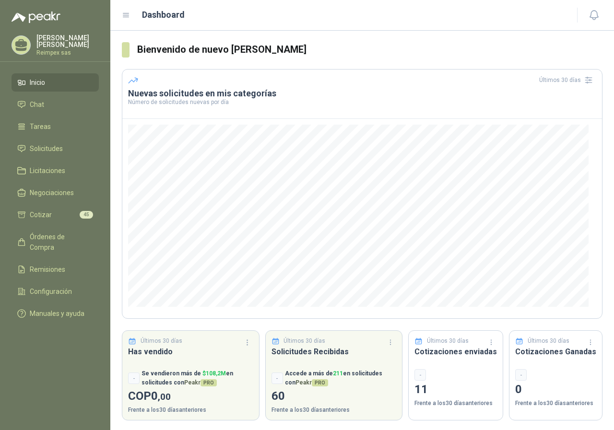
scroll to position [2, 0]
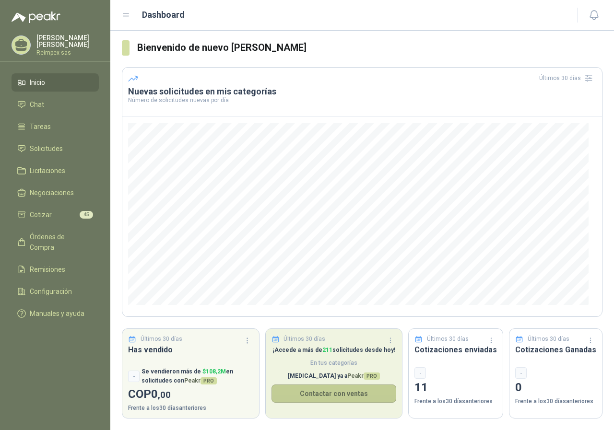
click at [334, 396] on button "Contactar con ventas" at bounding box center [334, 394] width 125 height 18
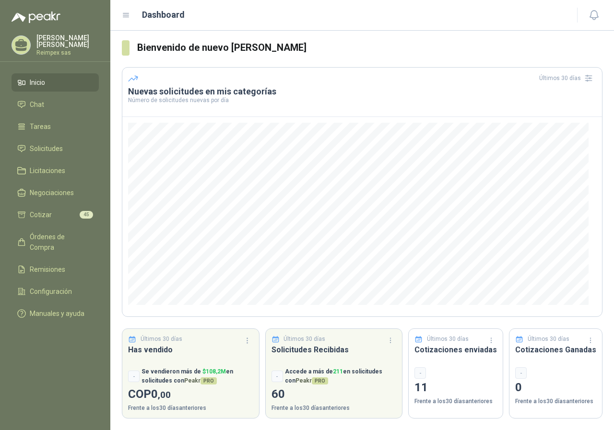
scroll to position [0, 0]
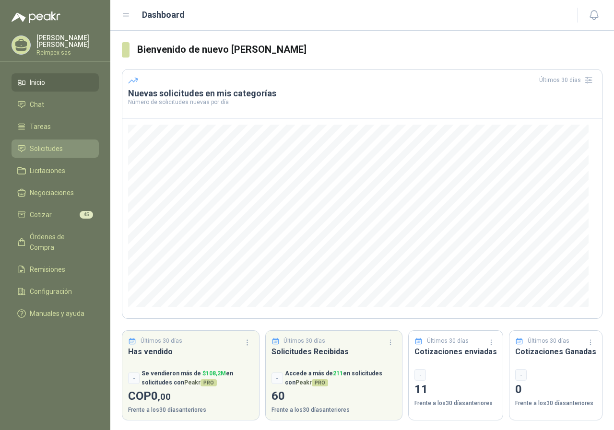
click at [56, 147] on span "Solicitudes" at bounding box center [46, 148] width 33 height 11
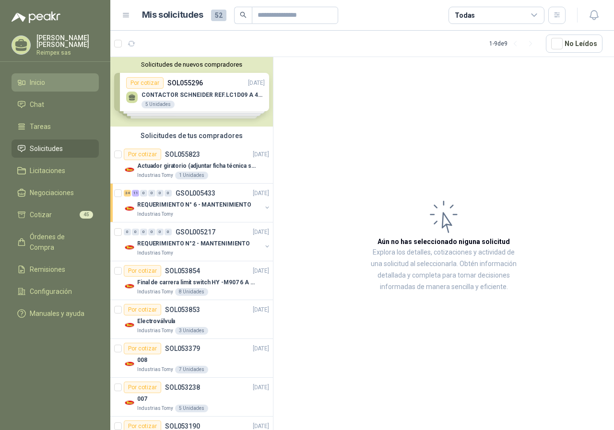
click at [68, 73] on link "Inicio" at bounding box center [55, 82] width 87 height 18
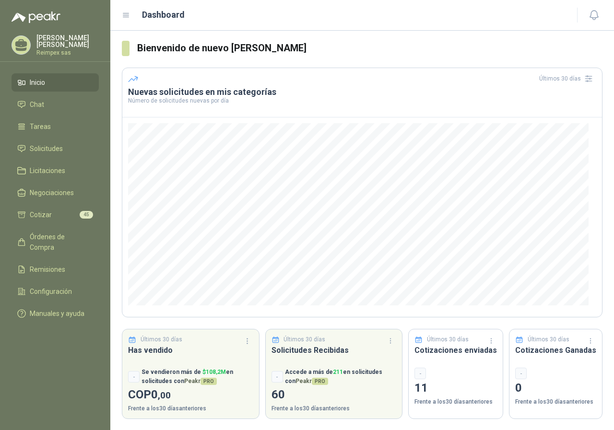
scroll to position [2, 0]
click at [125, 14] on icon at bounding box center [126, 15] width 9 height 9
